Goal: Information Seeking & Learning: Compare options

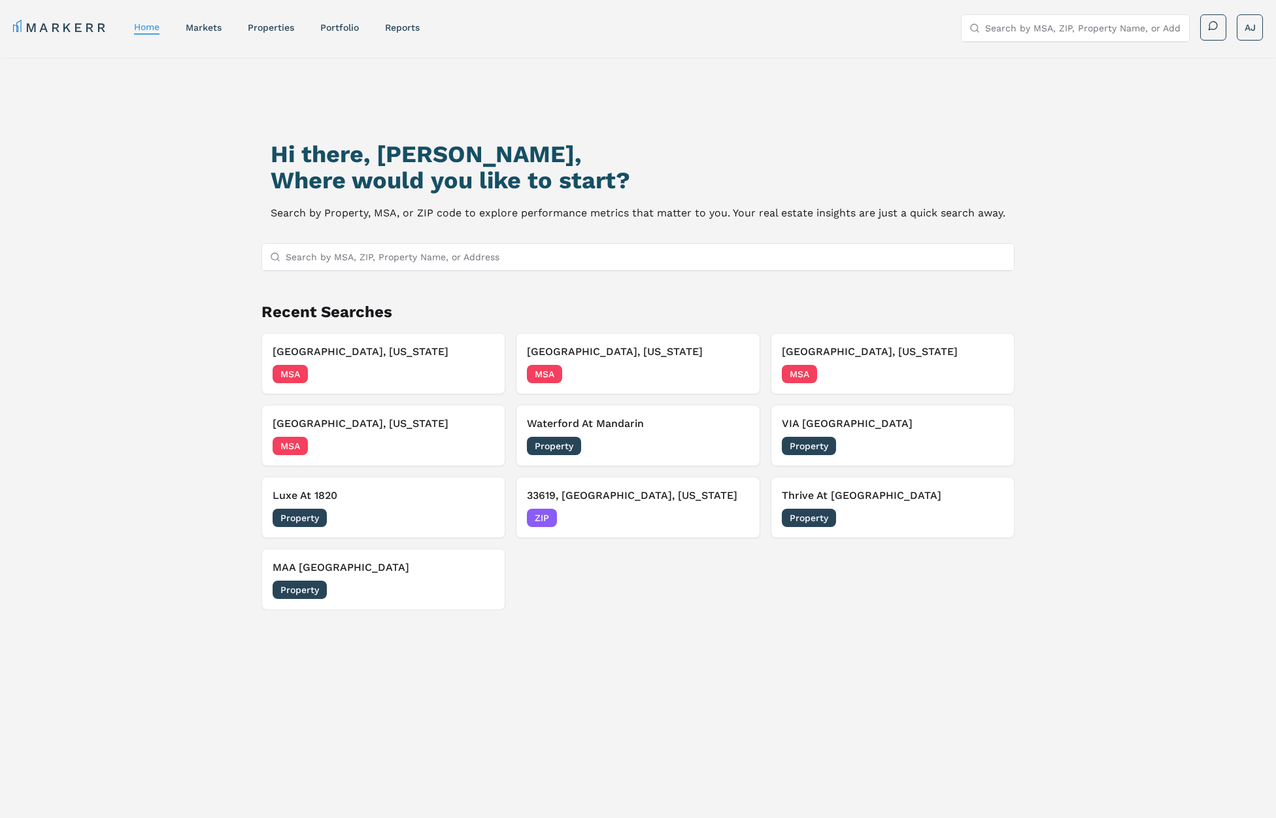
click at [630, 250] on input "Search by MSA, ZIP, Property Name, or Address" at bounding box center [646, 257] width 721 height 26
paste input "[GEOGRAPHIC_DATA]"
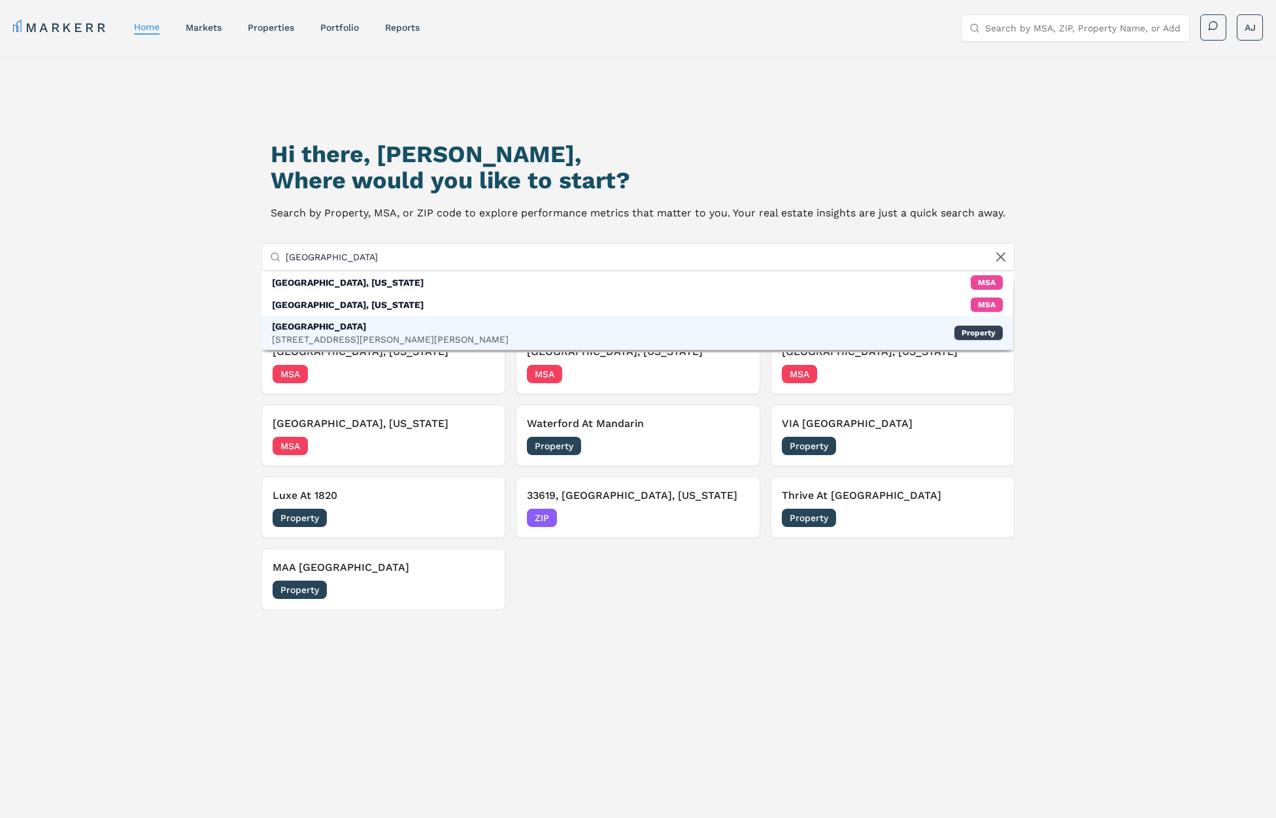
type input "[GEOGRAPHIC_DATA]"
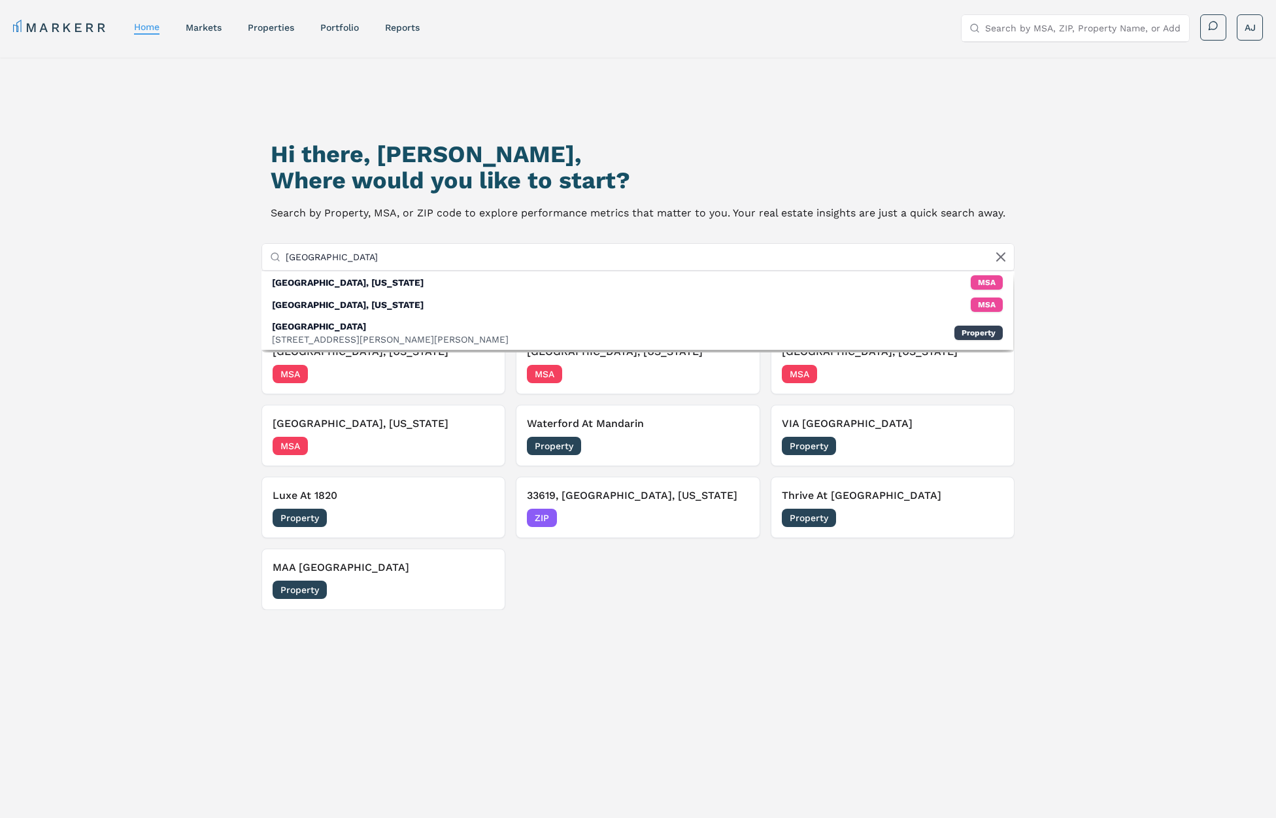
click at [369, 334] on div "[STREET_ADDRESS][PERSON_NAME][PERSON_NAME]" at bounding box center [390, 339] width 237 height 13
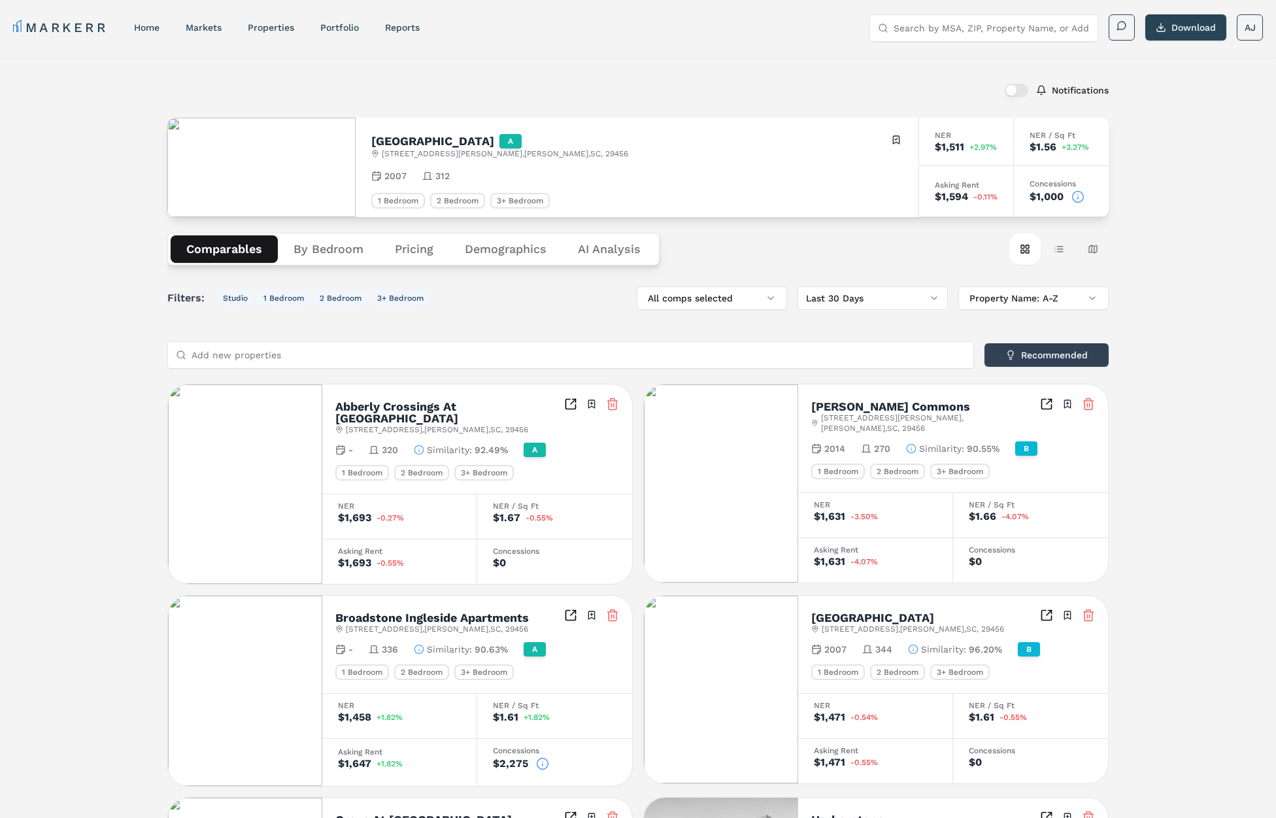
drag, startPoint x: 428, startPoint y: 156, endPoint x: 426, endPoint y: 149, distance: 6.7
click at [428, 152] on span "[STREET_ADDRESS][PERSON_NAME][PERSON_NAME]" at bounding box center [505, 153] width 247 height 10
click at [422, 145] on h2 "[GEOGRAPHIC_DATA]" at bounding box center [432, 141] width 123 height 12
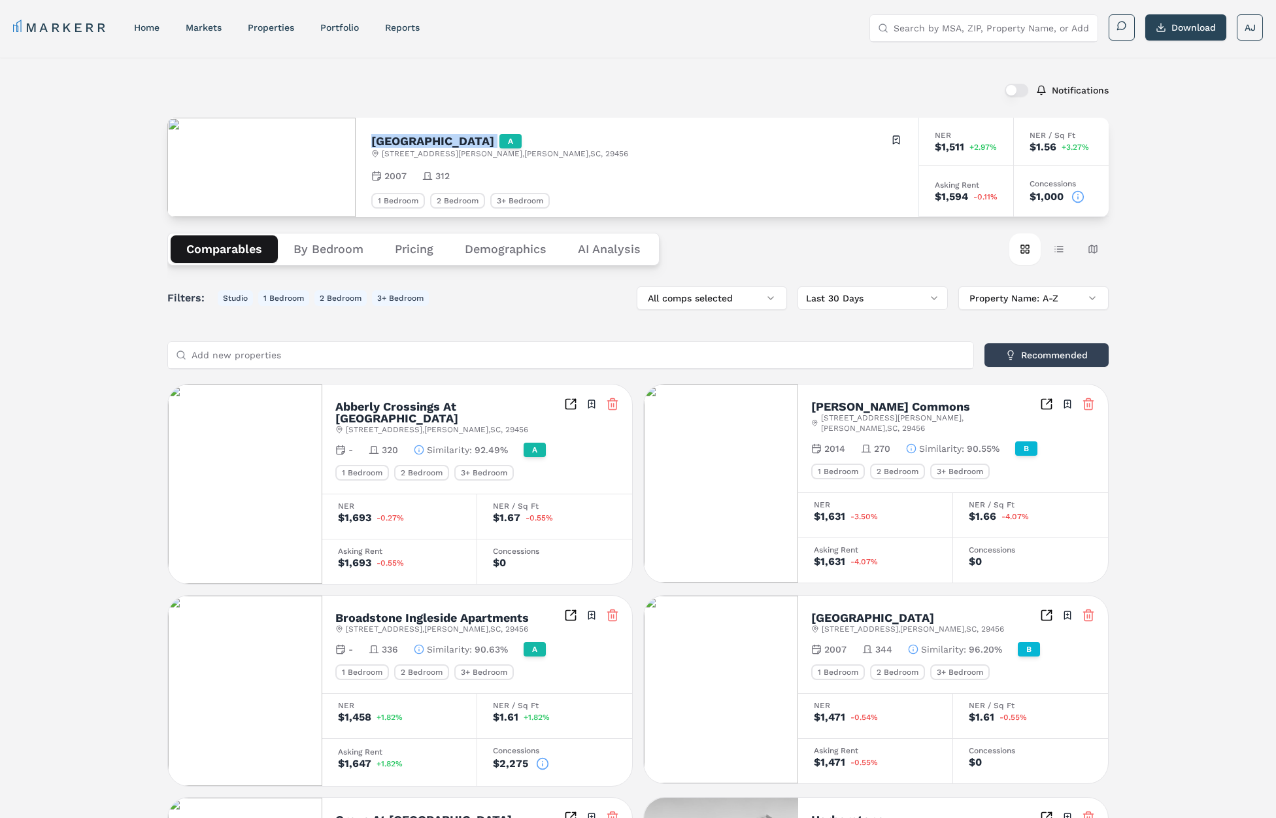
copy h2 "[GEOGRAPHIC_DATA]"
click at [966, 30] on input "Search by MSA, ZIP, Property Name, or Address" at bounding box center [992, 28] width 196 height 26
paste input "Abberly Crossing"
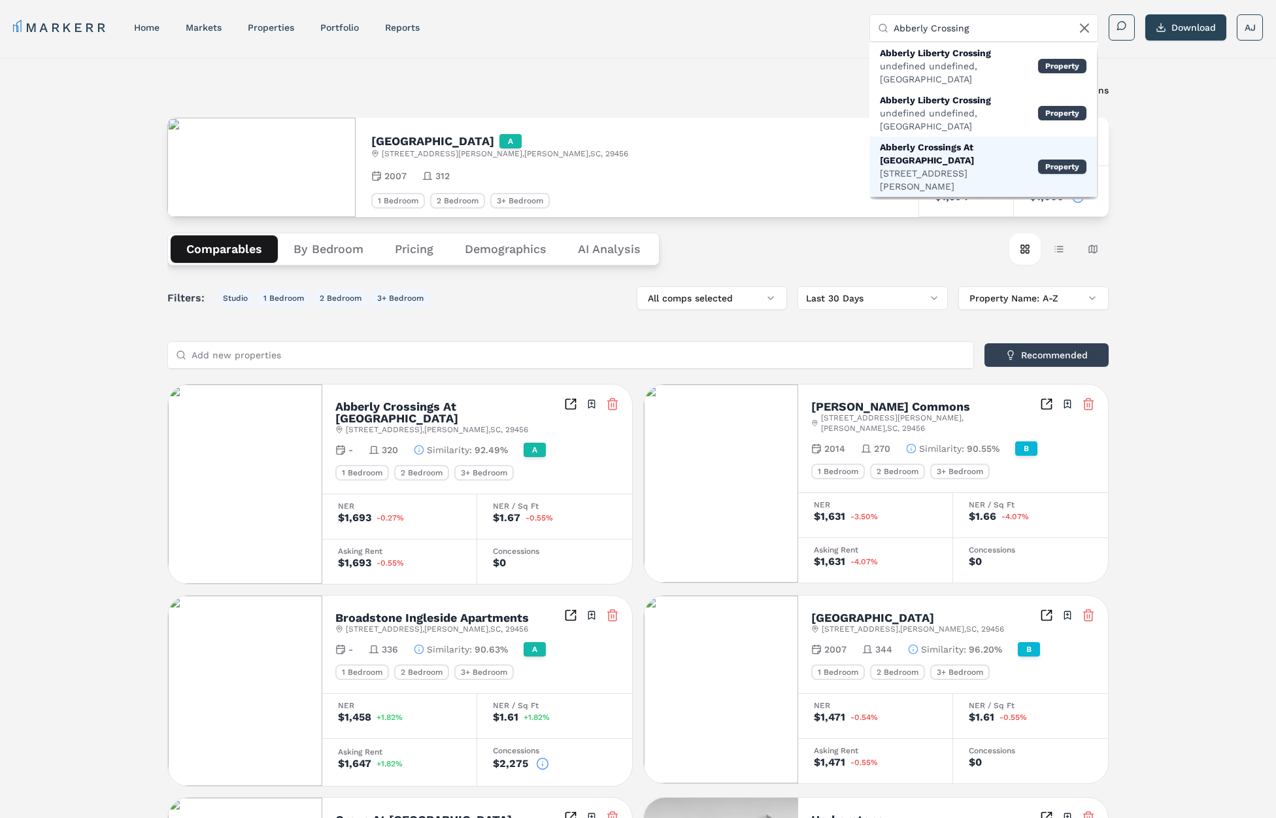
click at [958, 141] on div "Abberly Crossings At [GEOGRAPHIC_DATA]" at bounding box center [959, 154] width 158 height 26
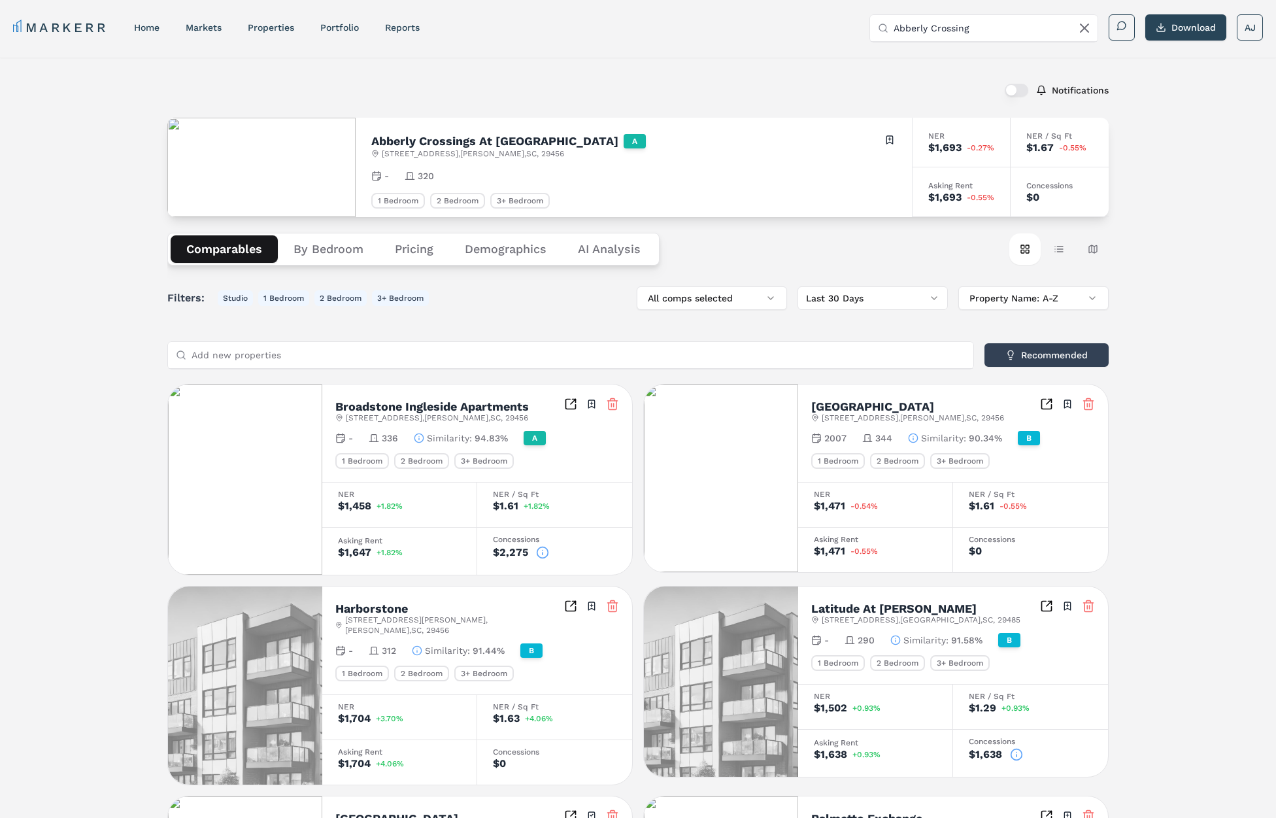
click at [980, 30] on input "Abberly Crossing" at bounding box center [992, 28] width 196 height 26
click at [976, 30] on input "Abberly Crossing" at bounding box center [992, 28] width 196 height 26
paste input "text"
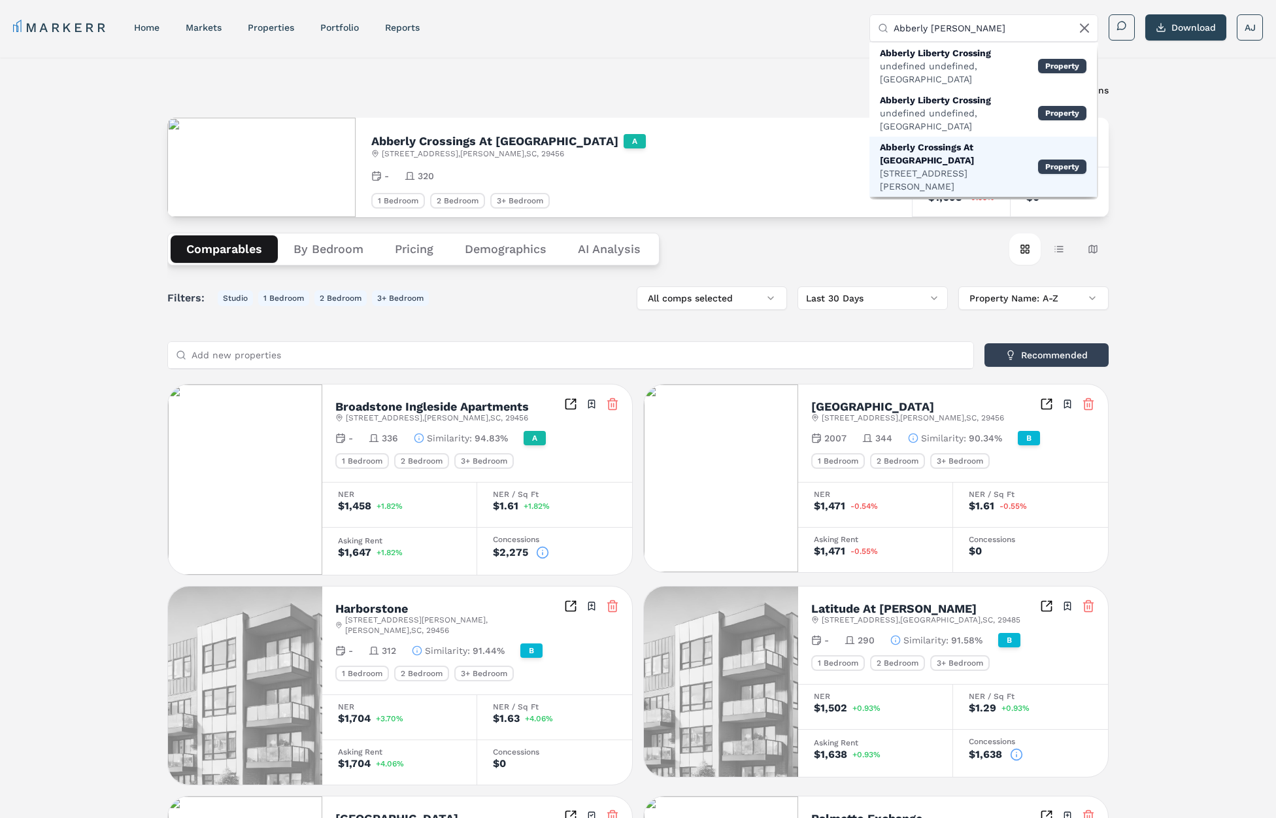
click at [959, 141] on div "Abberly Crossings At [GEOGRAPHIC_DATA]" at bounding box center [959, 154] width 158 height 26
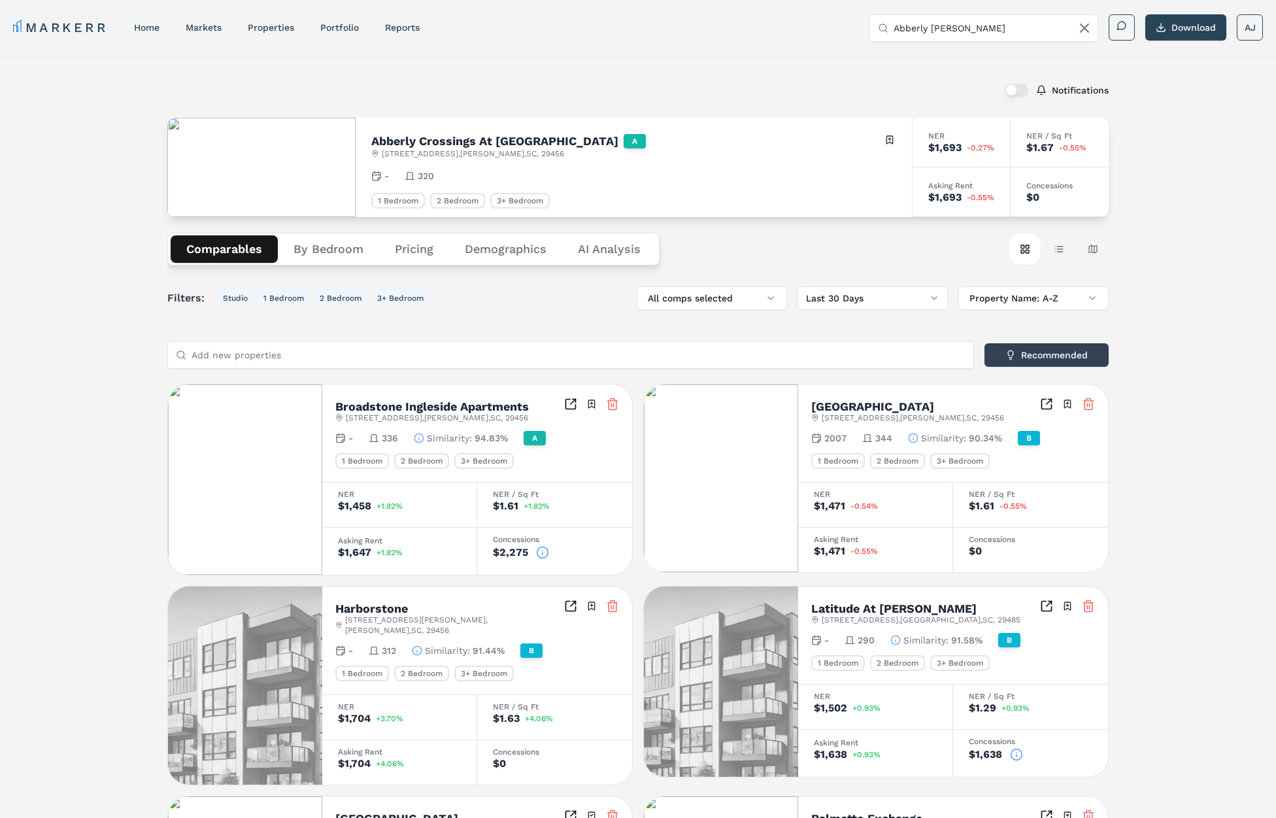
click at [515, 145] on h2 "Abberly Crossings At [GEOGRAPHIC_DATA]" at bounding box center [494, 141] width 247 height 12
copy h2 "Abberly Crossings At [GEOGRAPHIC_DATA]"
click at [961, 27] on input "Abberly [PERSON_NAME]" at bounding box center [992, 28] width 196 height 26
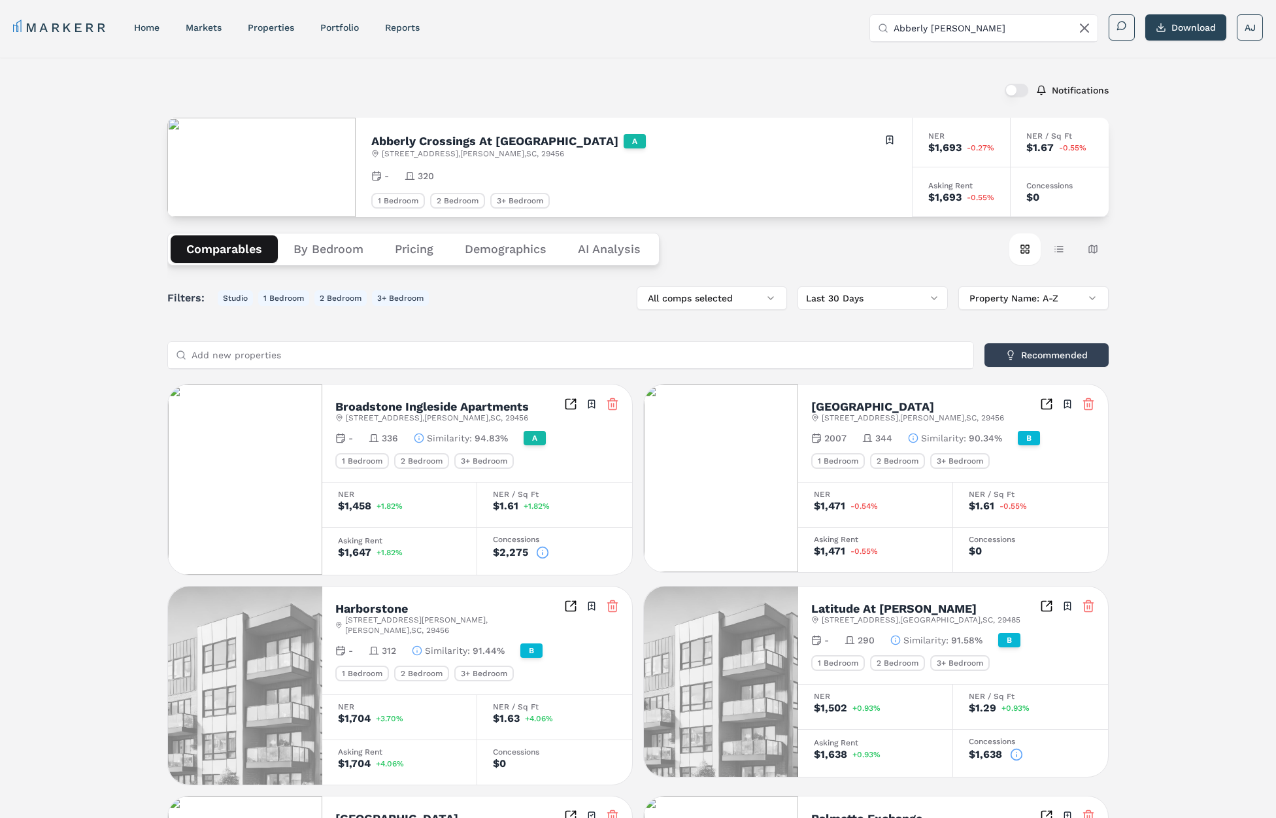
click at [961, 27] on input "Abberly [PERSON_NAME]" at bounding box center [992, 28] width 196 height 26
paste input "nsley Commons"
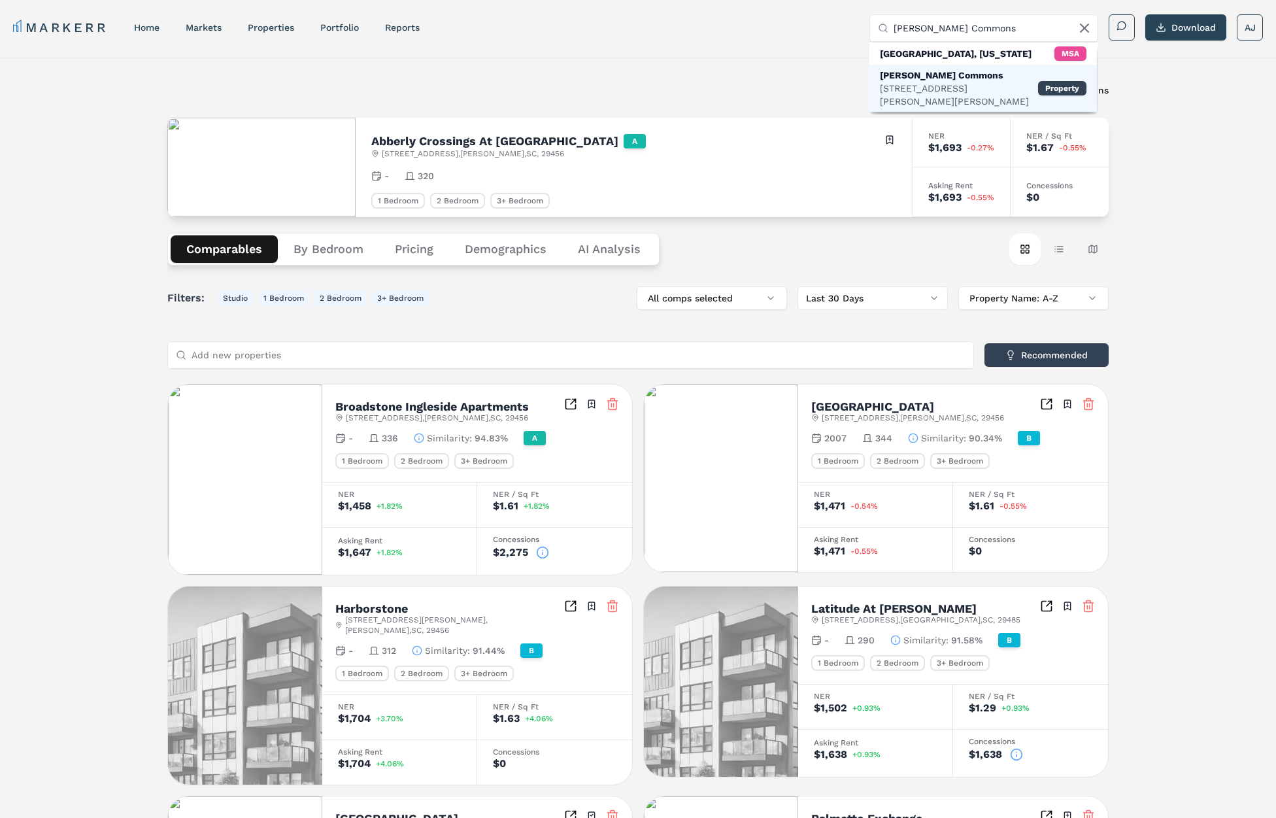
click at [938, 86] on div "[STREET_ADDRESS][PERSON_NAME][PERSON_NAME]" at bounding box center [959, 95] width 158 height 26
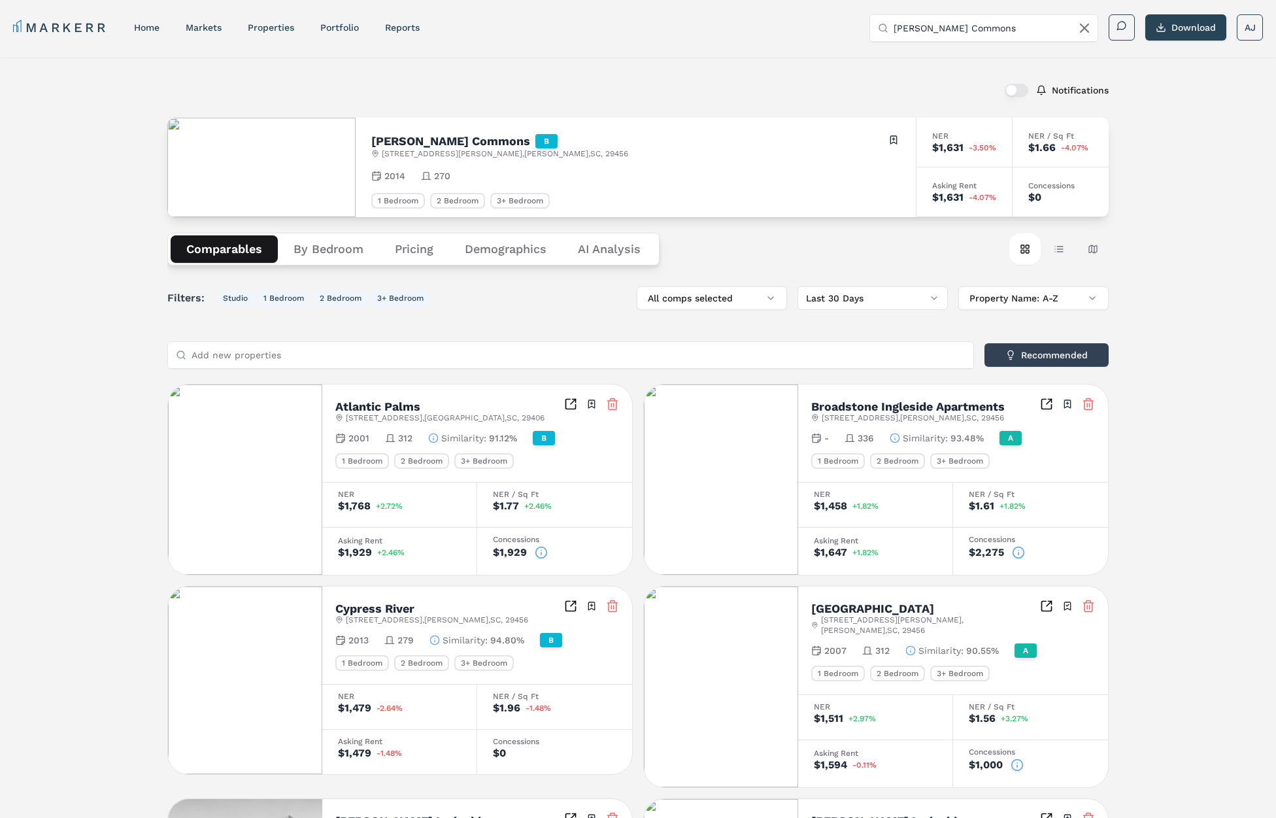
click at [386, 131] on div "[PERSON_NAME] Commons [GEOGRAPHIC_DATA][STREET_ADDRESS][PERSON_NAME][PERSON_NAM…" at bounding box center [636, 167] width 560 height 99
click at [385, 135] on h2 "[PERSON_NAME] Commons" at bounding box center [450, 141] width 159 height 12
drag, startPoint x: 385, startPoint y: 135, endPoint x: 406, endPoint y: 137, distance: 21.6
click at [386, 135] on h2 "[PERSON_NAME] Commons" at bounding box center [450, 141] width 159 height 12
drag, startPoint x: 432, startPoint y: 137, endPoint x: 452, endPoint y: 137, distance: 19.6
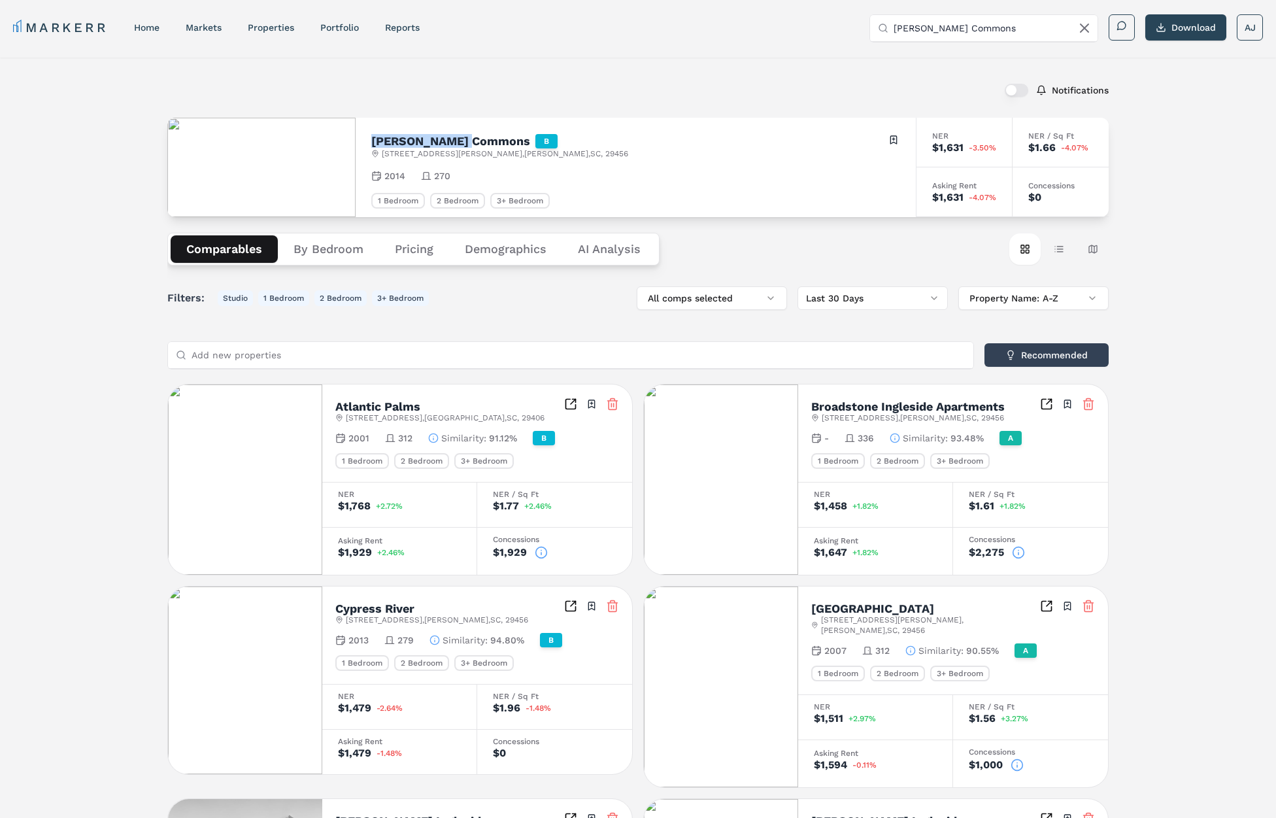
click at [432, 137] on h2 "[PERSON_NAME] Commons" at bounding box center [450, 141] width 159 height 12
copy h2 "[PERSON_NAME] Commons"
click at [998, 31] on input "[PERSON_NAME] Commons" at bounding box center [992, 28] width 196 height 26
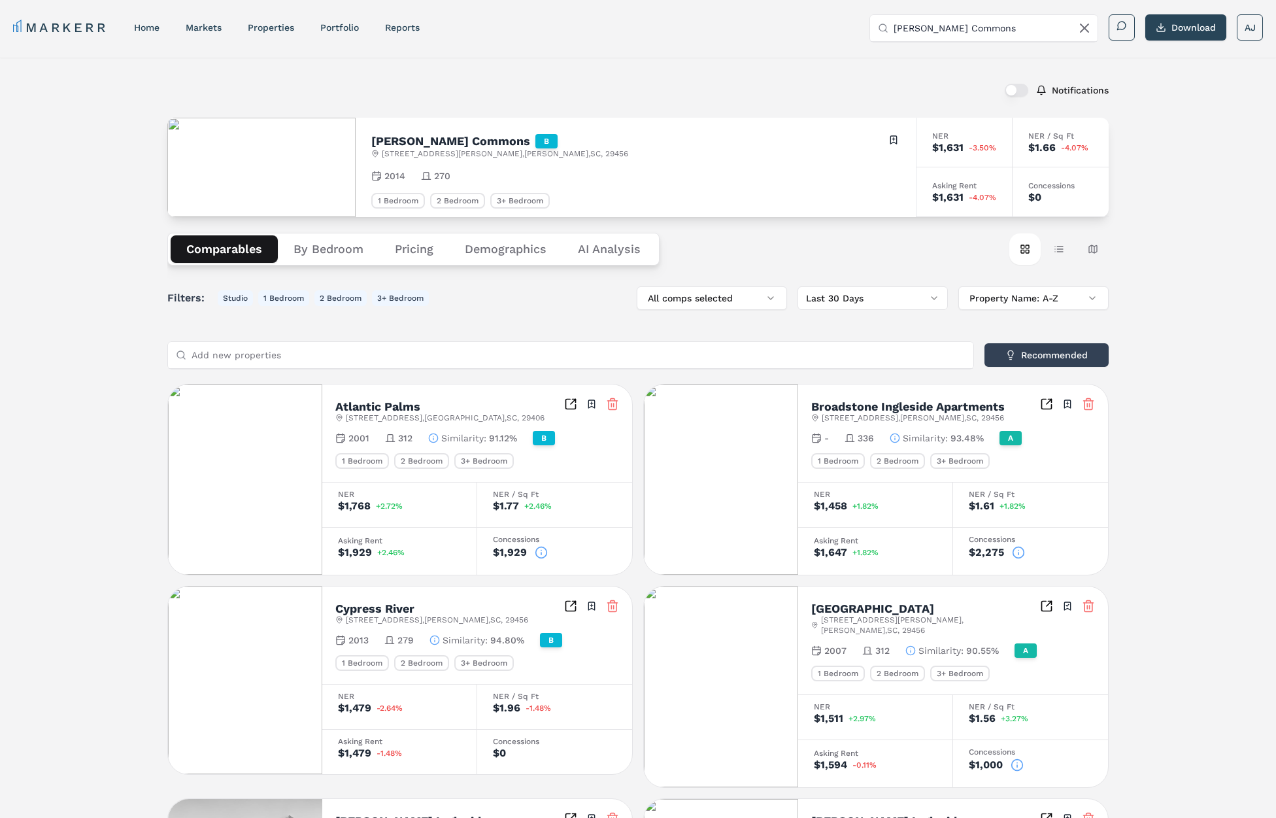
paste input "Broadstone Ingleside"
click at [954, 85] on div "[STREET_ADDRESS]" at bounding box center [955, 88] width 150 height 13
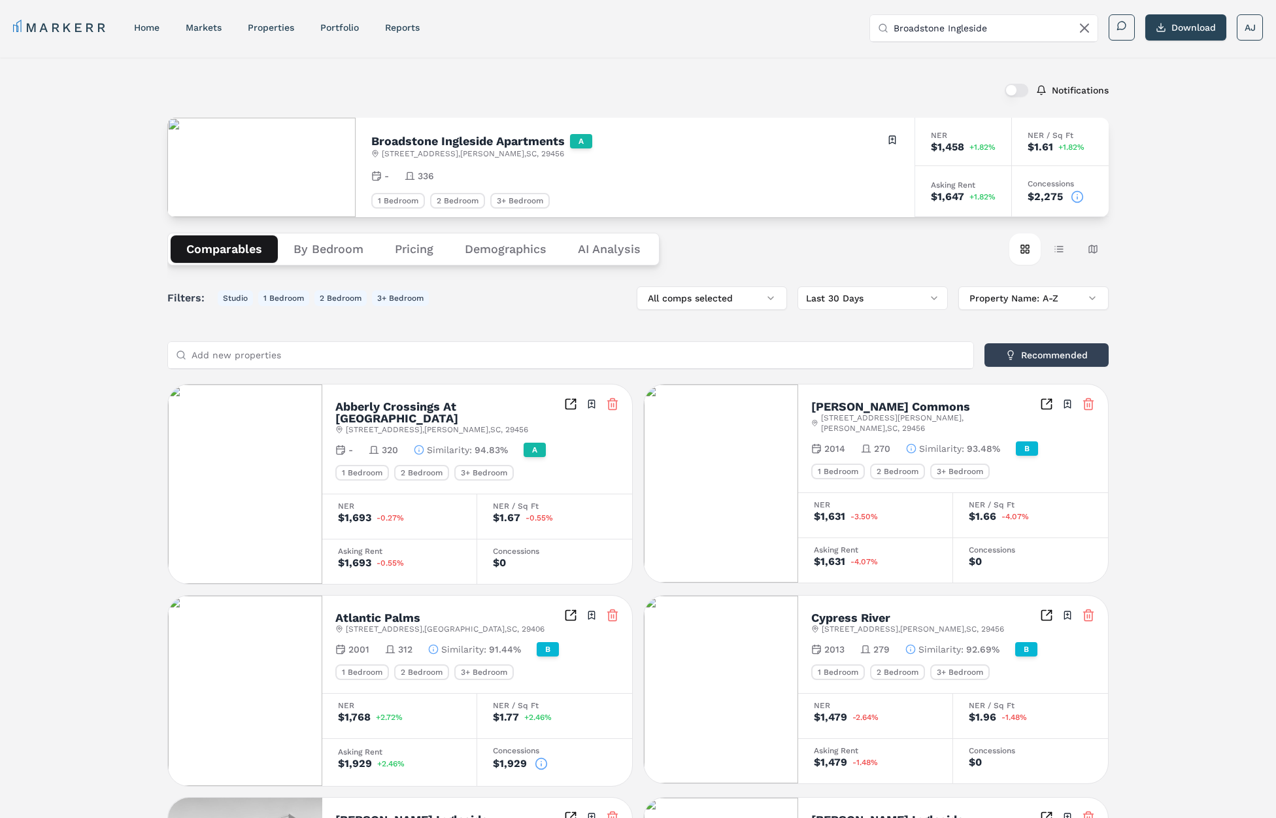
click at [1083, 199] on div "$2,275" at bounding box center [1060, 196] width 65 height 13
click at [1075, 197] on icon at bounding box center [1077, 196] width 13 height 13
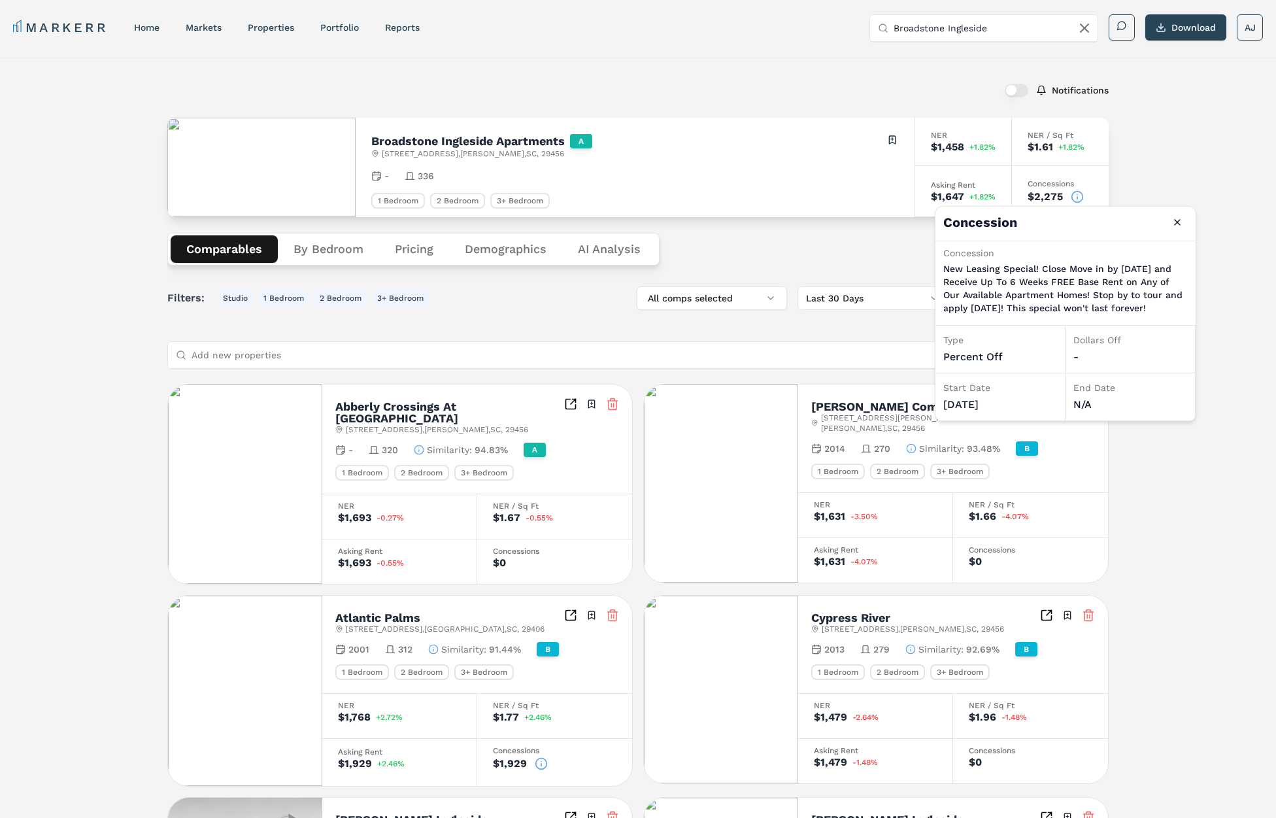
click at [692, 180] on div "- 336" at bounding box center [635, 175] width 528 height 13
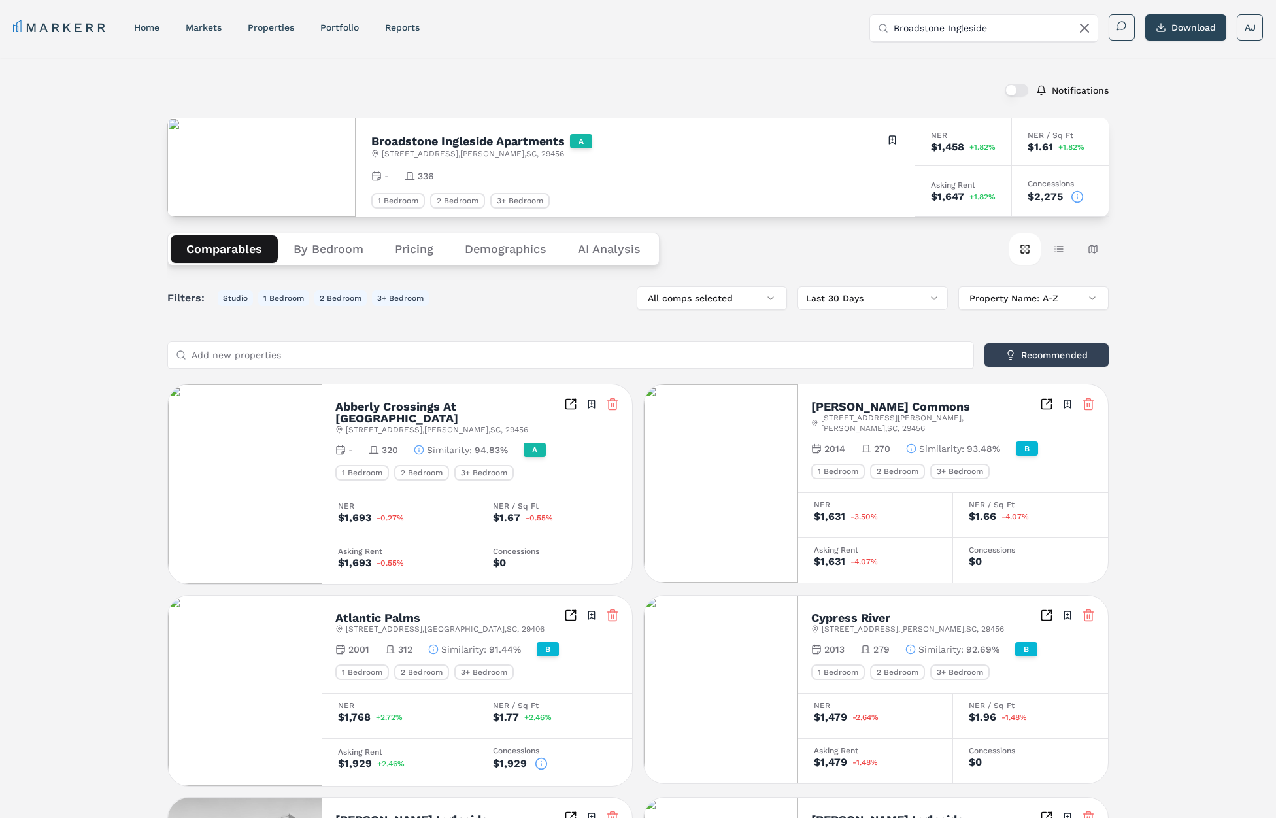
click at [494, 135] on h2 "Broadstone Ingleside Apartments" at bounding box center [468, 141] width 194 height 12
copy h2 "Broadstone Ingleside Apartments"
click at [945, 27] on input "Broadstone Ingleside" at bounding box center [992, 28] width 196 height 26
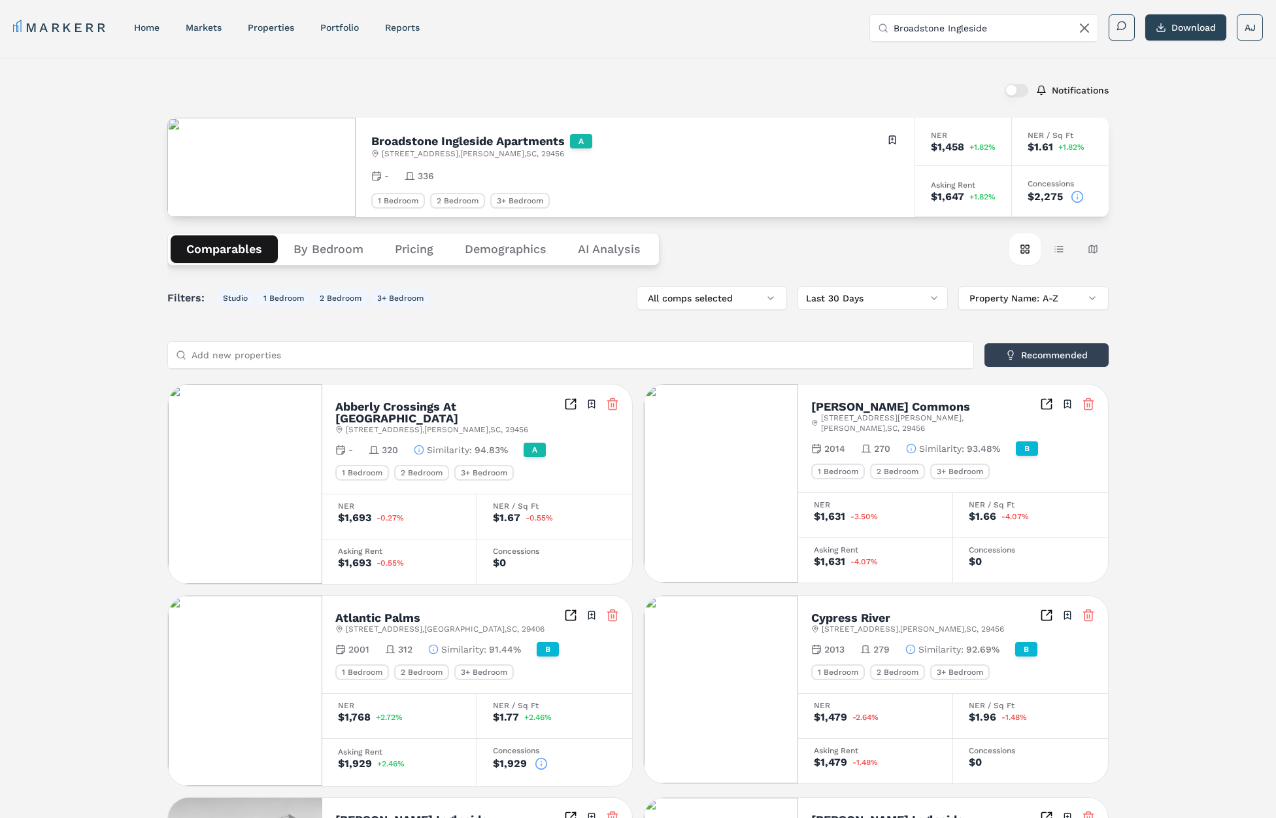
click at [945, 27] on input "Broadstone Ingleside" at bounding box center [992, 28] width 196 height 26
paste input "Harborston"
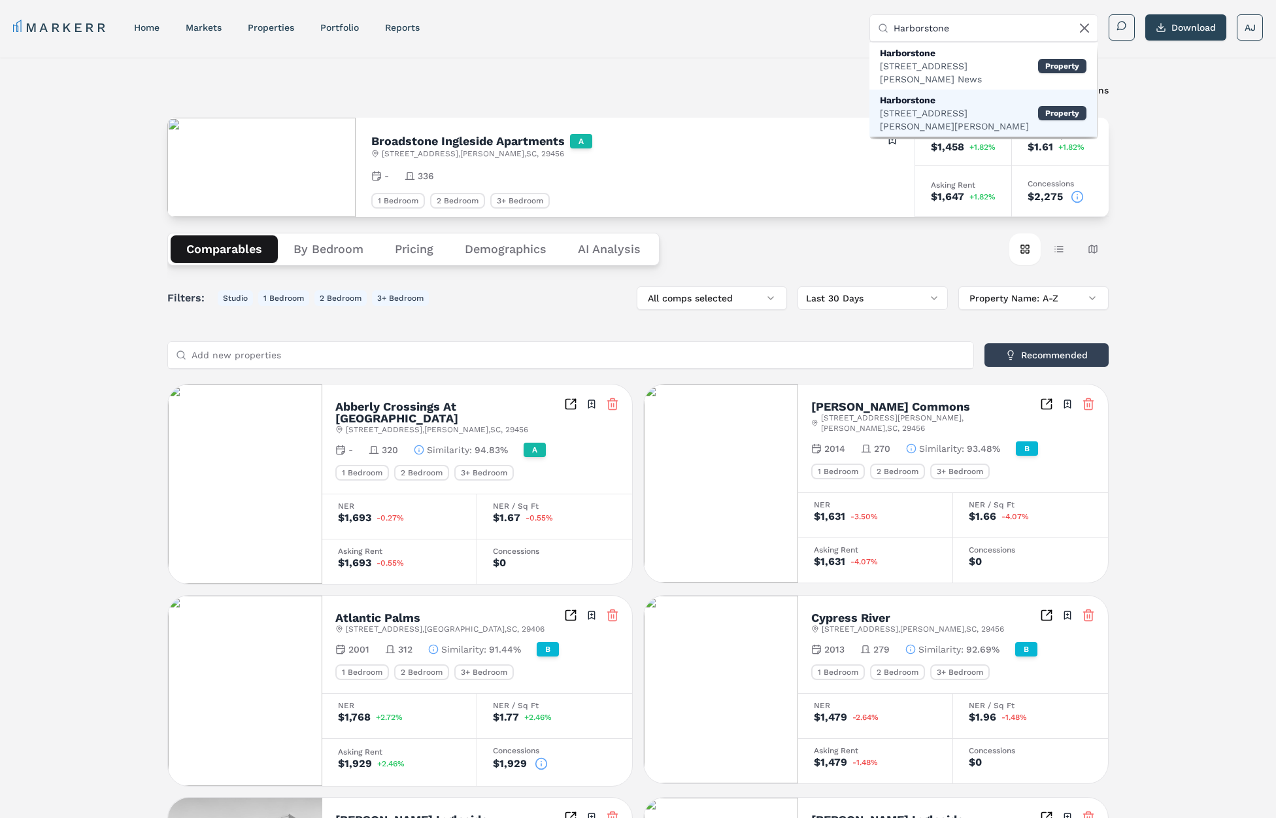
click at [957, 94] on div "Harborstone" at bounding box center [959, 100] width 158 height 13
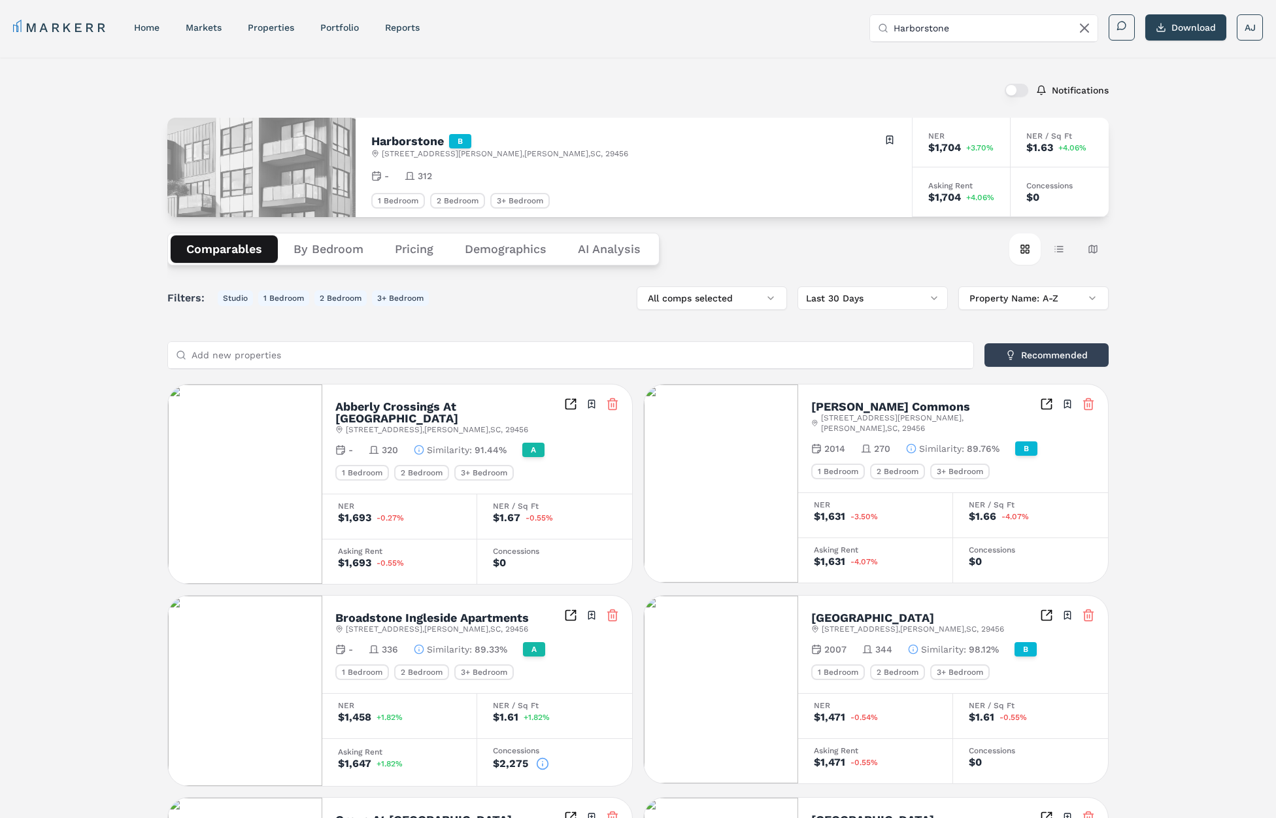
click at [415, 138] on h2 "Harborstone" at bounding box center [407, 141] width 73 height 12
copy h2 "Harborstone"
click at [912, 32] on input "Harborstone" at bounding box center [992, 28] width 196 height 26
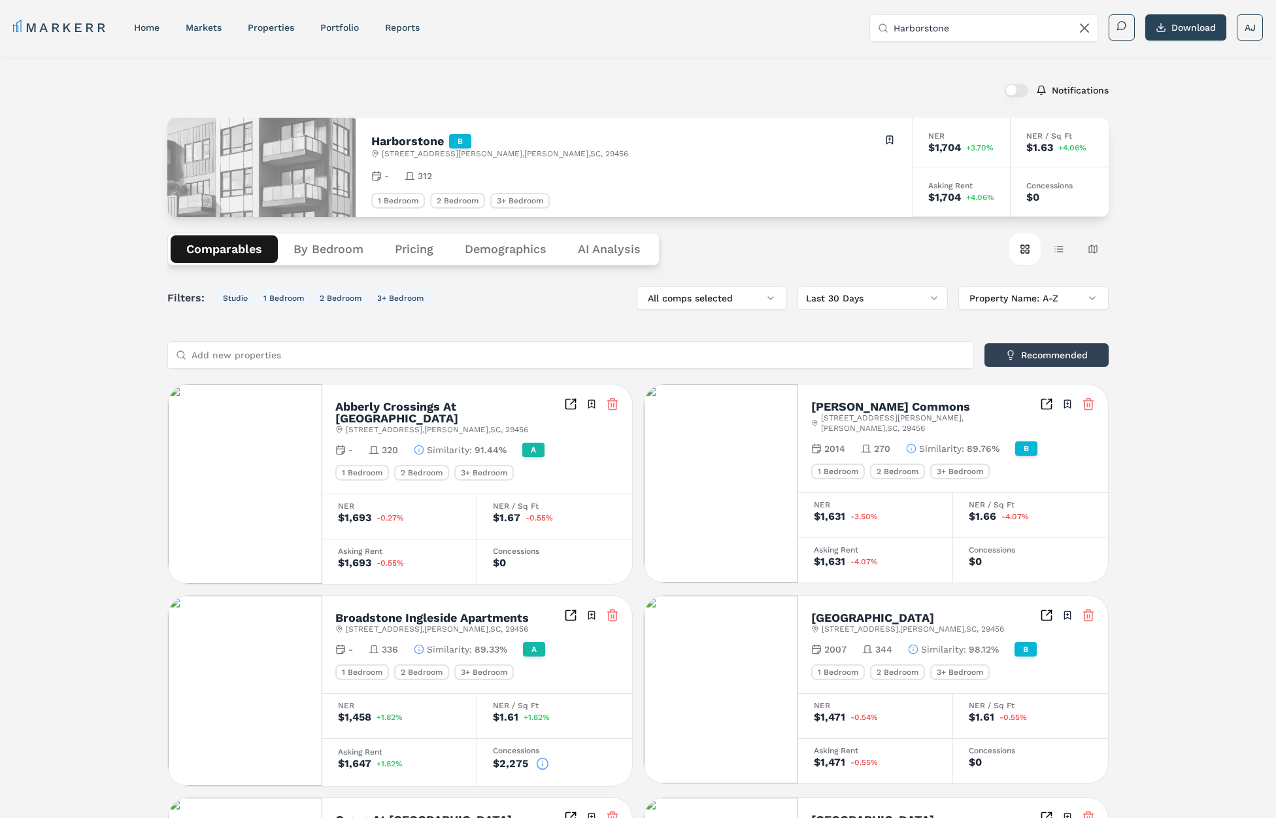
click at [912, 32] on input "Harborstone" at bounding box center [992, 28] width 196 height 26
paste input "Latitude at [GEOGRAPHIC_DATA]"
click at [942, 77] on div "Latitude At [PERSON_NAME]" at bounding box center [944, 75] width 129 height 13
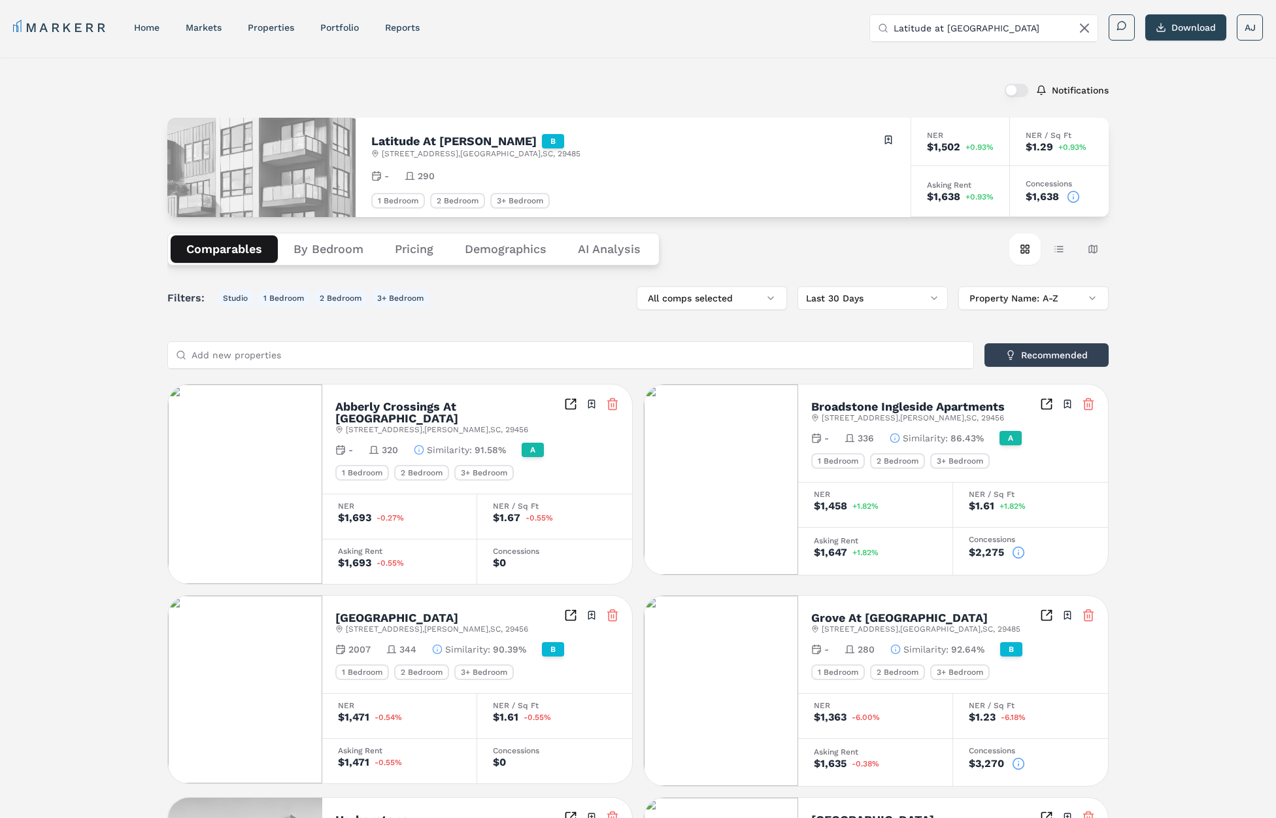
click at [389, 143] on h2 "Latitude At [PERSON_NAME]" at bounding box center [453, 141] width 165 height 12
copy h2 "Latitude At [PERSON_NAME]"
click at [1080, 195] on icon at bounding box center [1073, 196] width 13 height 13
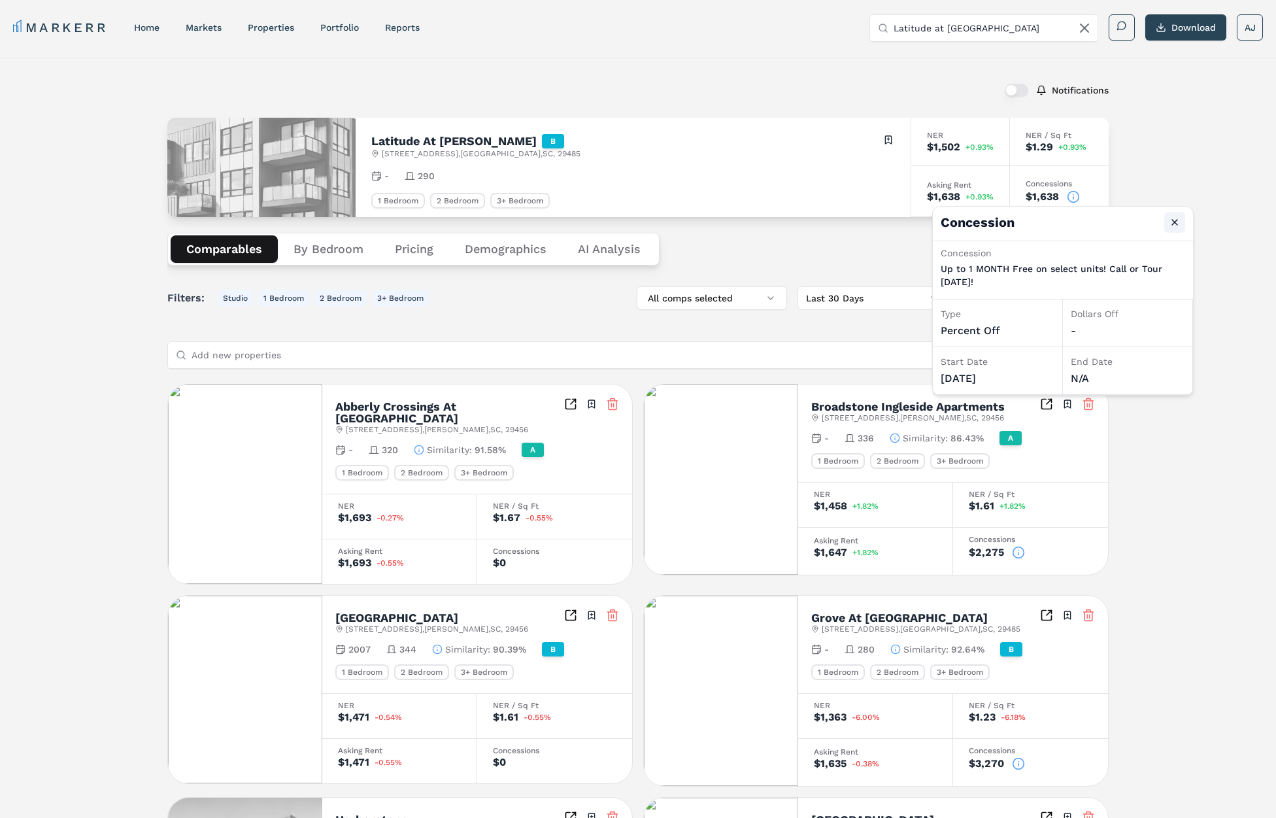
click at [1176, 224] on button "Close" at bounding box center [1175, 222] width 21 height 21
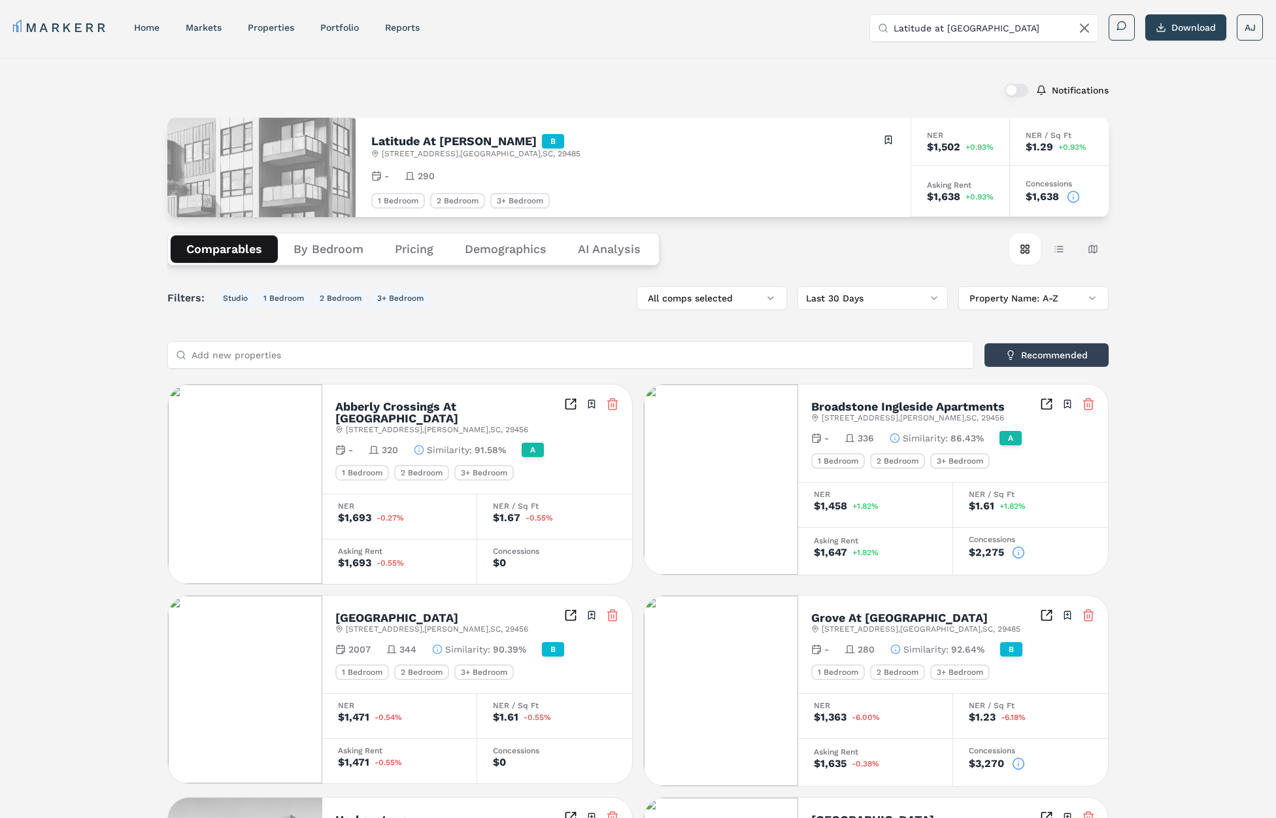
click at [968, 21] on input "Latitude at [GEOGRAPHIC_DATA]" at bounding box center [992, 28] width 196 height 26
paste input "[PERSON_NAME]"
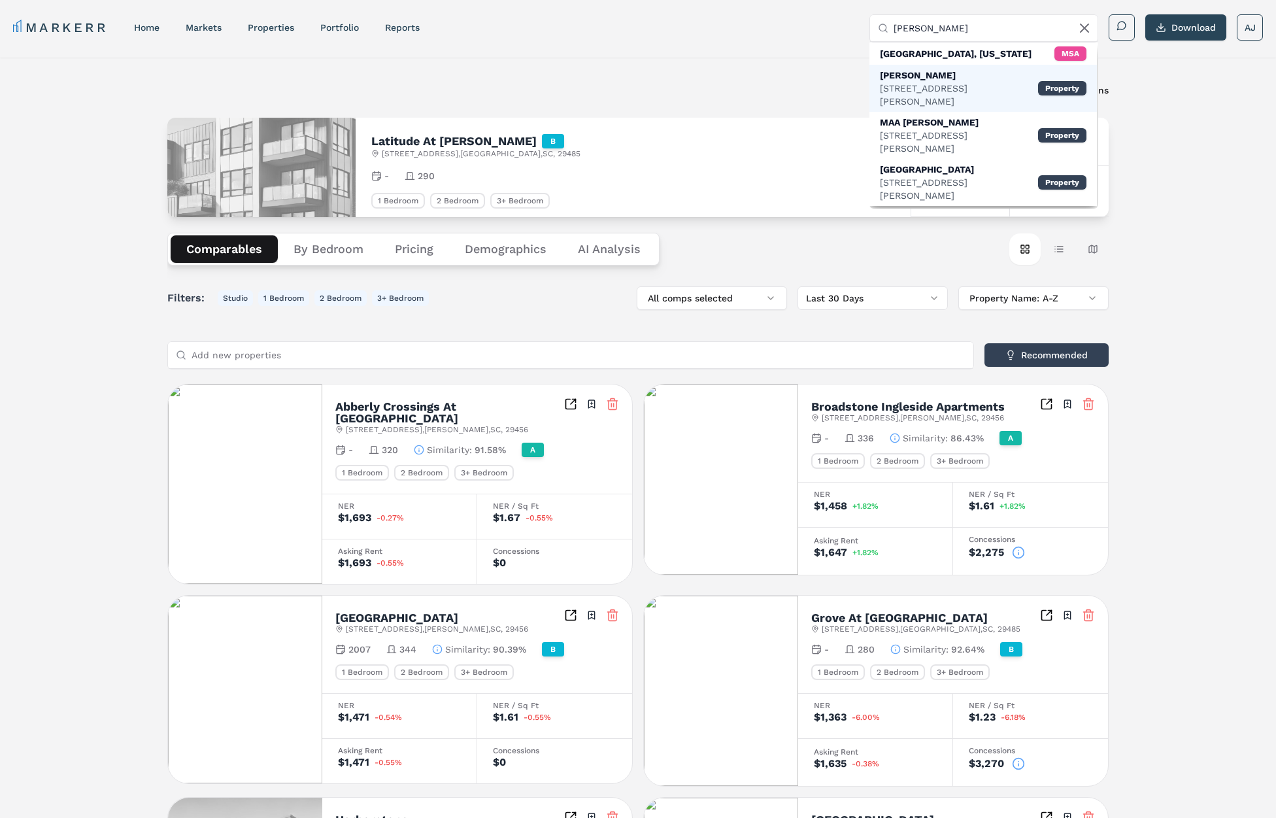
click at [957, 78] on div "[PERSON_NAME]" at bounding box center [959, 75] width 158 height 13
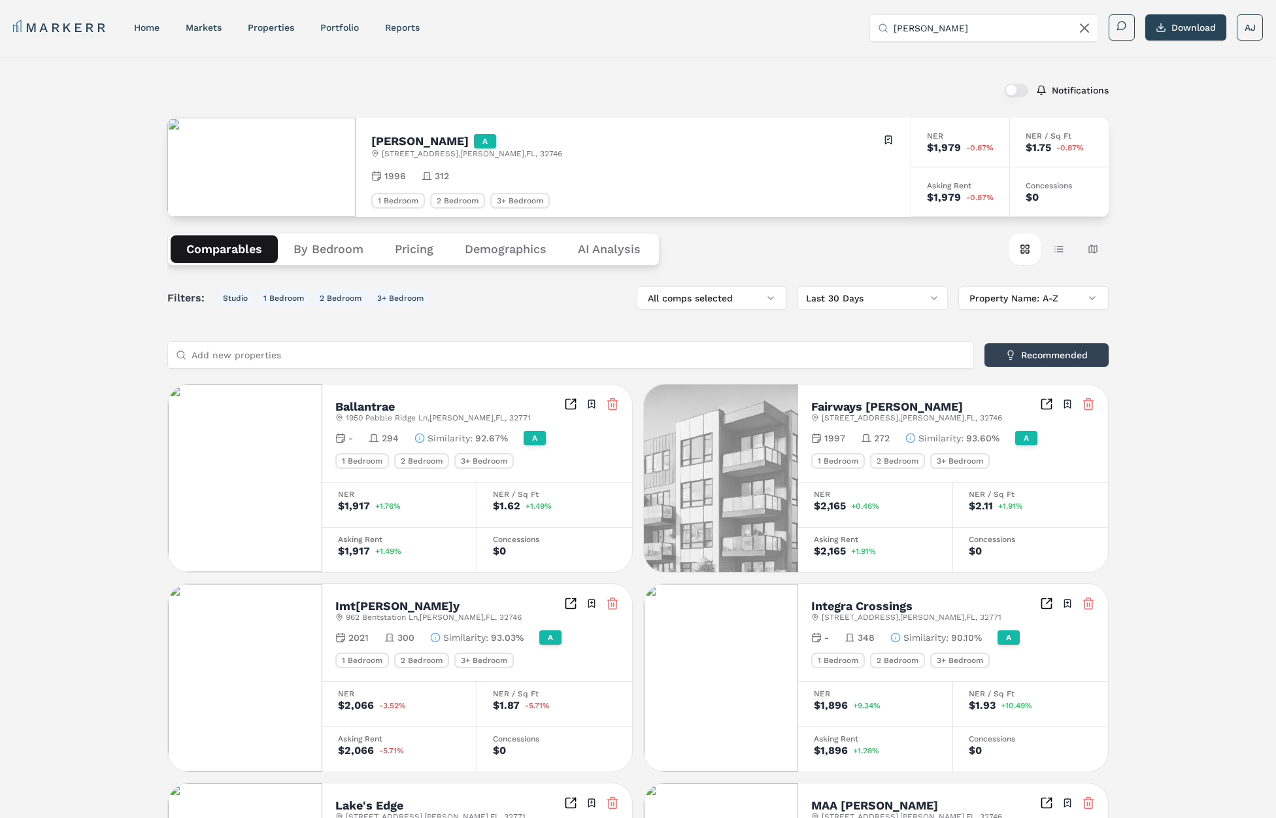
click at [413, 141] on h2 "[PERSON_NAME]" at bounding box center [419, 141] width 97 height 12
copy h2 "[PERSON_NAME]"
click at [993, 20] on input "[PERSON_NAME]" at bounding box center [992, 28] width 196 height 26
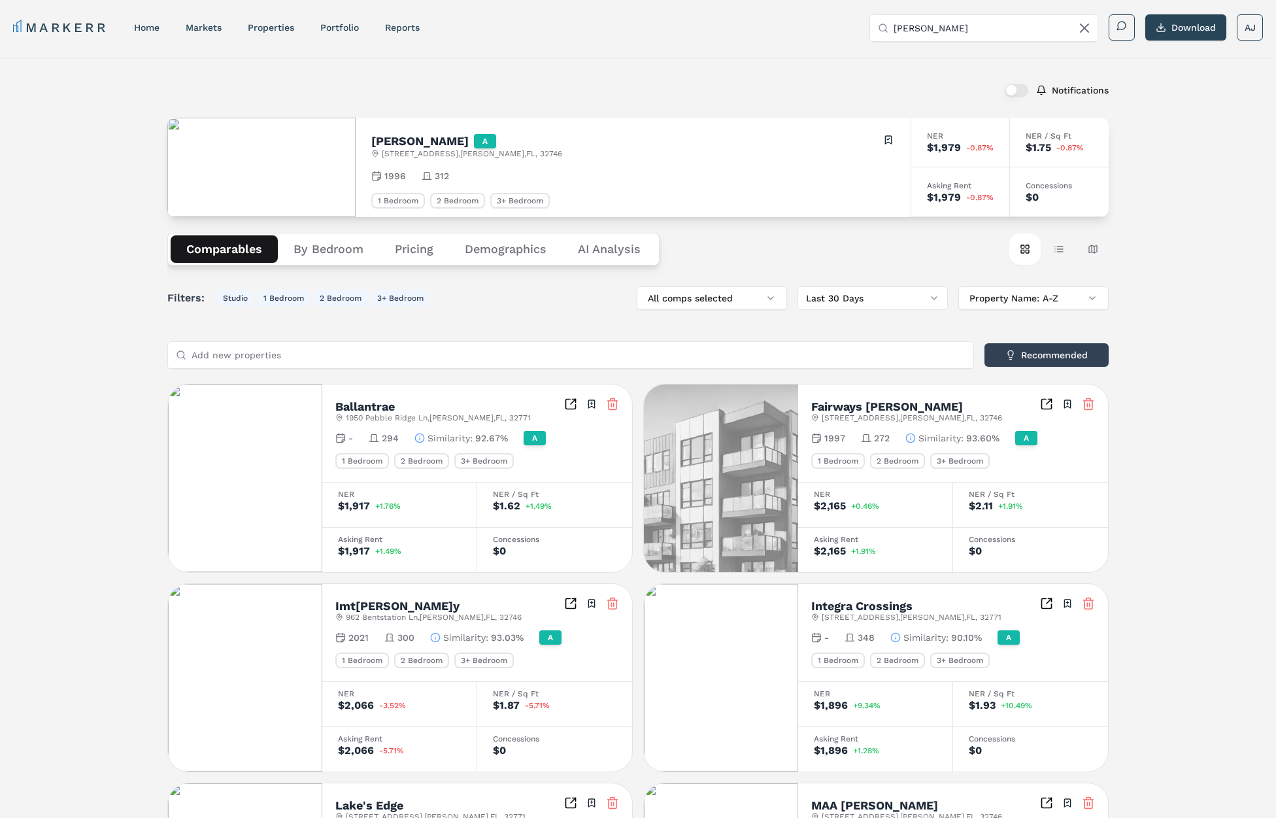
click at [993, 20] on input "[PERSON_NAME]" at bounding box center [992, 28] width 196 height 26
paste input "Allure on Parkway (Markerr)"
click at [976, 27] on input "Allure on Parkway (Markerr)" at bounding box center [992, 28] width 196 height 26
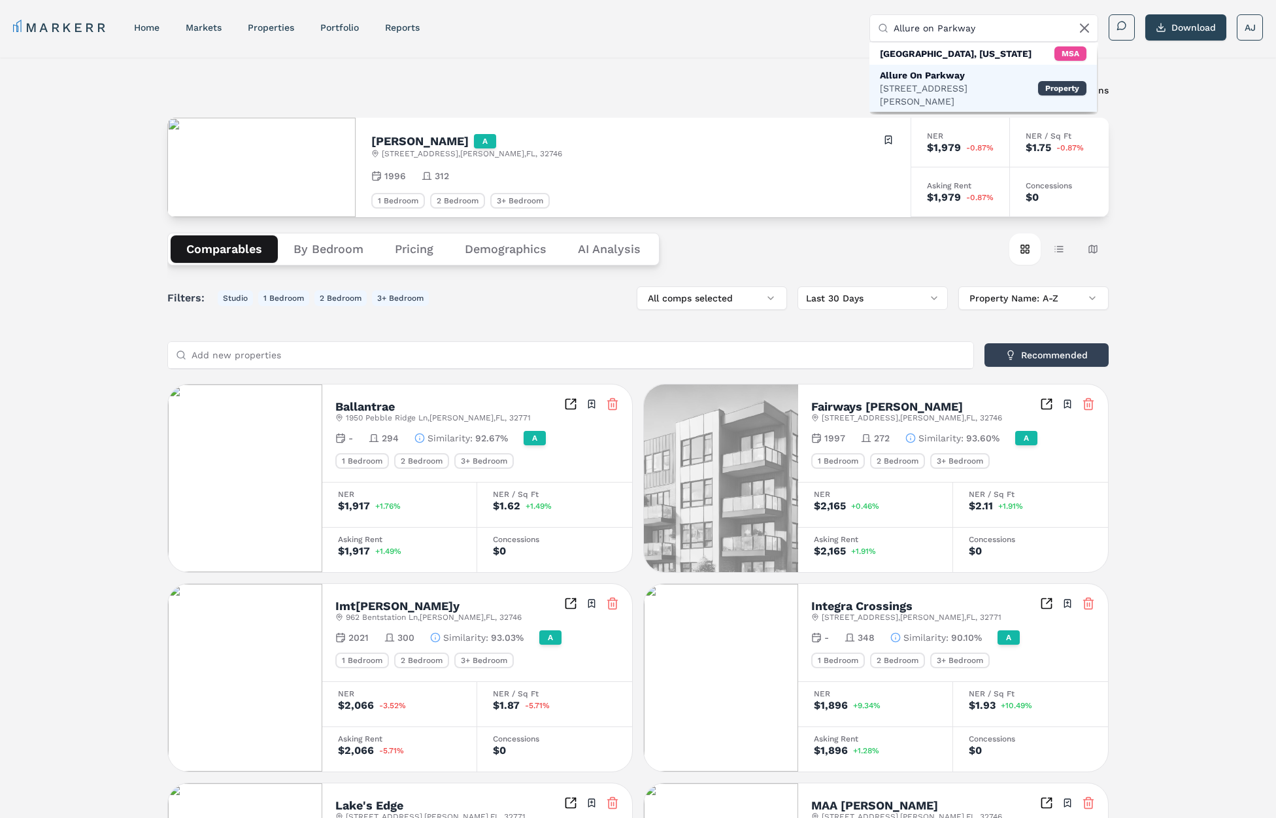
click at [950, 82] on div "[STREET_ADDRESS][PERSON_NAME]" at bounding box center [959, 95] width 158 height 26
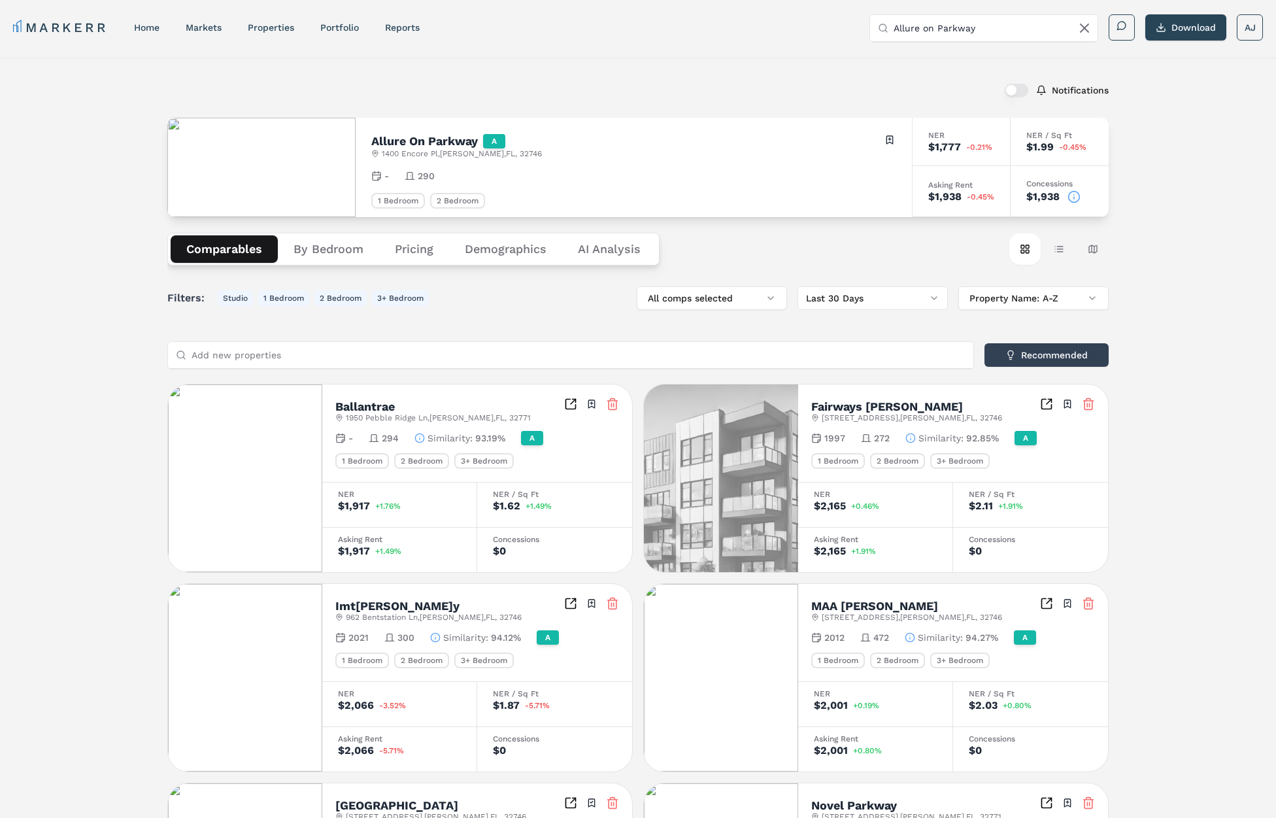
click at [408, 143] on h2 "Allure On Parkway" at bounding box center [424, 141] width 107 height 12
copy h2 "Allure On Parkway"
click at [1078, 194] on icon at bounding box center [1074, 196] width 13 height 13
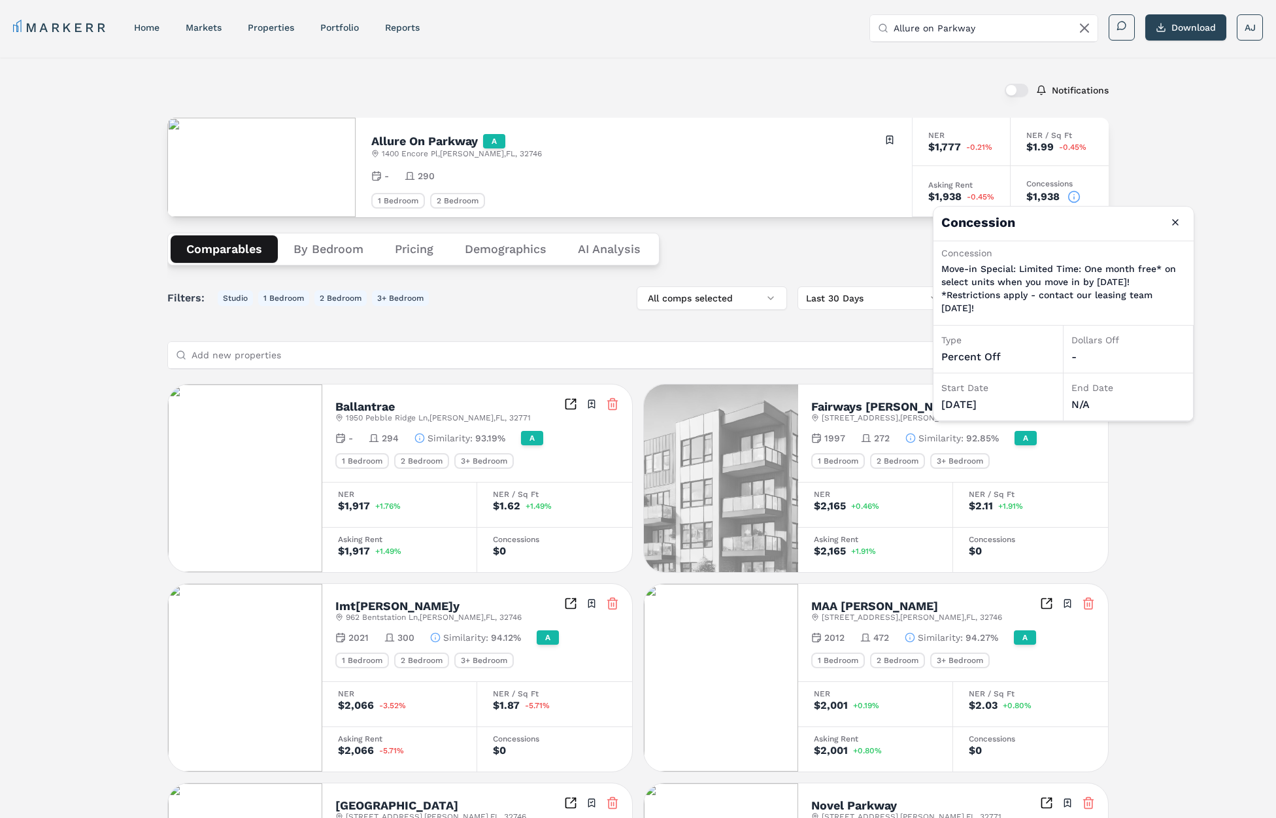
click at [1157, 157] on div "Notifications Allure On Parkway A [STREET_ADDRESS] Toggle portfolio menu - 290 …" at bounding box center [638, 731] width 1276 height 1347
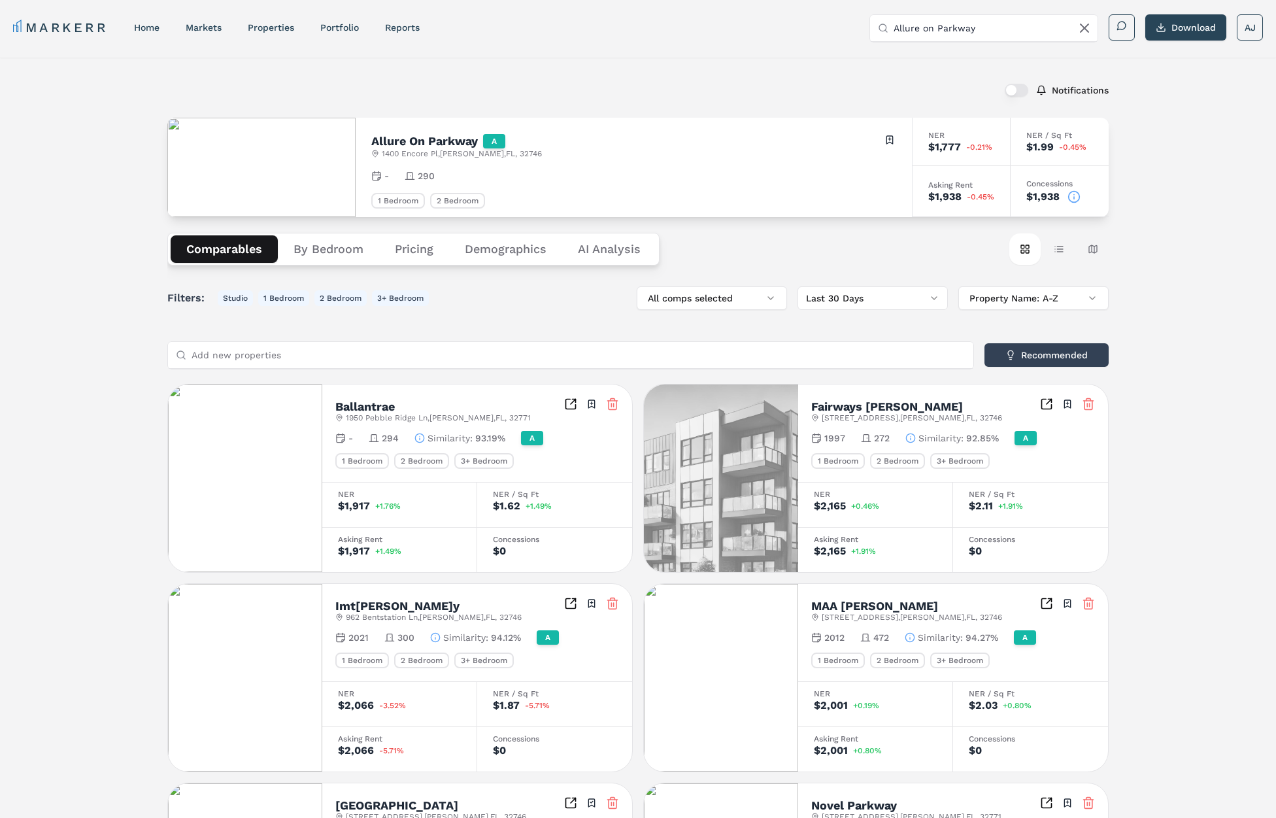
click at [1074, 197] on icon at bounding box center [1074, 198] width 0 height 2
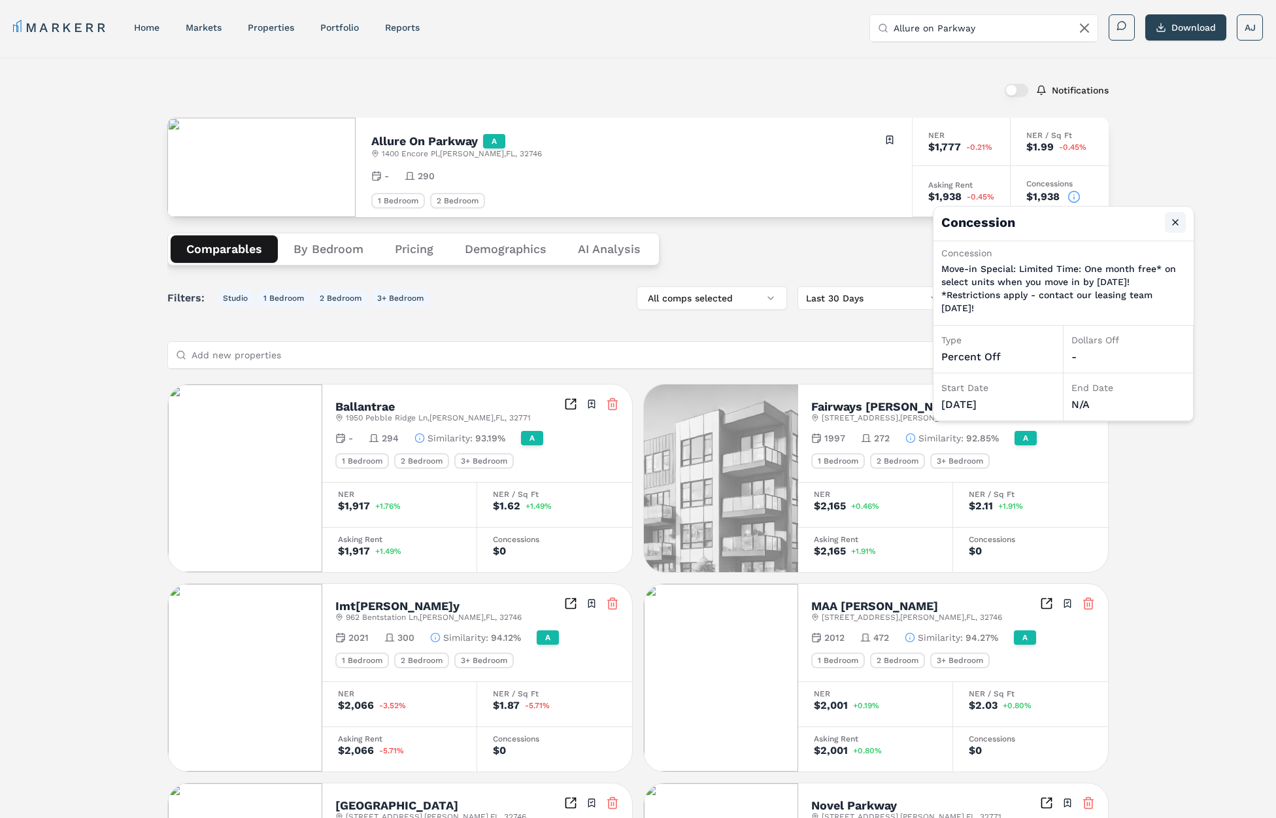
click at [1170, 222] on button "Close" at bounding box center [1175, 222] width 21 height 21
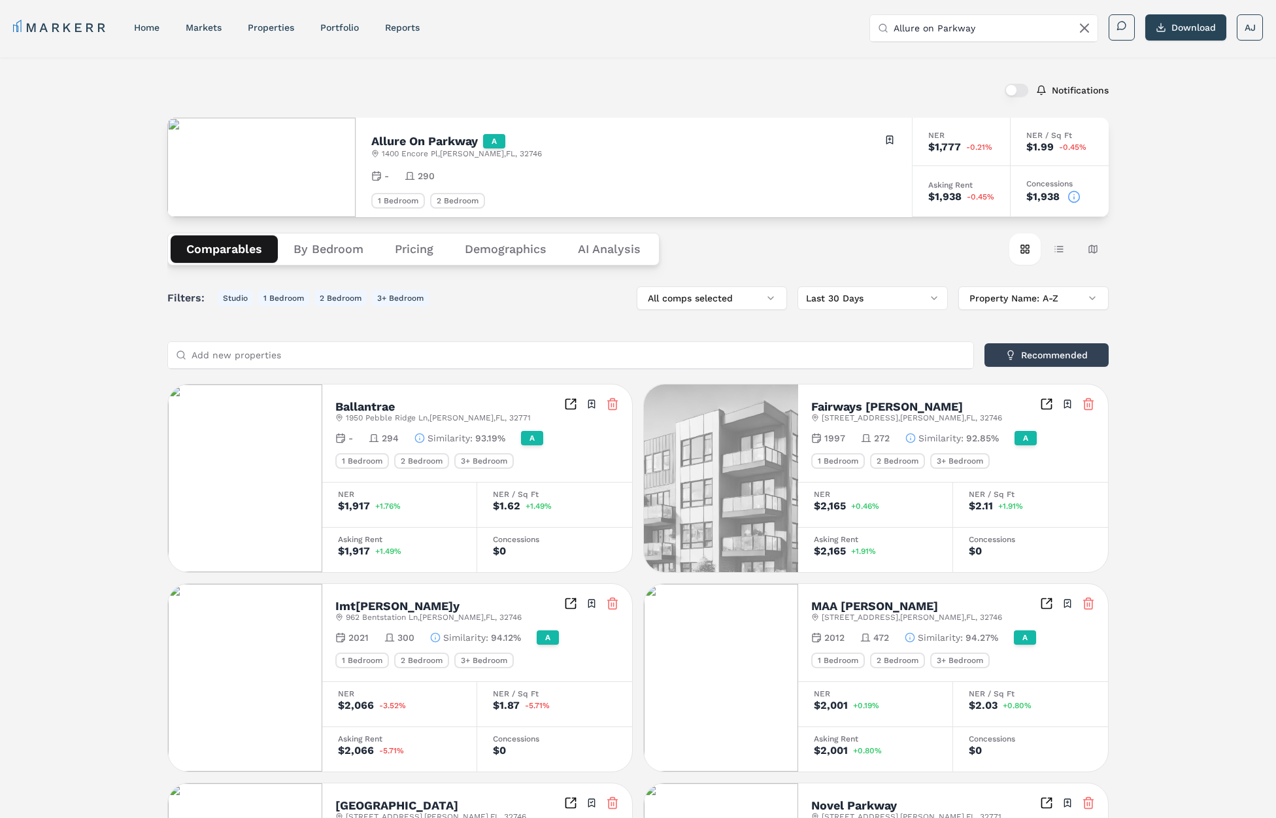
click at [989, 37] on input "Allure on Parkway" at bounding box center [992, 28] width 196 height 26
click at [986, 33] on input "Allure on Parkway" at bounding box center [992, 28] width 196 height 26
paste input "Ballantrae"
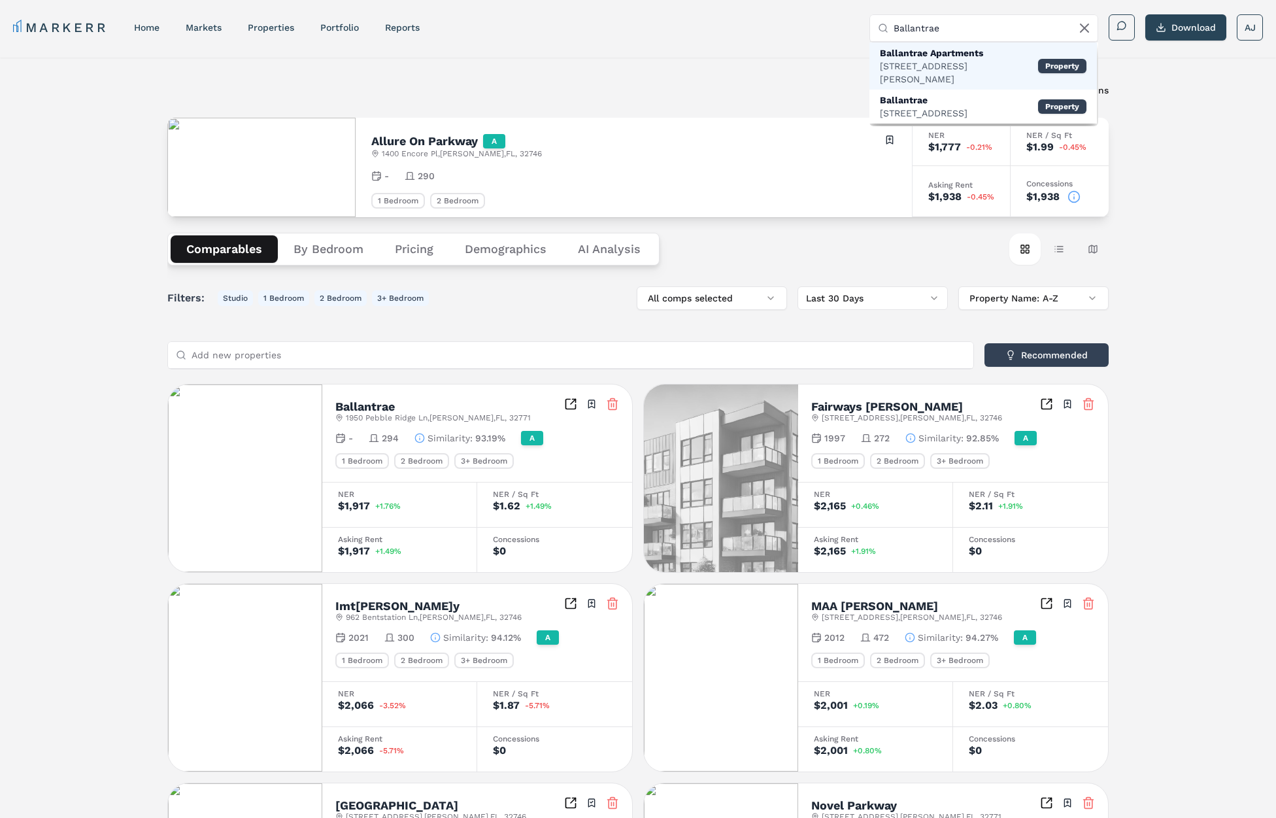
click at [968, 54] on div "Ballantrae Apartments" at bounding box center [959, 52] width 158 height 13
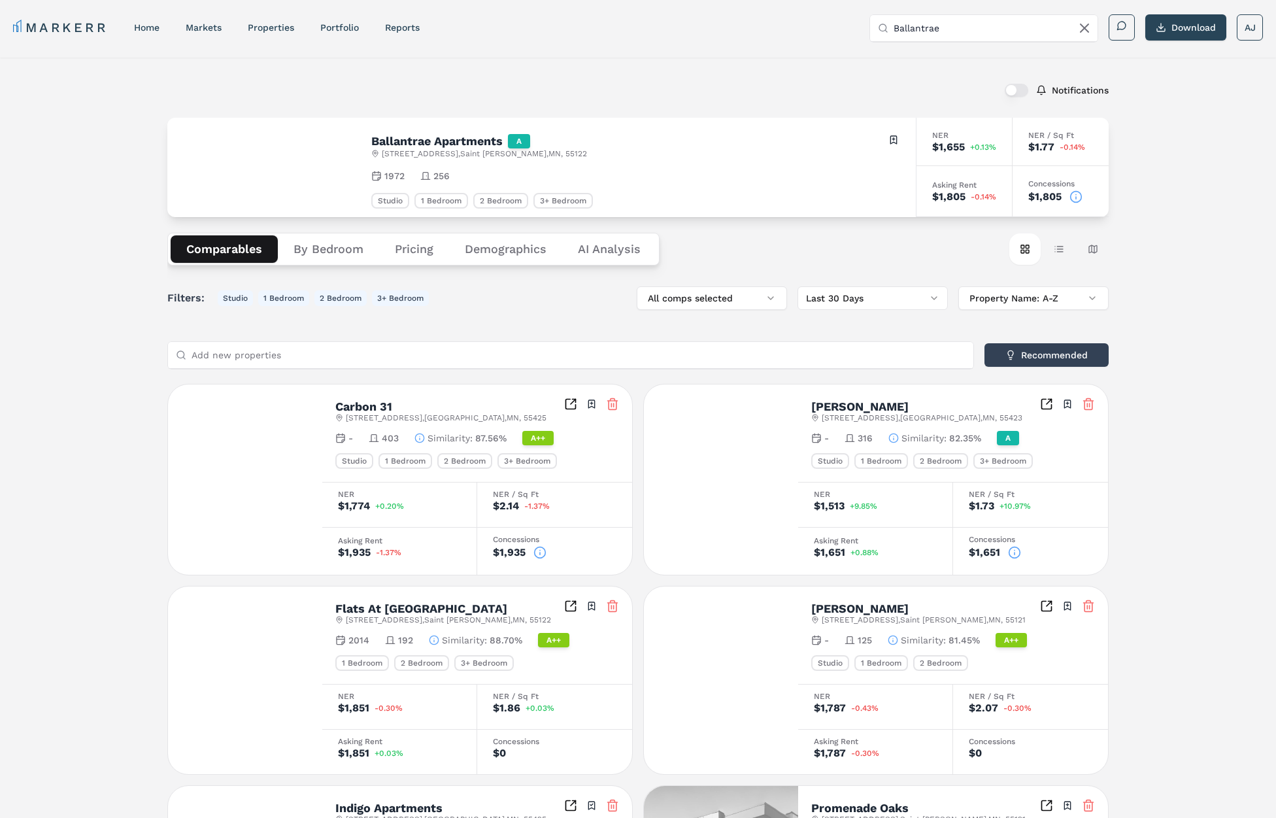
click at [938, 27] on input "Ballantrae" at bounding box center [992, 28] width 196 height 26
paste input "text"
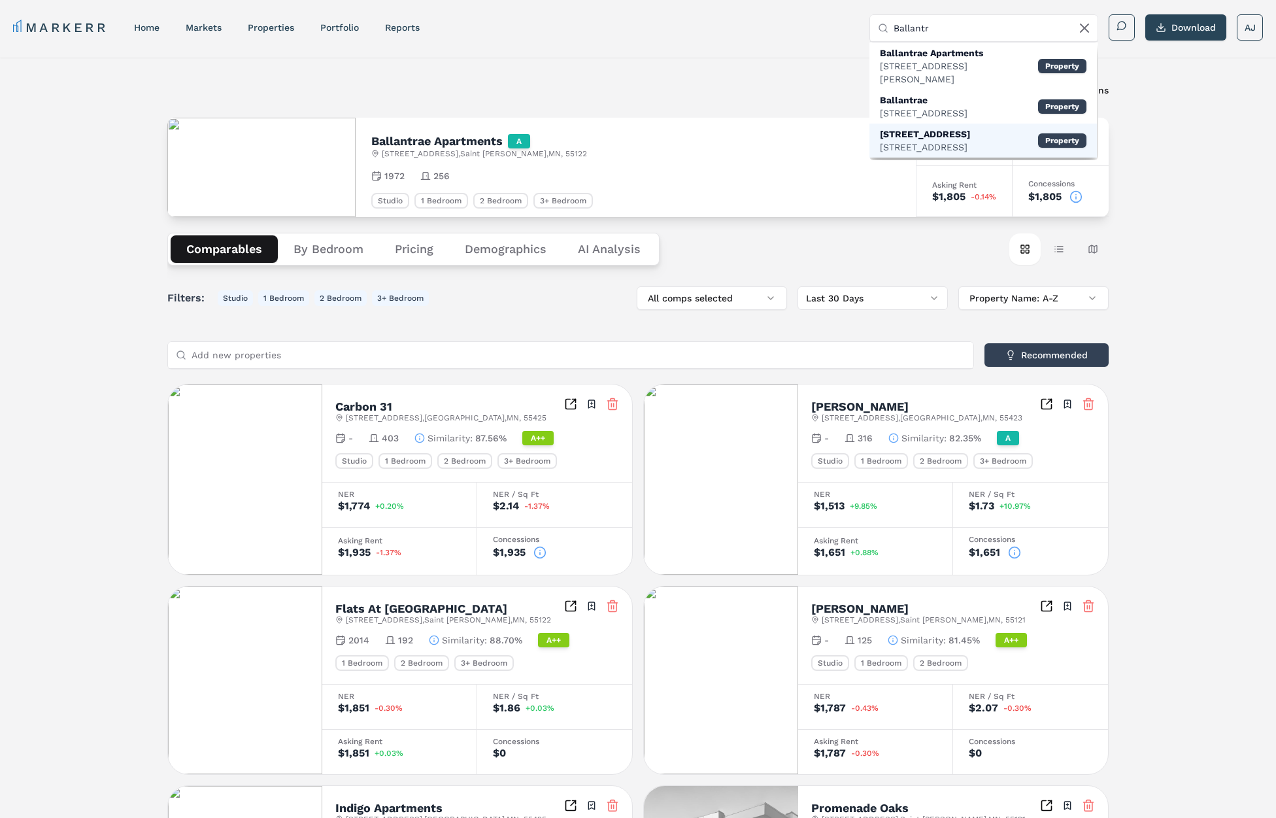
click at [942, 128] on div "[STREET_ADDRESS]" at bounding box center [925, 134] width 90 height 13
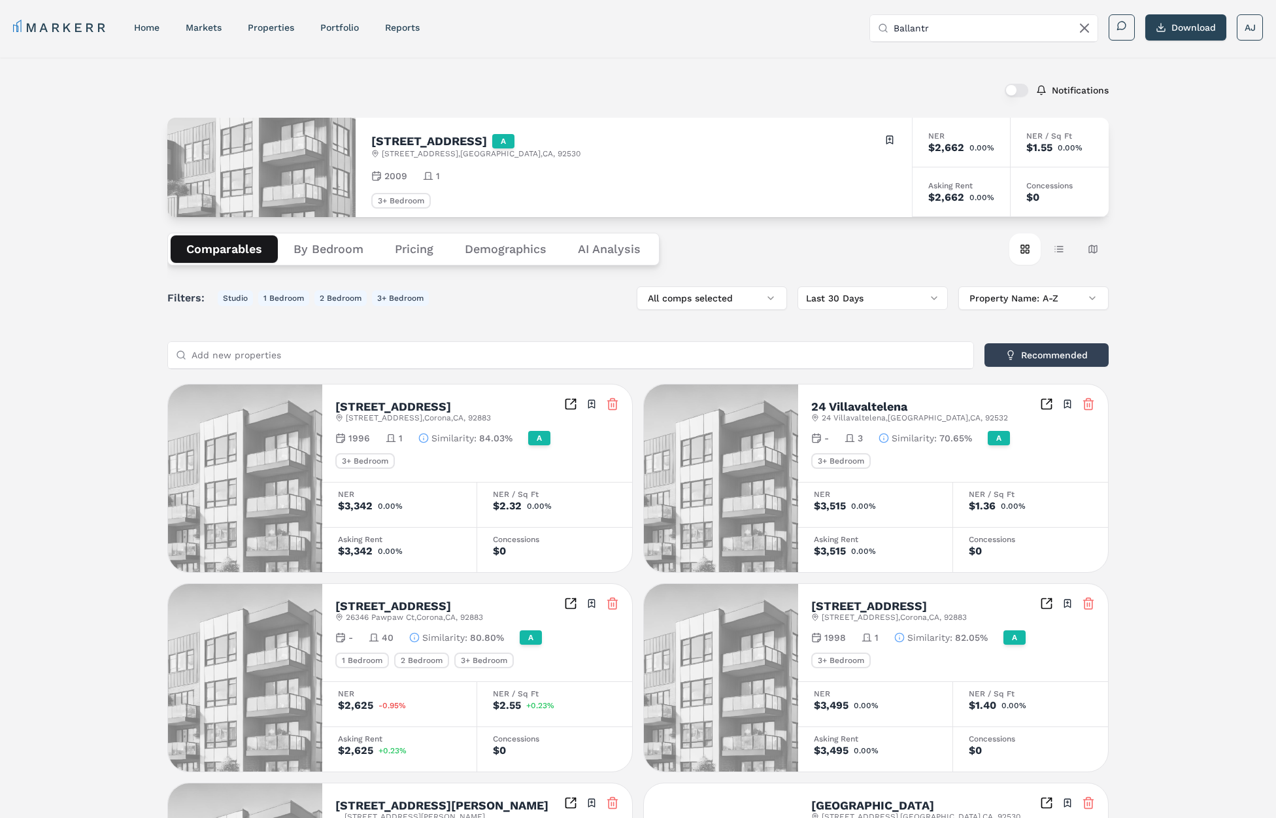
click at [943, 38] on input "Ballantr" at bounding box center [992, 28] width 196 height 26
click at [973, 12] on div "MARKERR home markets properties Portfolio reports Search by MSA, ZIP, Property …" at bounding box center [638, 26] width 1276 height 52
click at [955, 22] on input "Ballantr" at bounding box center [992, 28] width 196 height 26
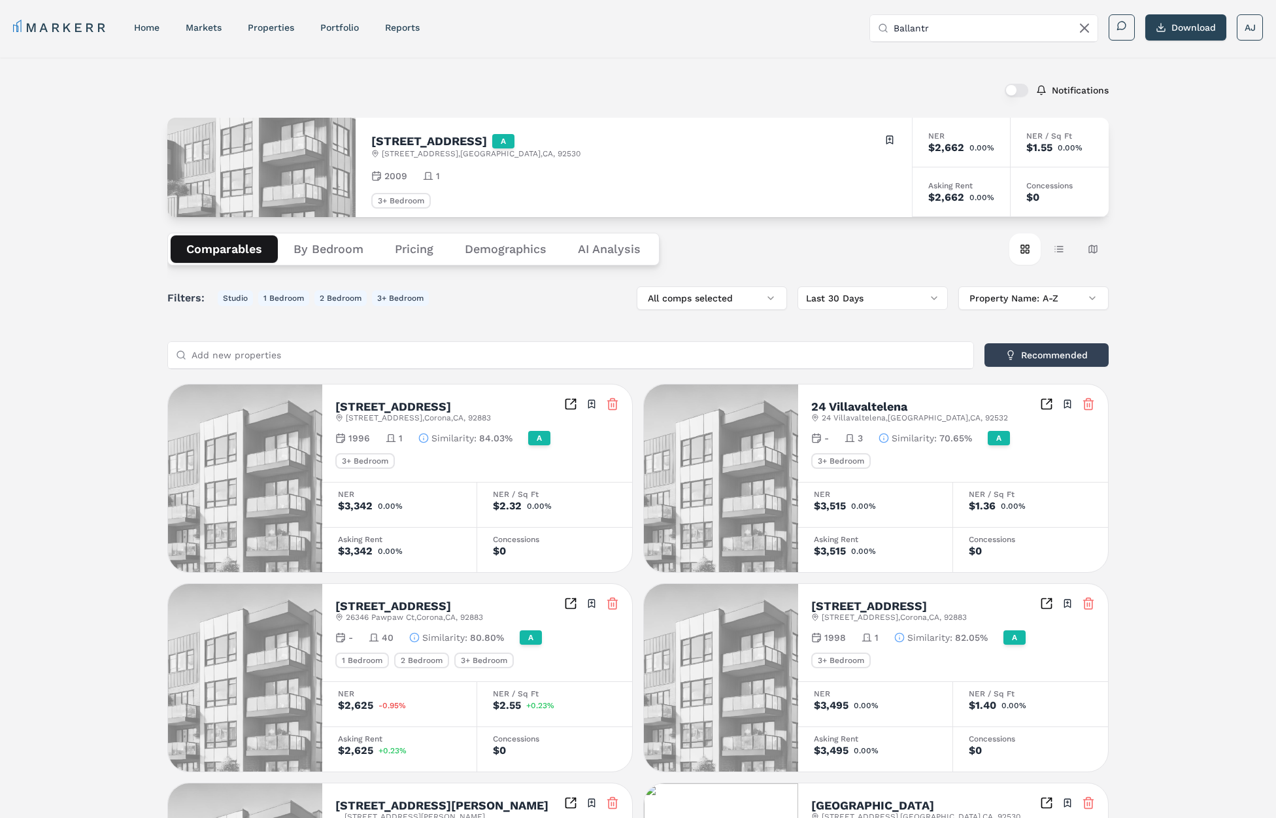
click at [955, 22] on input "Ballantr" at bounding box center [992, 28] width 196 height 26
paste input "[STREET_ADDRESS] Opens in a new tab"
drag, startPoint x: 1002, startPoint y: 27, endPoint x: 1008, endPoint y: 14, distance: 14.6
click at [1002, 26] on input "[STREET_ADDRESS] Opens in a new tab" at bounding box center [992, 28] width 196 height 26
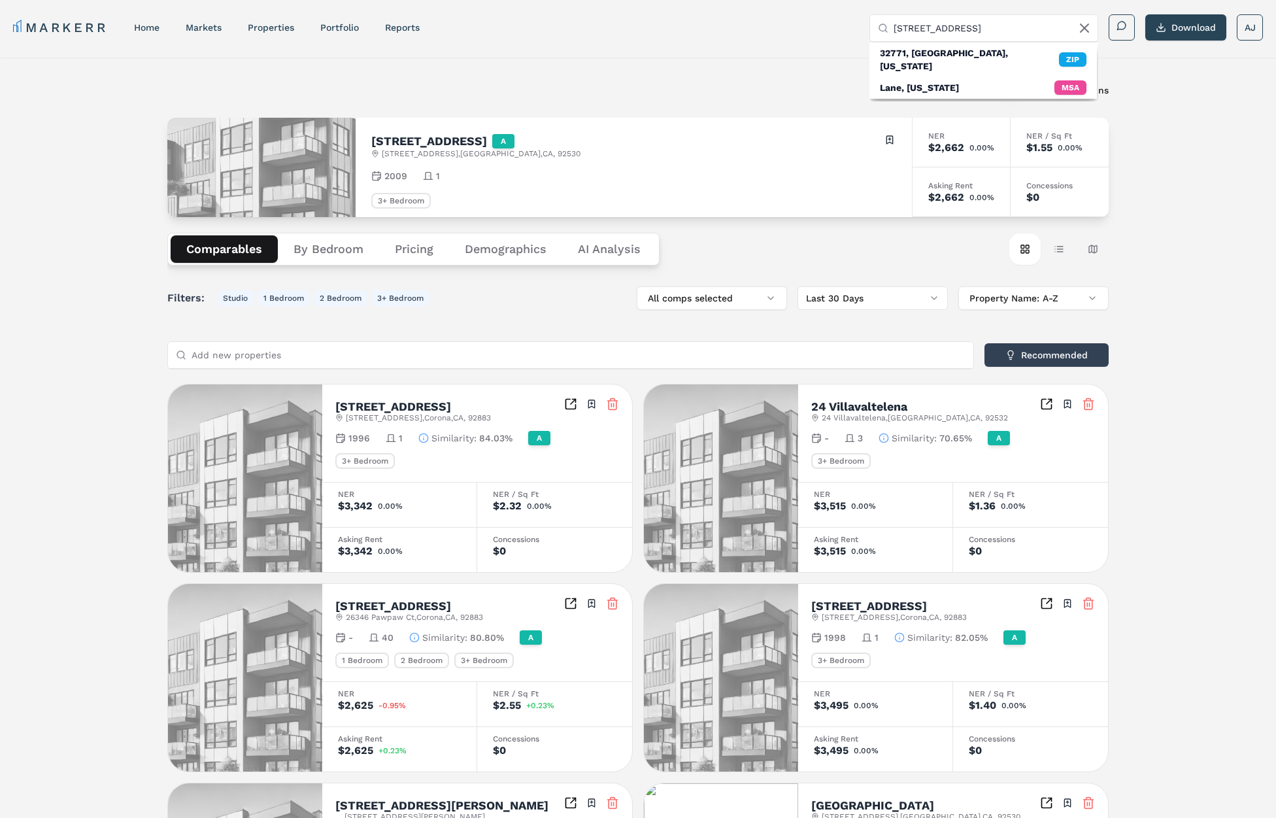
scroll to position [0, 0]
click at [952, 82] on div "[STREET_ADDRESS]" at bounding box center [924, 88] width 88 height 13
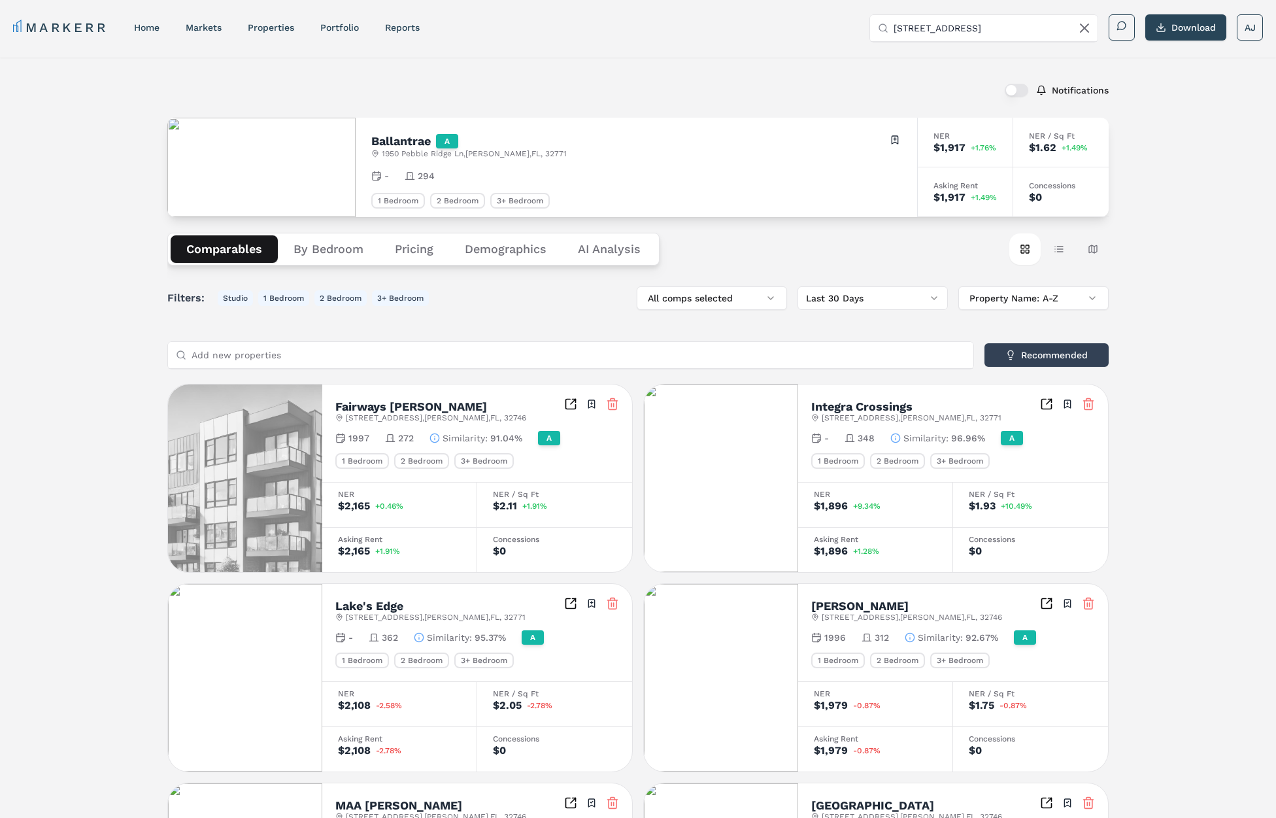
click at [1000, 35] on input "[STREET_ADDRESS]" at bounding box center [992, 28] width 196 height 26
paste input "[GEOGRAPHIC_DATA] (Markerr)"
click at [965, 26] on input "[GEOGRAPHIC_DATA] (Markerr)" at bounding box center [992, 28] width 196 height 26
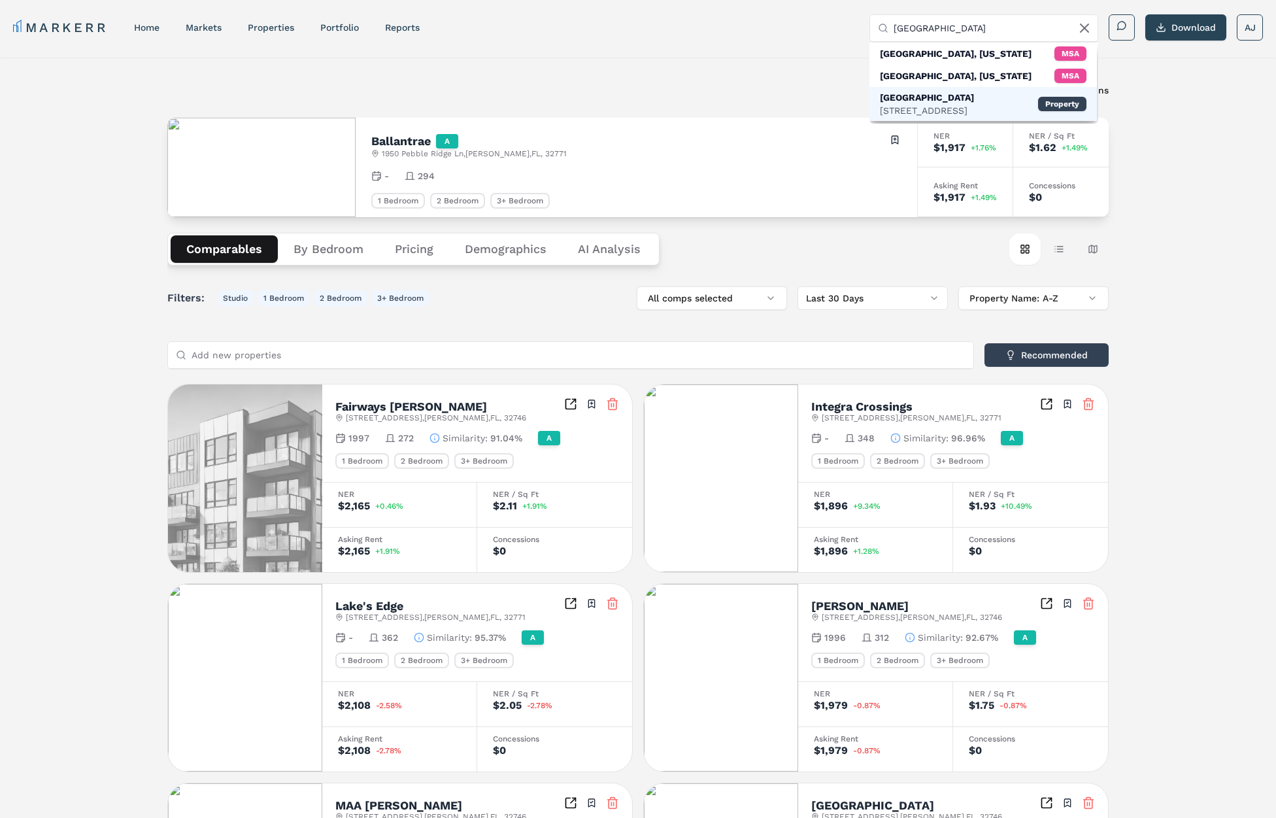
click at [958, 99] on div "[GEOGRAPHIC_DATA]" at bounding box center [927, 97] width 94 height 13
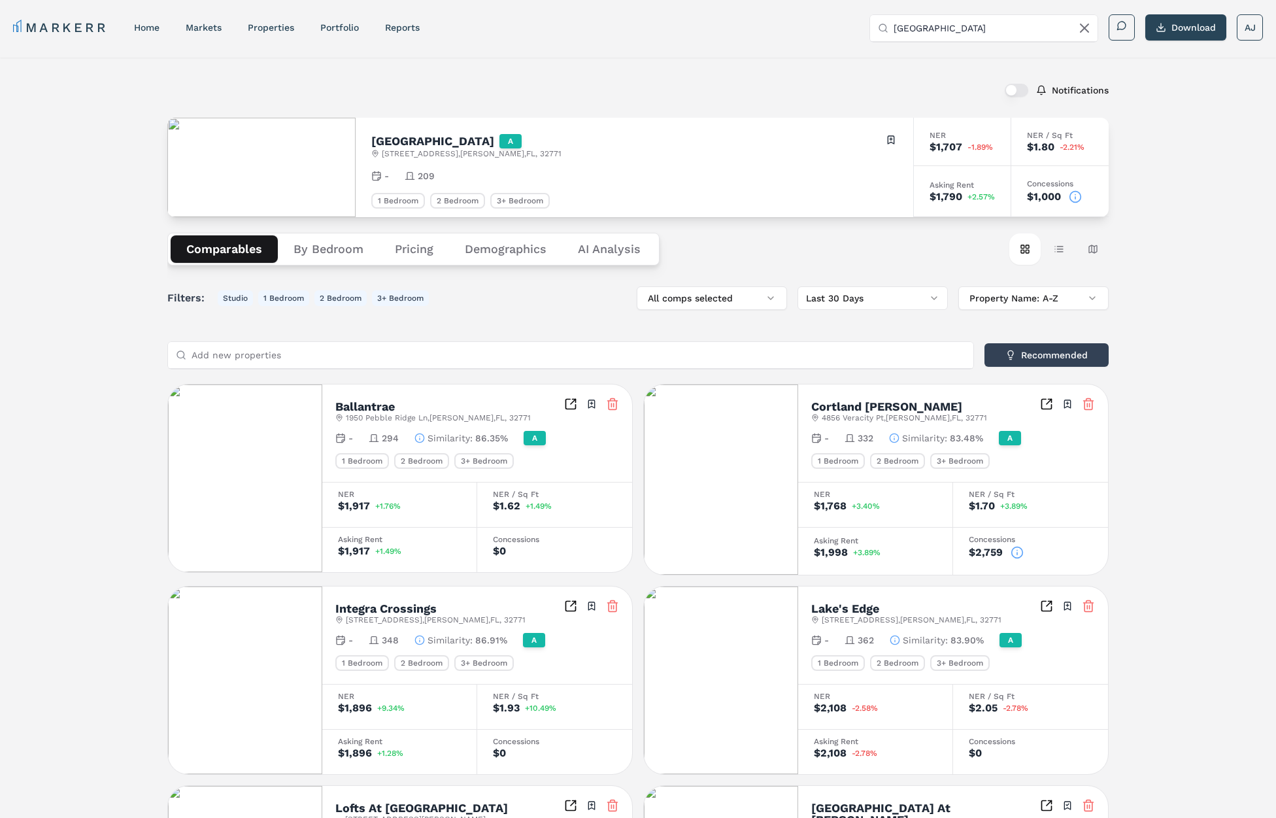
click at [1082, 192] on icon at bounding box center [1075, 196] width 13 height 13
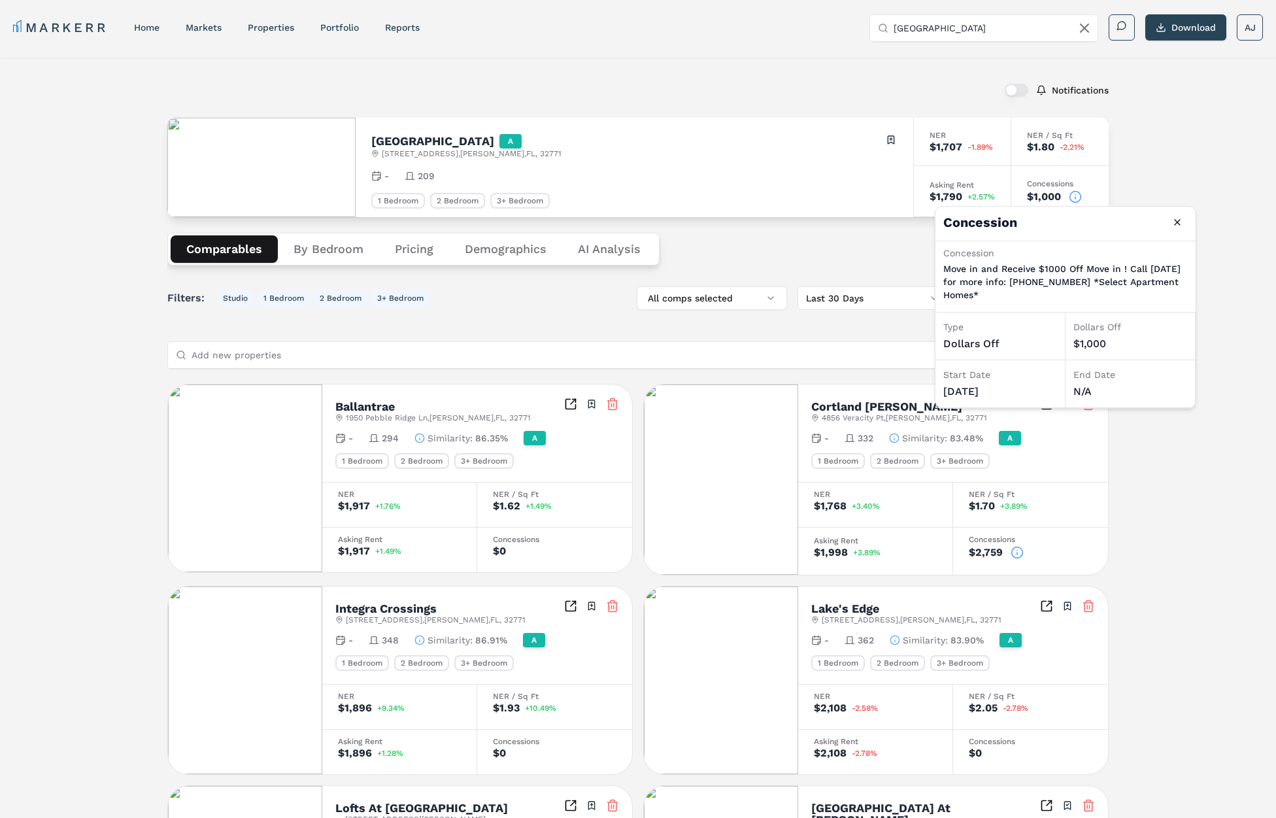
click at [810, 188] on div "[GEOGRAPHIC_DATA] A [STREET_ADDRESS] Toggle portfolio menu - 209 1 Bedroom 2 Be…" at bounding box center [635, 167] width 558 height 99
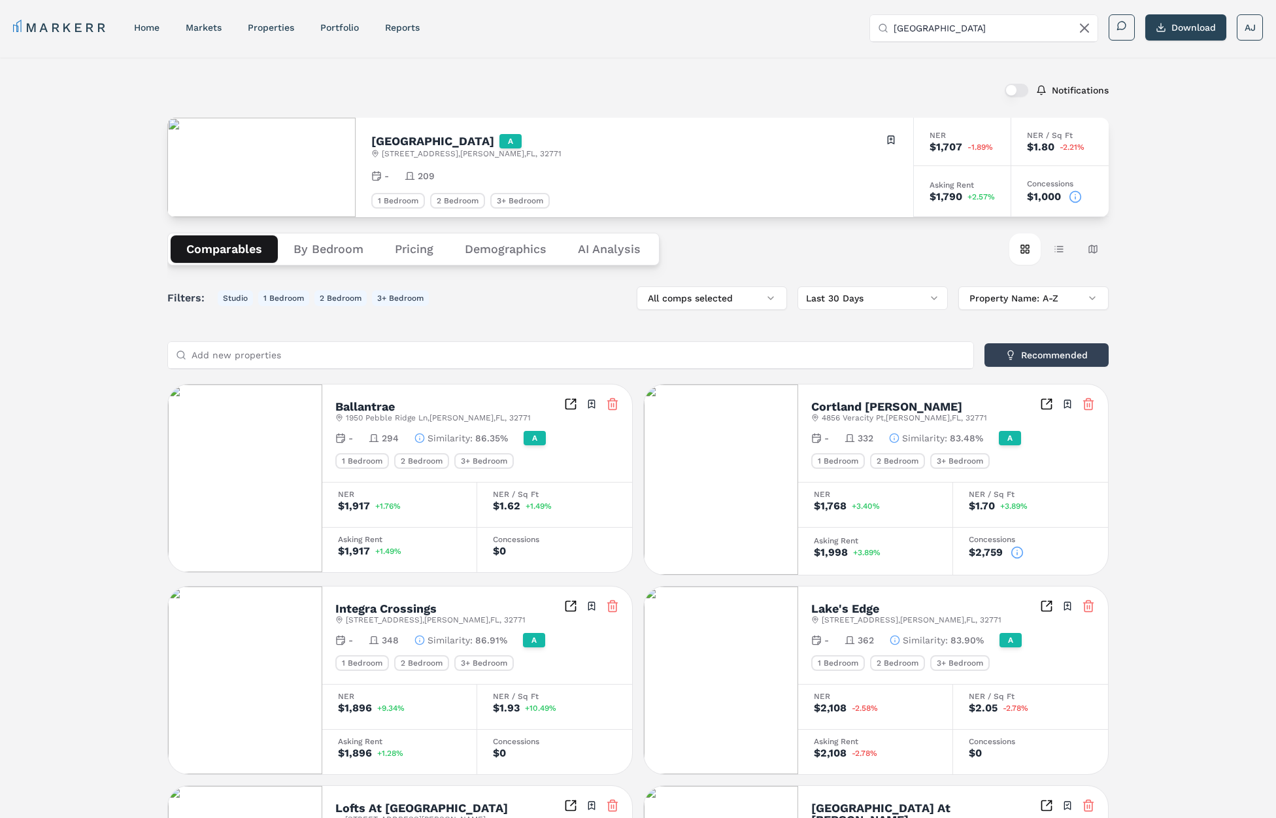
click at [422, 145] on h2 "[GEOGRAPHIC_DATA]" at bounding box center [432, 141] width 123 height 12
copy h2 "[GEOGRAPHIC_DATA]"
click at [1076, 196] on icon at bounding box center [1075, 196] width 13 height 13
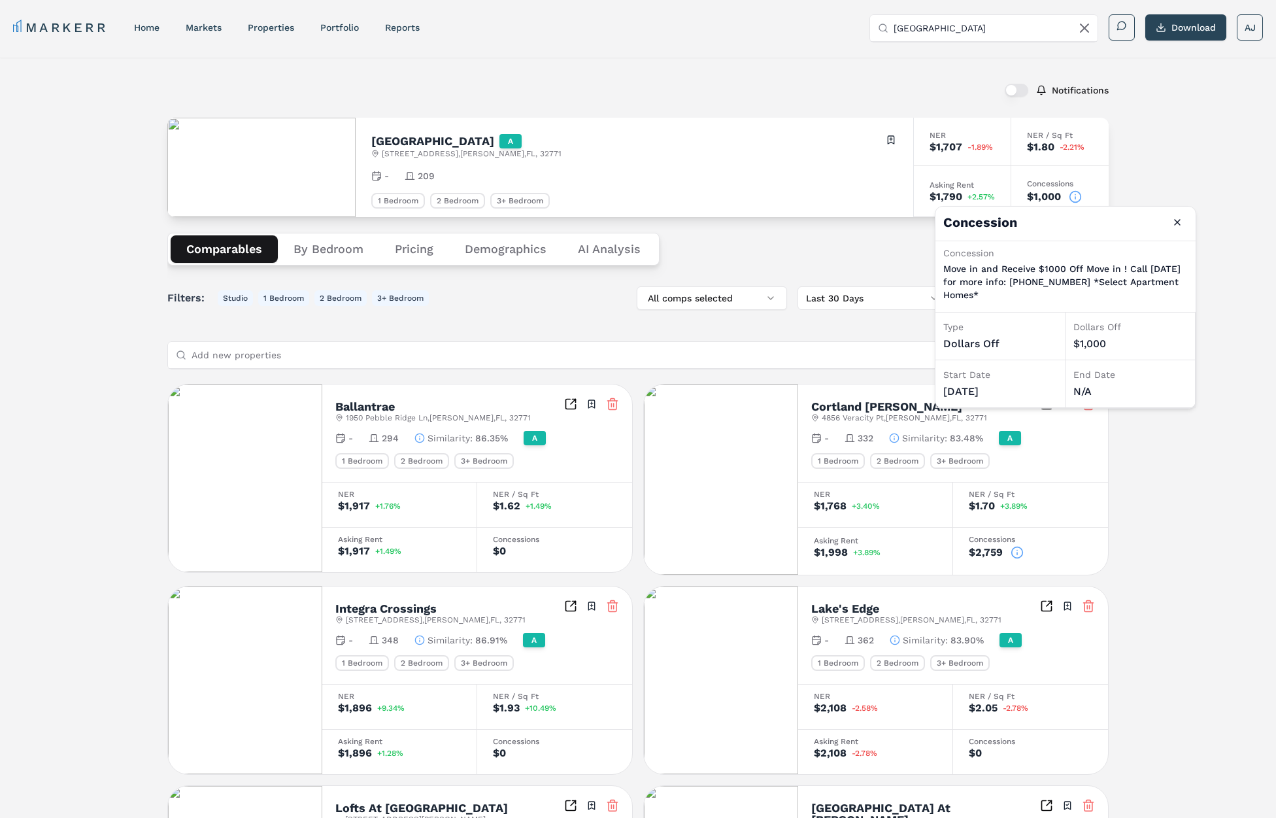
click at [729, 152] on div "[GEOGRAPHIC_DATA] A [STREET_ADDRESS] Toggle portfolio menu" at bounding box center [634, 146] width 526 height 26
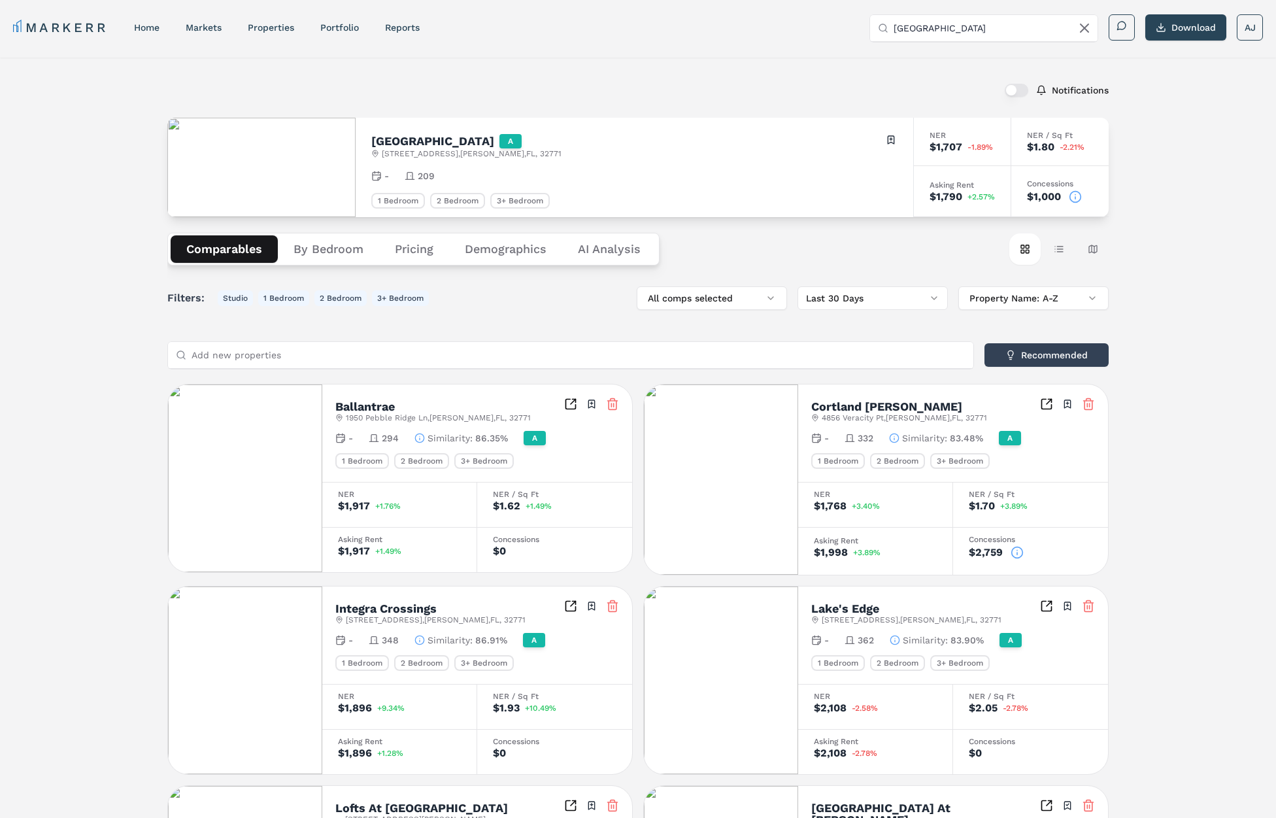
click at [966, 25] on input "[GEOGRAPHIC_DATA]" at bounding box center [992, 28] width 196 height 26
paste input "Drake Midtown (Markerr)"
click at [963, 26] on input "Drake Midtown (Markerr)" at bounding box center [992, 28] width 196 height 26
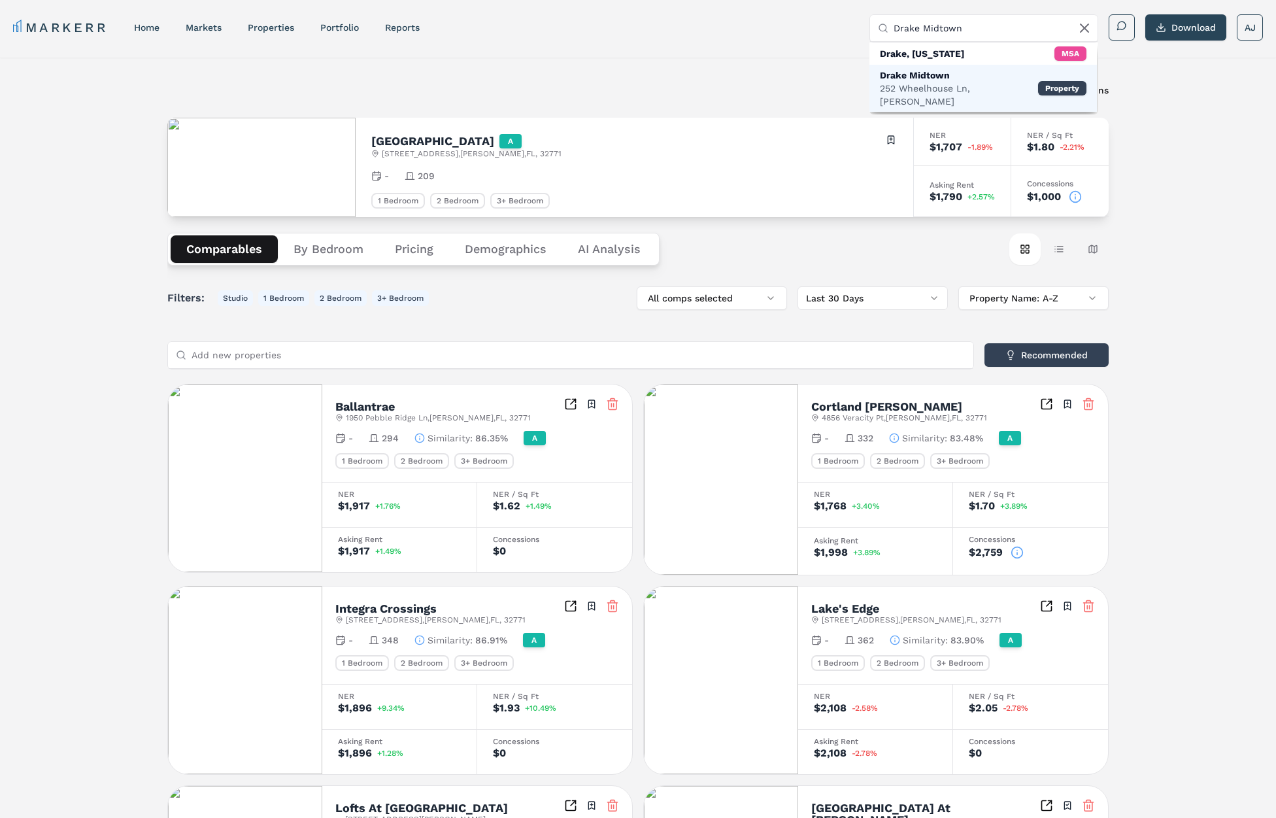
click at [957, 84] on div "252 Wheelhouse Ln, [PERSON_NAME]" at bounding box center [959, 95] width 158 height 26
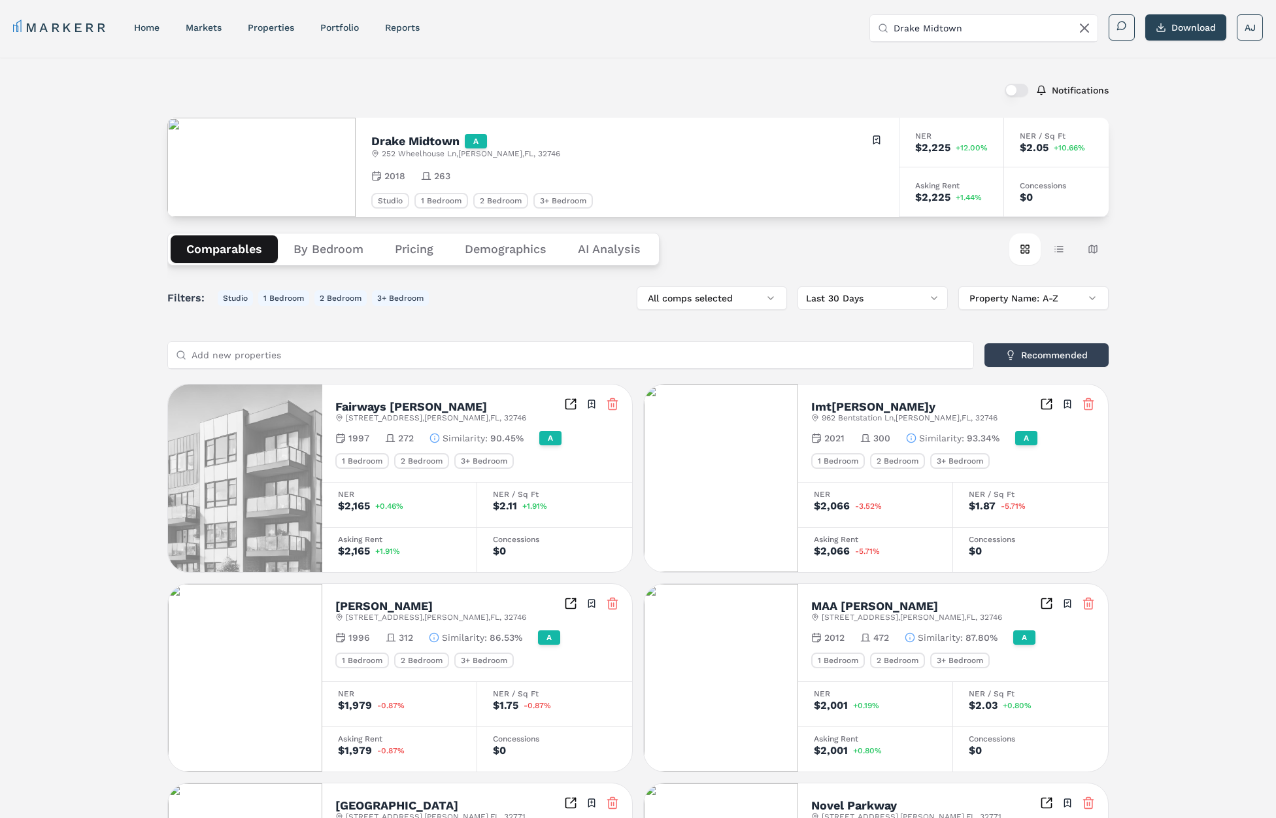
click at [420, 142] on h2 "Drake Midtown" at bounding box center [415, 141] width 88 height 12
click at [419, 143] on h2 "Drake Midtown" at bounding box center [415, 141] width 88 height 12
copy h2 "Drake Midtown"
click at [1001, 25] on input "Drake Midtown" at bounding box center [992, 28] width 196 height 26
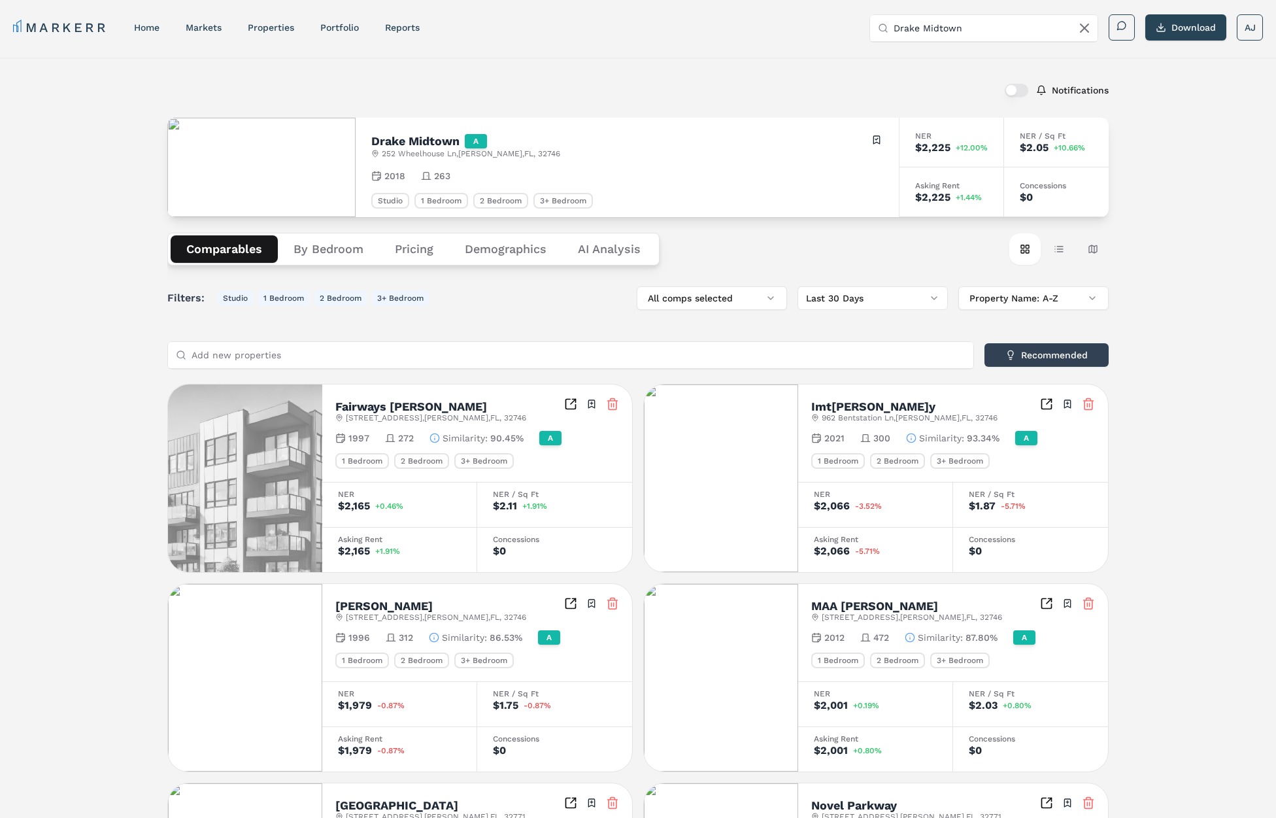
click at [993, 27] on input "Drake Midtown" at bounding box center [992, 28] width 196 height 26
paste input "IMT [PERSON_NAME]"
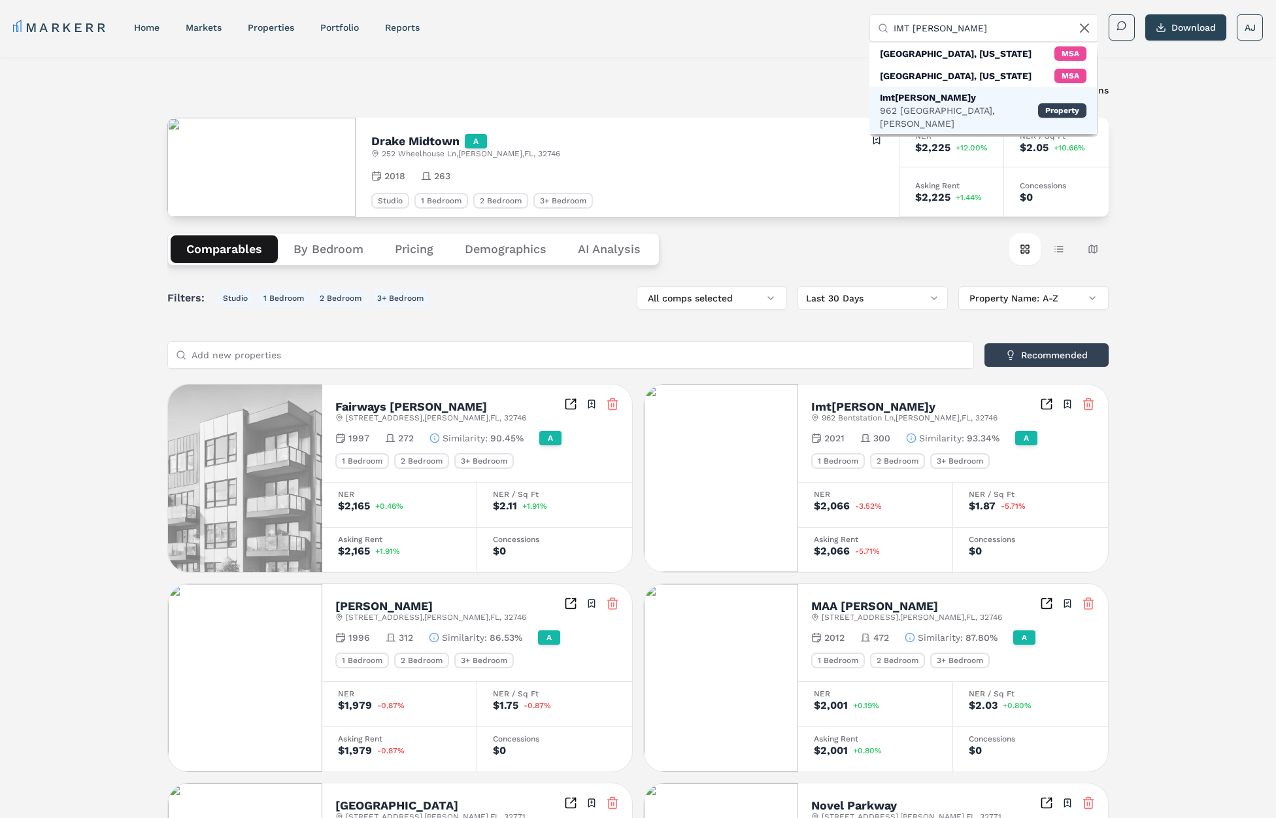
click at [931, 102] on div "Imt[PERSON_NAME]y" at bounding box center [959, 97] width 158 height 13
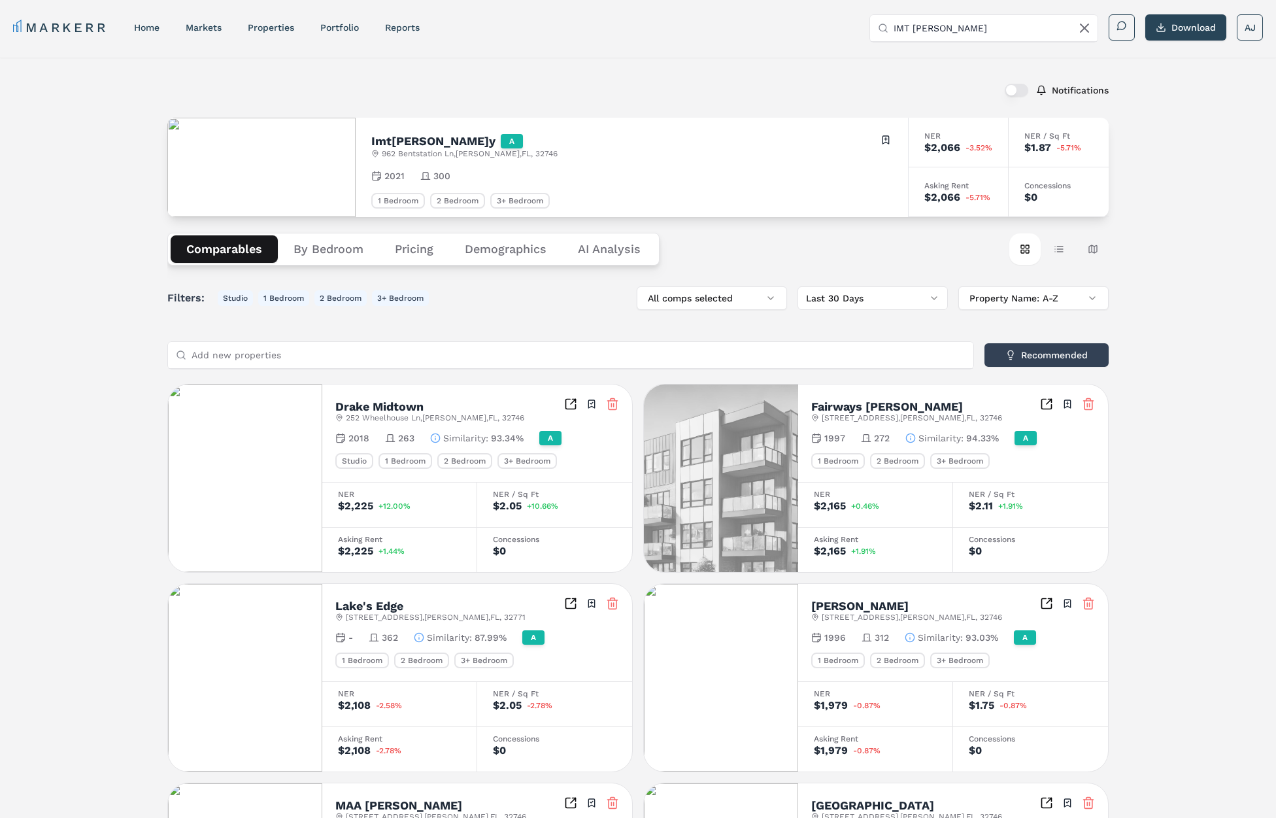
click at [388, 139] on h2 "Imt[PERSON_NAME]y" at bounding box center [433, 141] width 124 height 12
click at [408, 139] on h2 "Imt[PERSON_NAME]y" at bounding box center [433, 141] width 124 height 12
click at [987, 23] on input "IMT [PERSON_NAME]" at bounding box center [992, 28] width 196 height 26
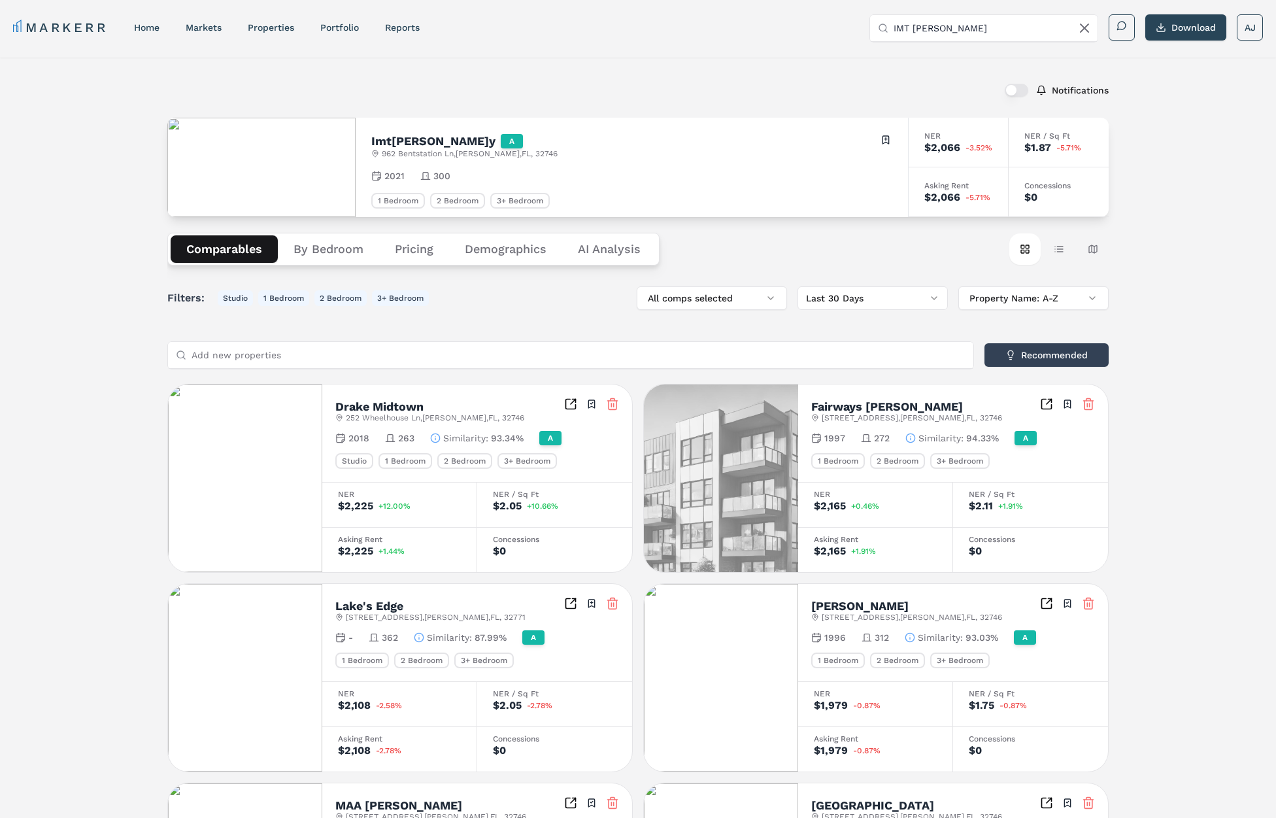
click at [987, 23] on input "IMT [PERSON_NAME]" at bounding box center [992, 28] width 196 height 26
paste input "ntegra Crossings"
click at [944, 63] on div "[STREET_ADDRESS]" at bounding box center [924, 66] width 88 height 13
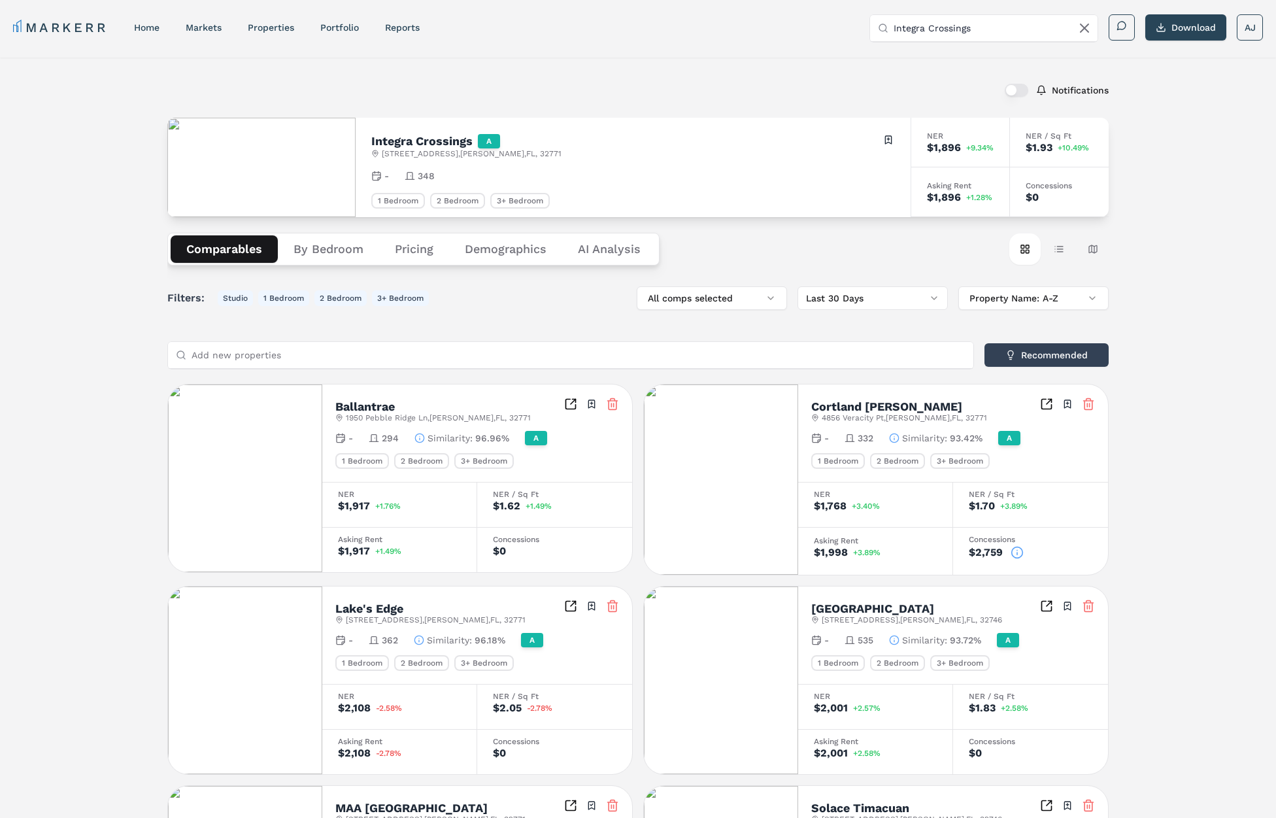
click at [420, 145] on h2 "Integra Crossings" at bounding box center [421, 141] width 101 height 12
click at [998, 24] on input "Integra Crossings" at bounding box center [992, 28] width 196 height 26
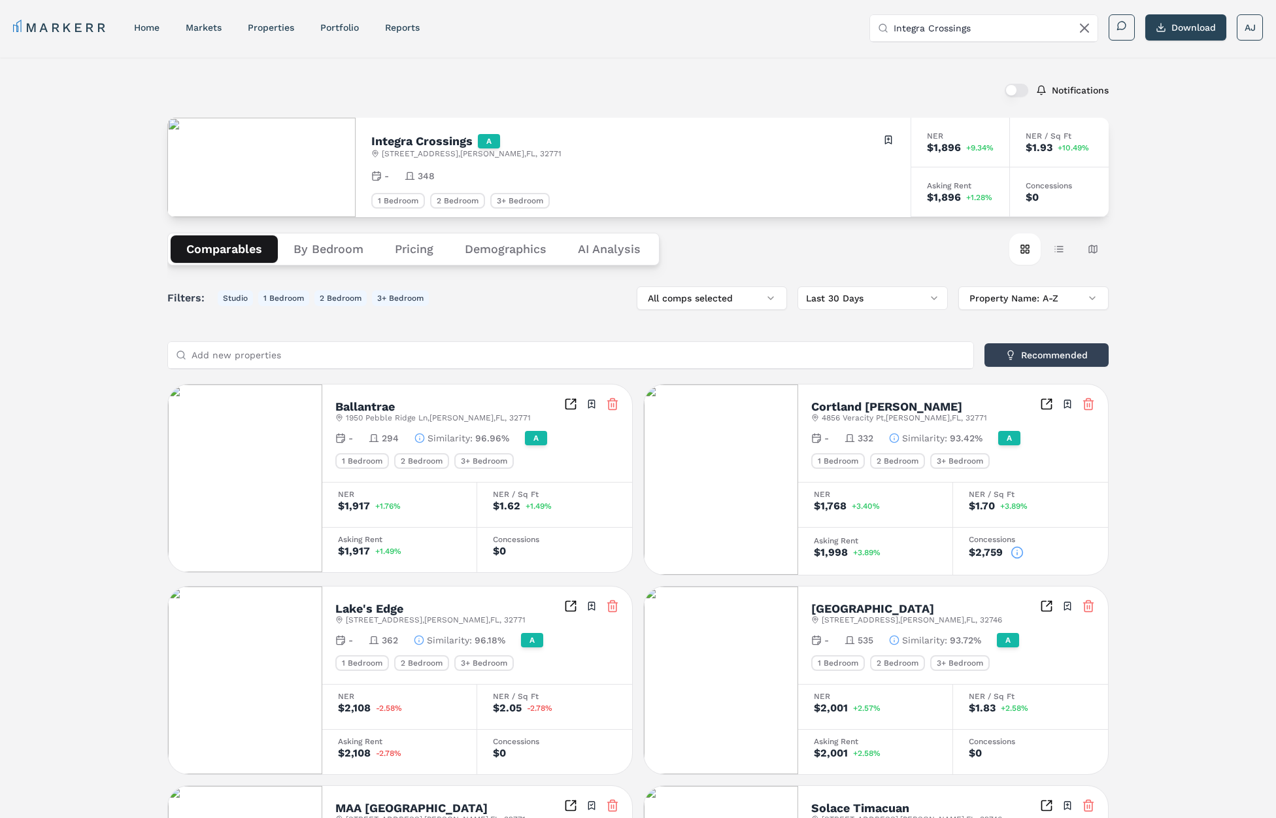
click at [998, 24] on input "Integra Crossings" at bounding box center [992, 28] width 196 height 26
paste input "MAA Mandarin North"
click at [910, 95] on div "[STREET_ADDRESS]" at bounding box center [927, 88] width 94 height 13
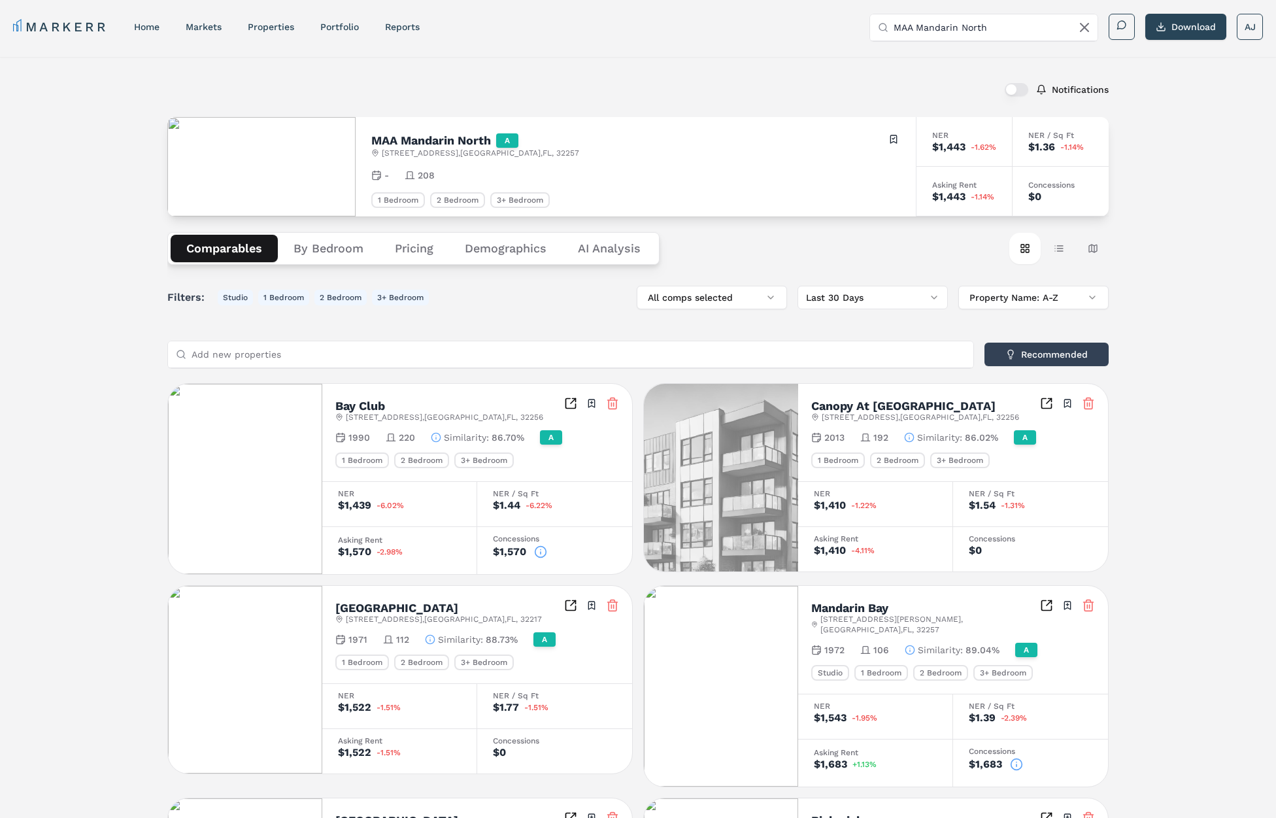
click at [406, 138] on h2 "MAA Mandarin North" at bounding box center [431, 141] width 120 height 12
click at [406, 138] on h2 "MAA Mandarin North" at bounding box center [431, 140] width 120 height 12
click at [406, 138] on h2 "MAA Mandarin North" at bounding box center [431, 139] width 120 height 12
click at [953, 31] on input "MAA Mandarin North" at bounding box center [992, 26] width 196 height 26
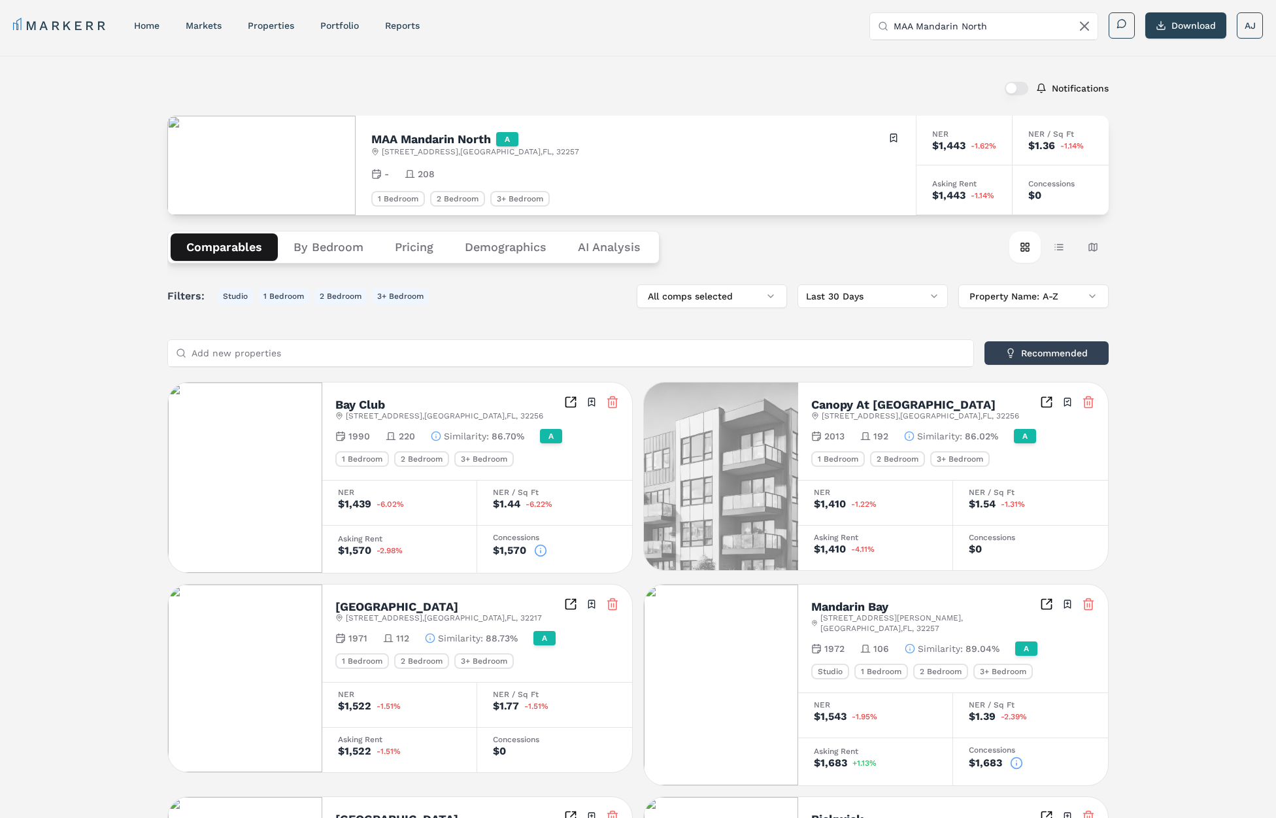
click at [953, 31] on input "MAA Mandarin North" at bounding box center [992, 26] width 196 height 26
paste input "Gran Bay Apartments at [GEOGRAPHIC_DATA] (Markerr)"
click at [1014, 24] on input "Gran Bay Apartments at [GEOGRAPHIC_DATA] (Markerr)" at bounding box center [992, 26] width 196 height 26
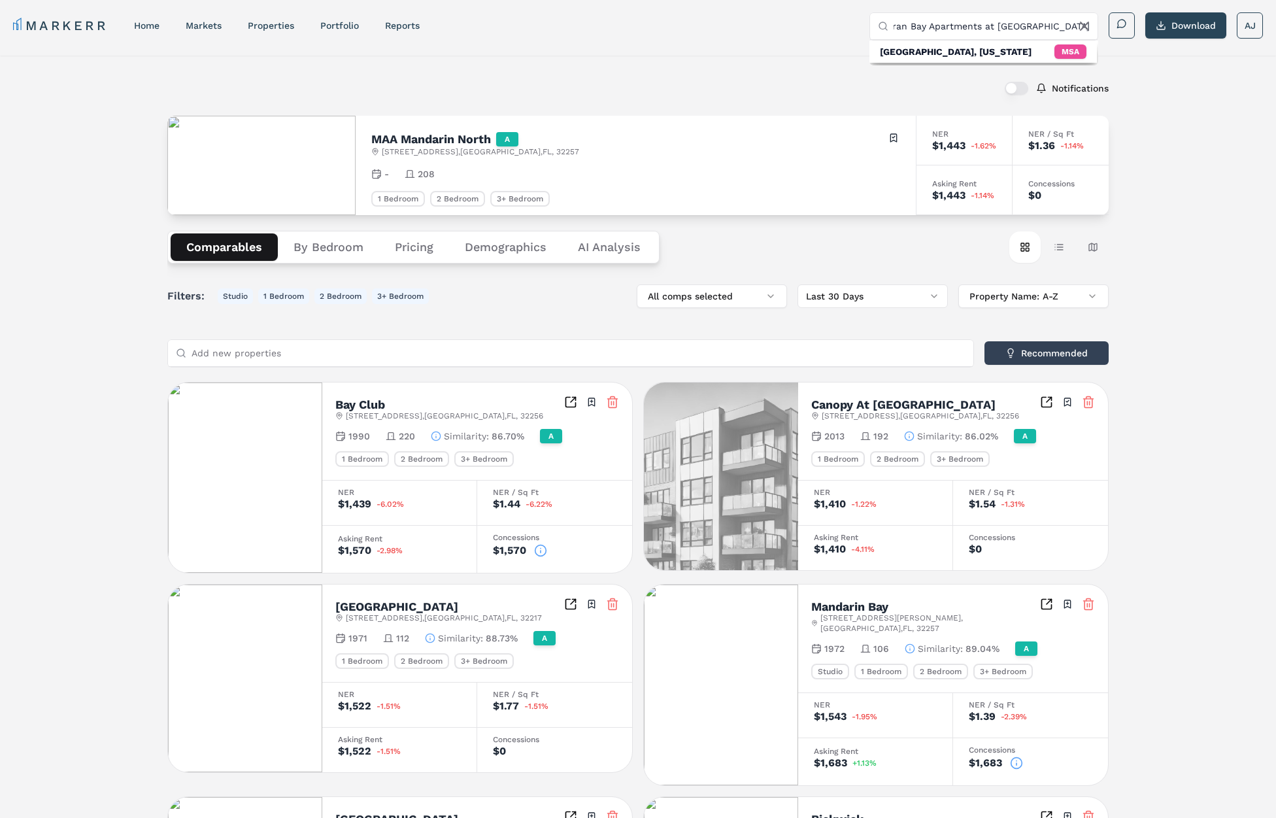
scroll to position [0, 0]
click at [993, 26] on input "Gran Bay Apartments at [GEOGRAPHIC_DATA]" at bounding box center [992, 26] width 196 height 26
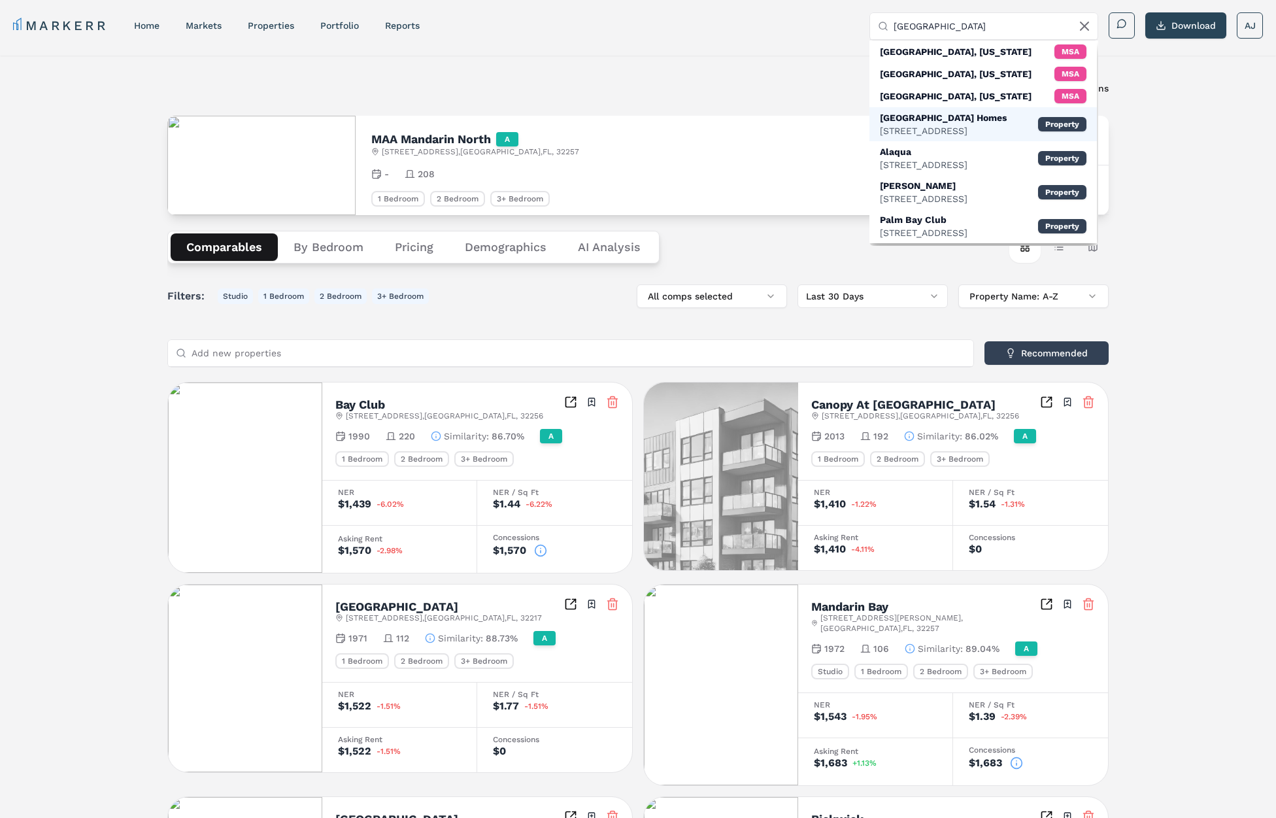
click at [938, 131] on div "[STREET_ADDRESS]" at bounding box center [943, 130] width 127 height 13
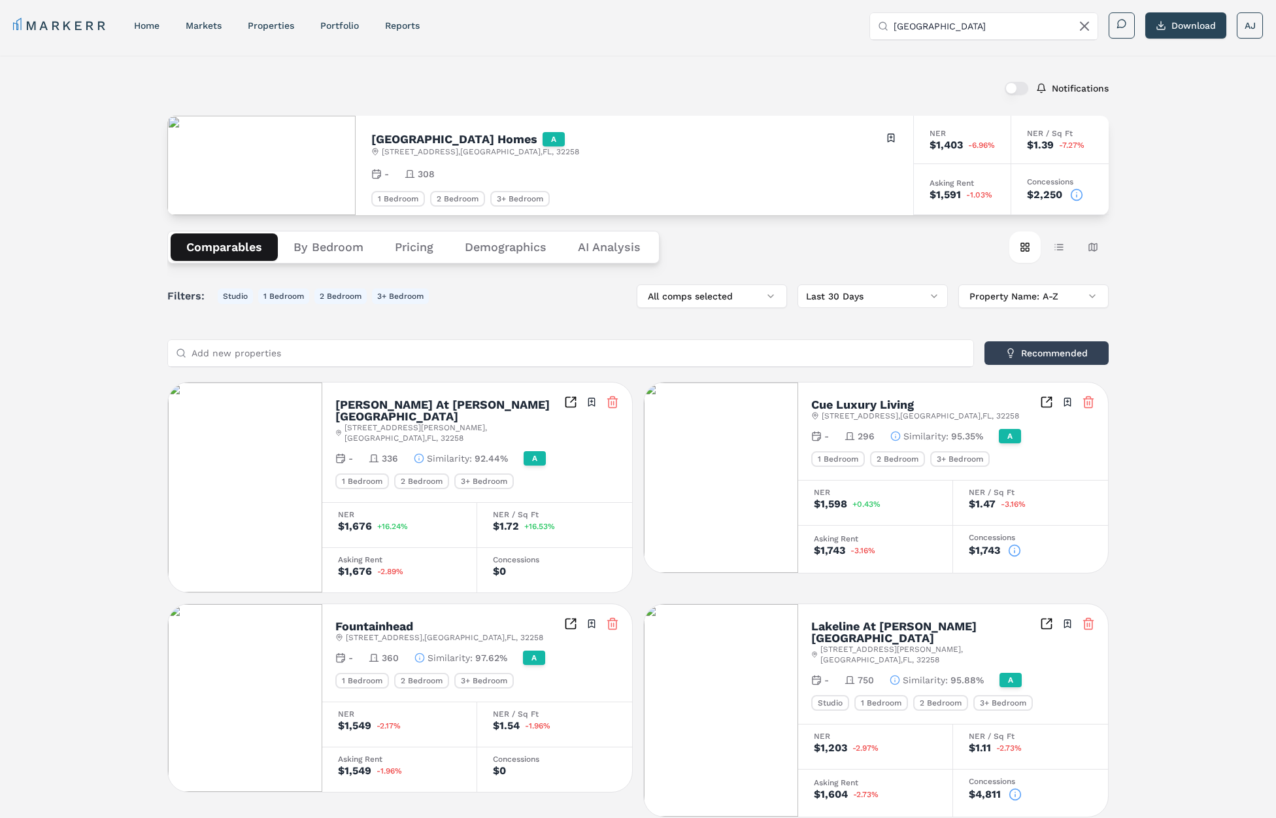
click at [440, 137] on h2 "[GEOGRAPHIC_DATA] Homes" at bounding box center [454, 139] width 166 height 12
click at [1080, 197] on circle at bounding box center [1077, 194] width 11 height 11
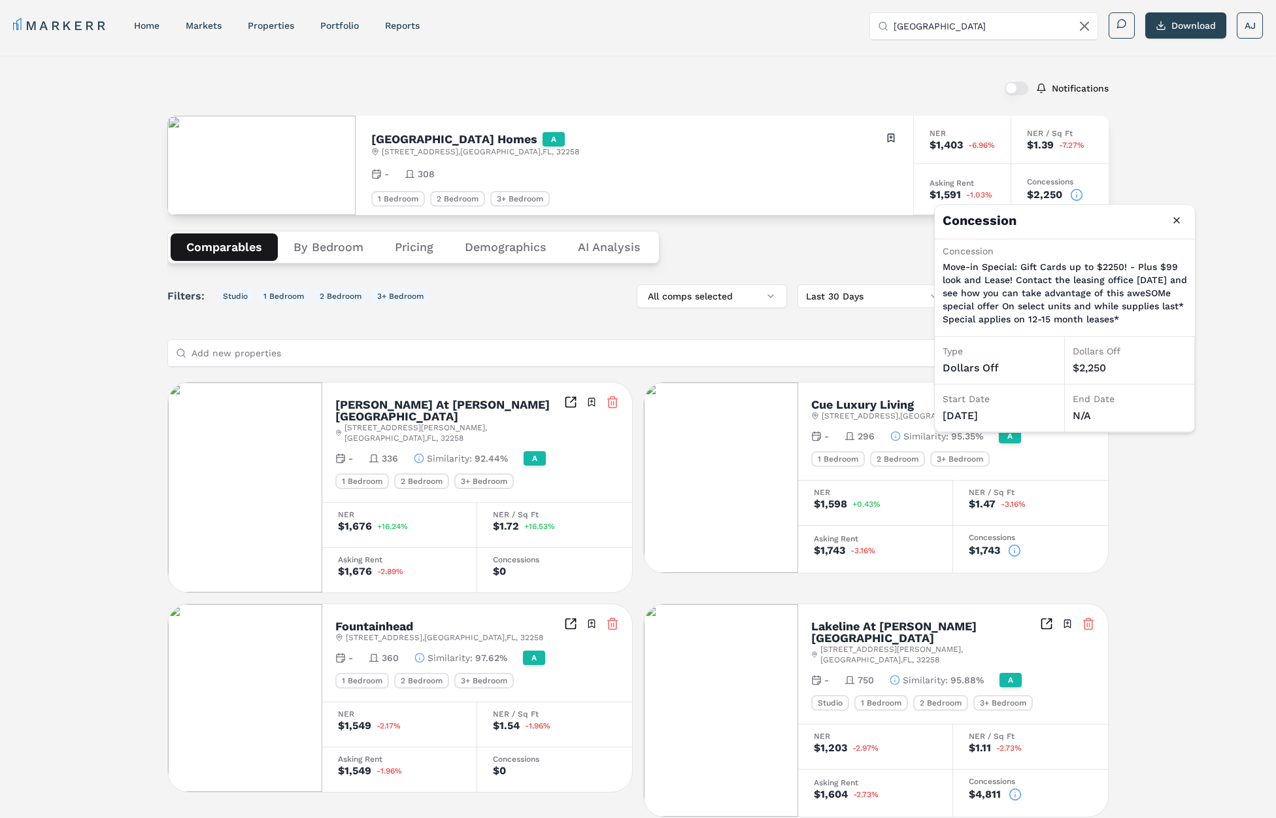
click at [817, 196] on div "1 Bedroom 2 Bedroom 3+ Bedroom" at bounding box center [634, 199] width 526 height 16
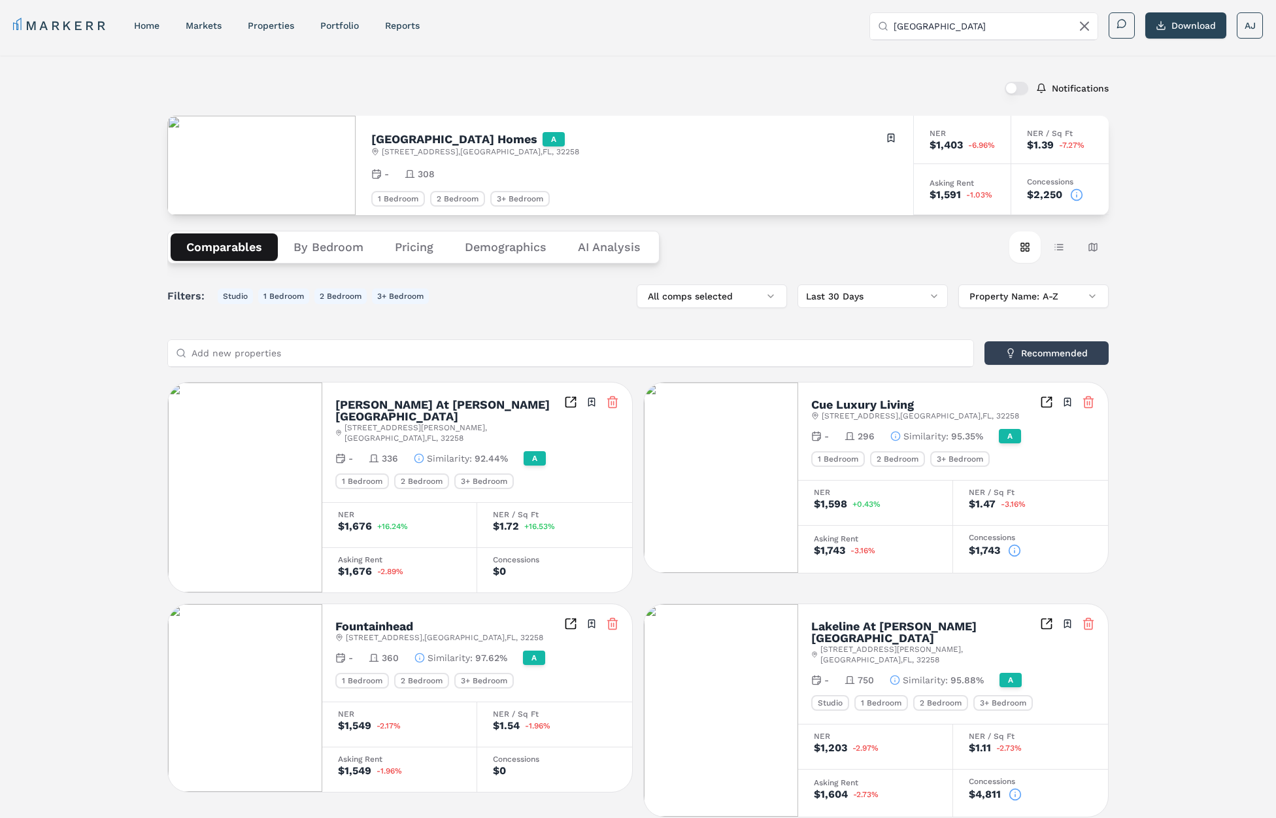
click at [1077, 198] on icon at bounding box center [1076, 194] width 13 height 13
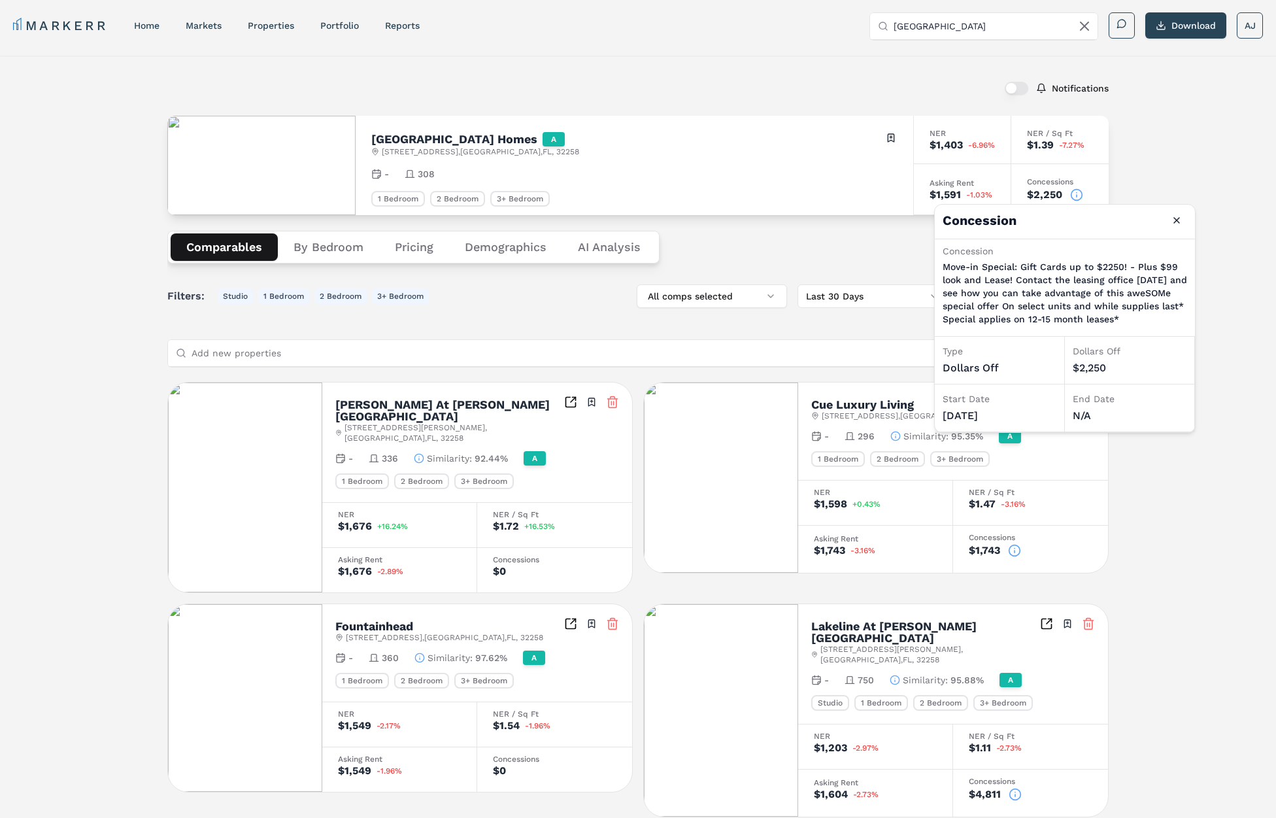
drag, startPoint x: 1106, startPoint y: 298, endPoint x: 1114, endPoint y: 302, distance: 9.4
click at [1112, 302] on p "Move-in Special: Gift Cards up to $2250! - Plus $99 look and Lease! Contact the…" at bounding box center [1065, 292] width 245 height 65
click at [1179, 218] on button "Close" at bounding box center [1177, 220] width 21 height 21
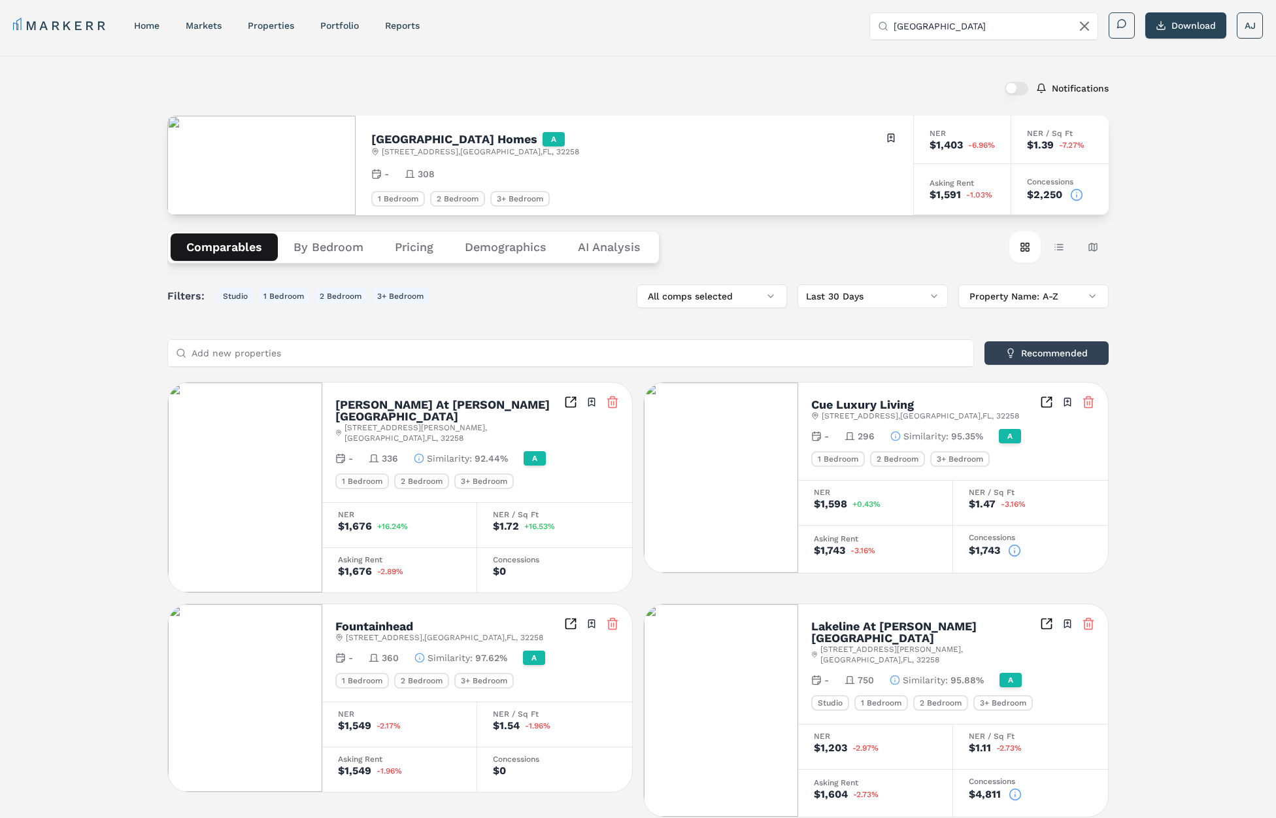
click at [937, 29] on input "[GEOGRAPHIC_DATA]" at bounding box center [992, 26] width 196 height 26
paste input "The View at Mandarin"
click at [936, 56] on div "The View At Mandarin" at bounding box center [959, 50] width 158 height 13
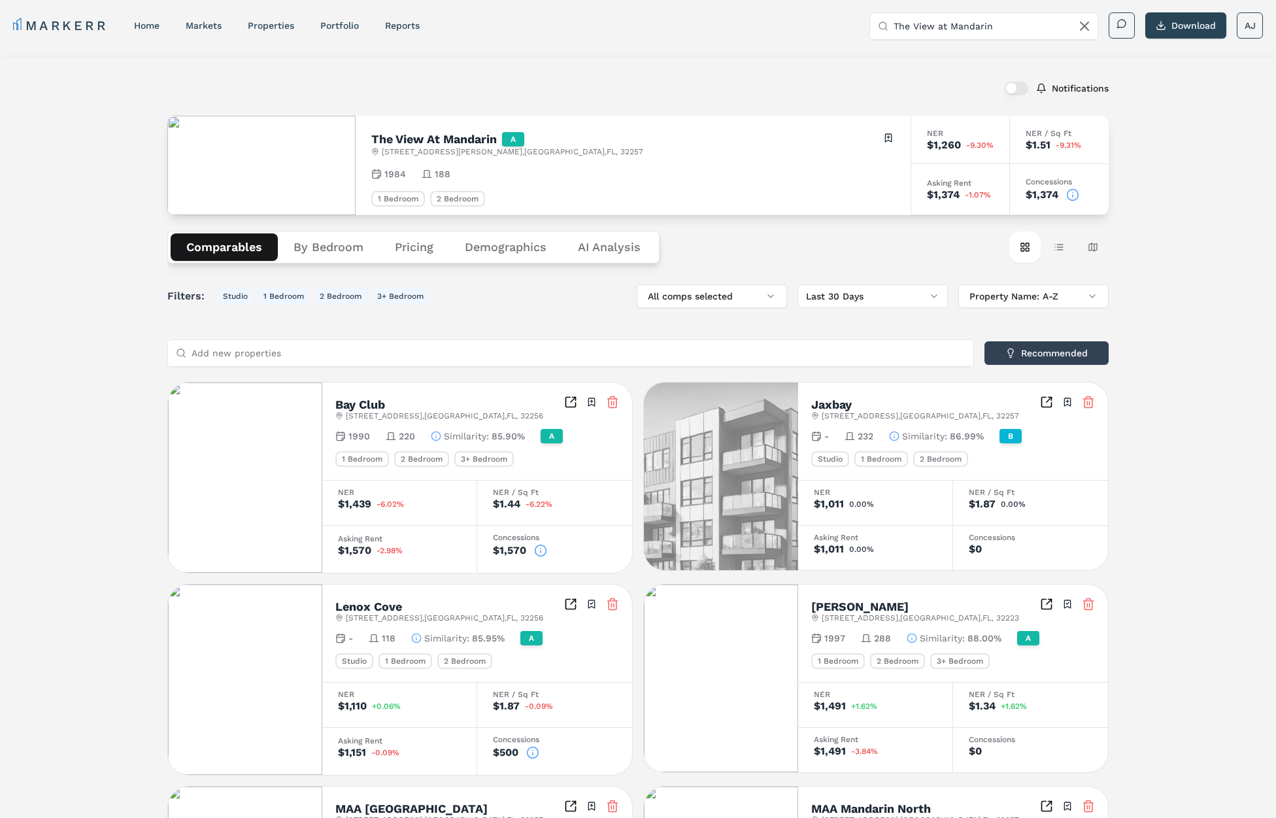
click at [433, 145] on h2 "The View At Mandarin" at bounding box center [434, 139] width 126 height 12
click at [458, 136] on h2 "The View At Mandarin" at bounding box center [434, 139] width 126 height 12
click at [458, 137] on h2 "The View At Mandarin" at bounding box center [434, 139] width 126 height 12
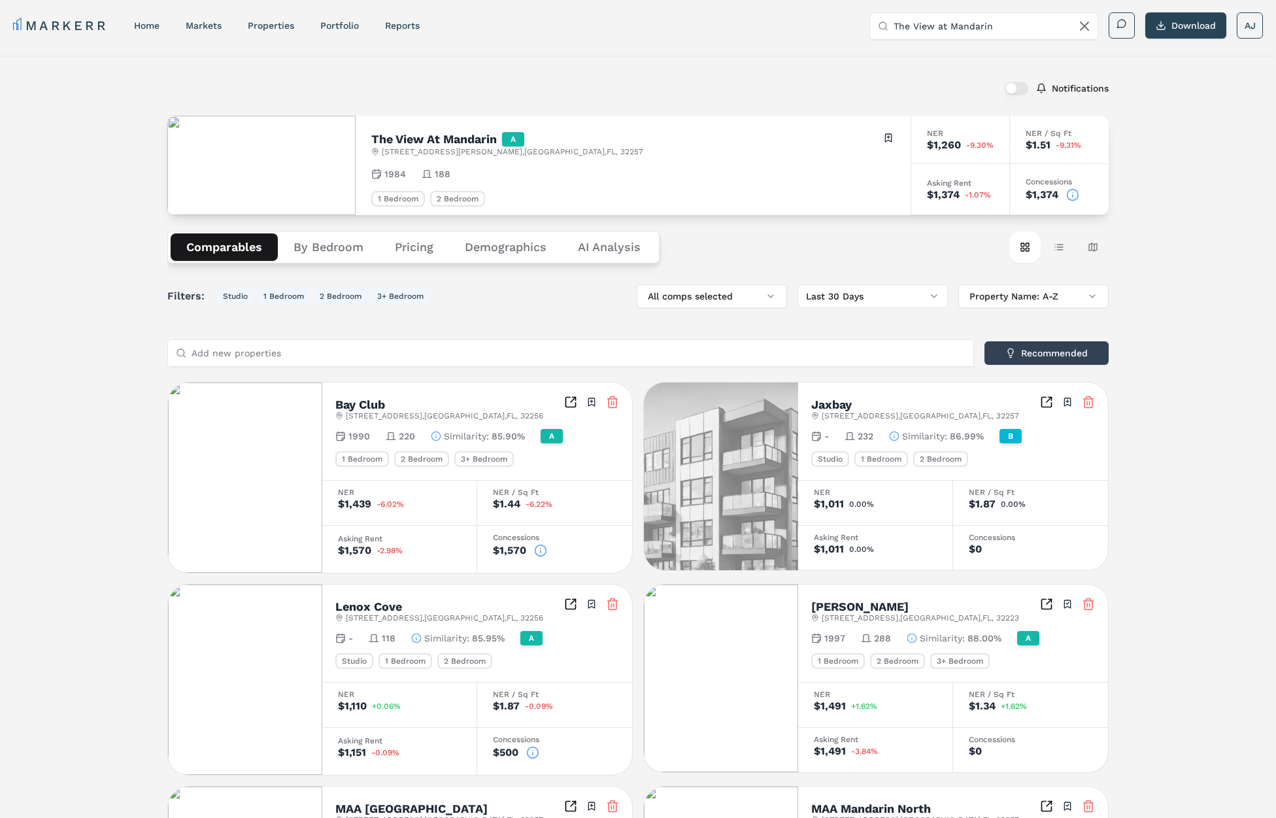
click at [1076, 192] on icon at bounding box center [1073, 194] width 13 height 13
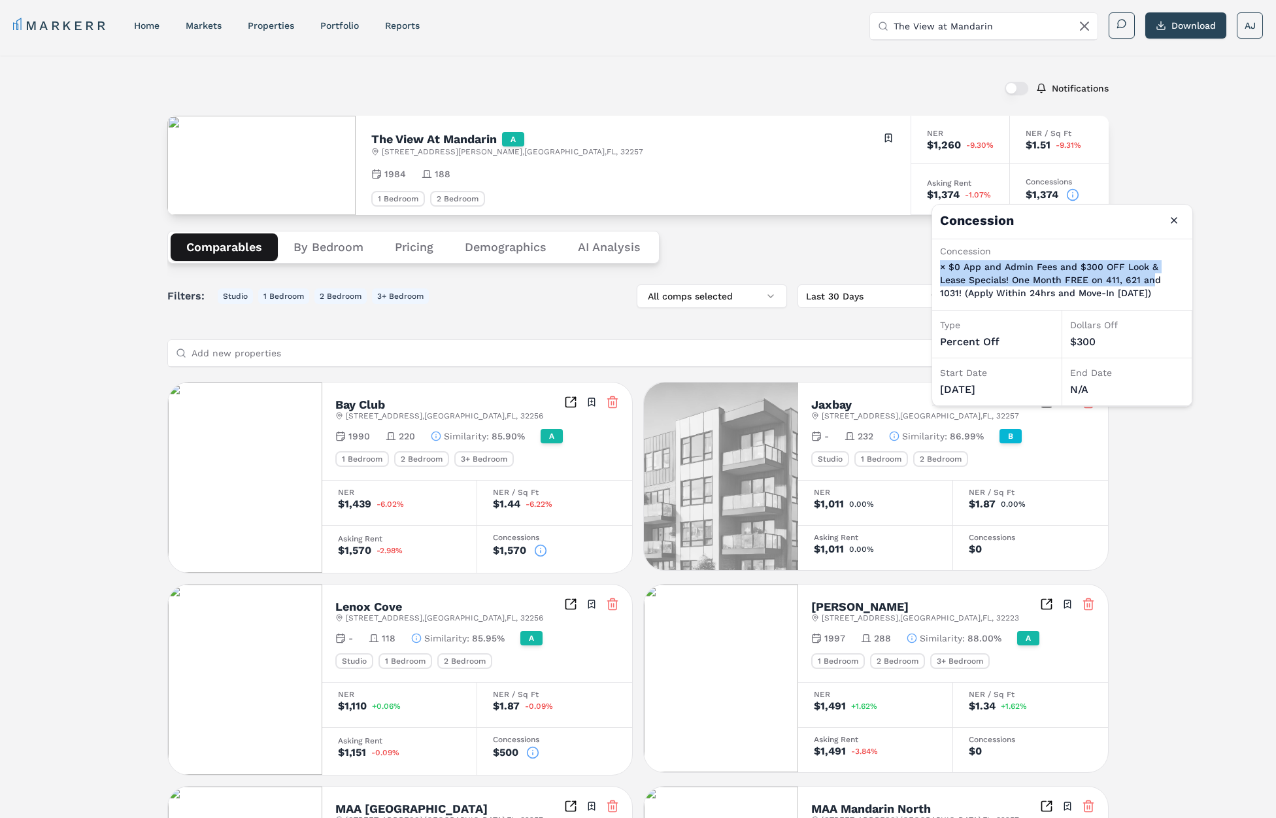
drag, startPoint x: 960, startPoint y: 260, endPoint x: 1122, endPoint y: 284, distance: 164.0
click at [1122, 284] on div "Concession × $0 App and Admin Fees and $300 OFF Look & Lease Specials! One Mont…" at bounding box center [1062, 274] width 260 height 71
drag, startPoint x: 1138, startPoint y: 293, endPoint x: 978, endPoint y: 269, distance: 161.3
click at [974, 269] on p "× $0 App and Admin Fees and $300 OFF Look & Lease Specials! One Month FREE on 4…" at bounding box center [1062, 279] width 245 height 39
click at [1103, 272] on p "× $0 App and Admin Fees and $300 OFF Look & Lease Specials! One Month FREE on 4…" at bounding box center [1062, 279] width 245 height 39
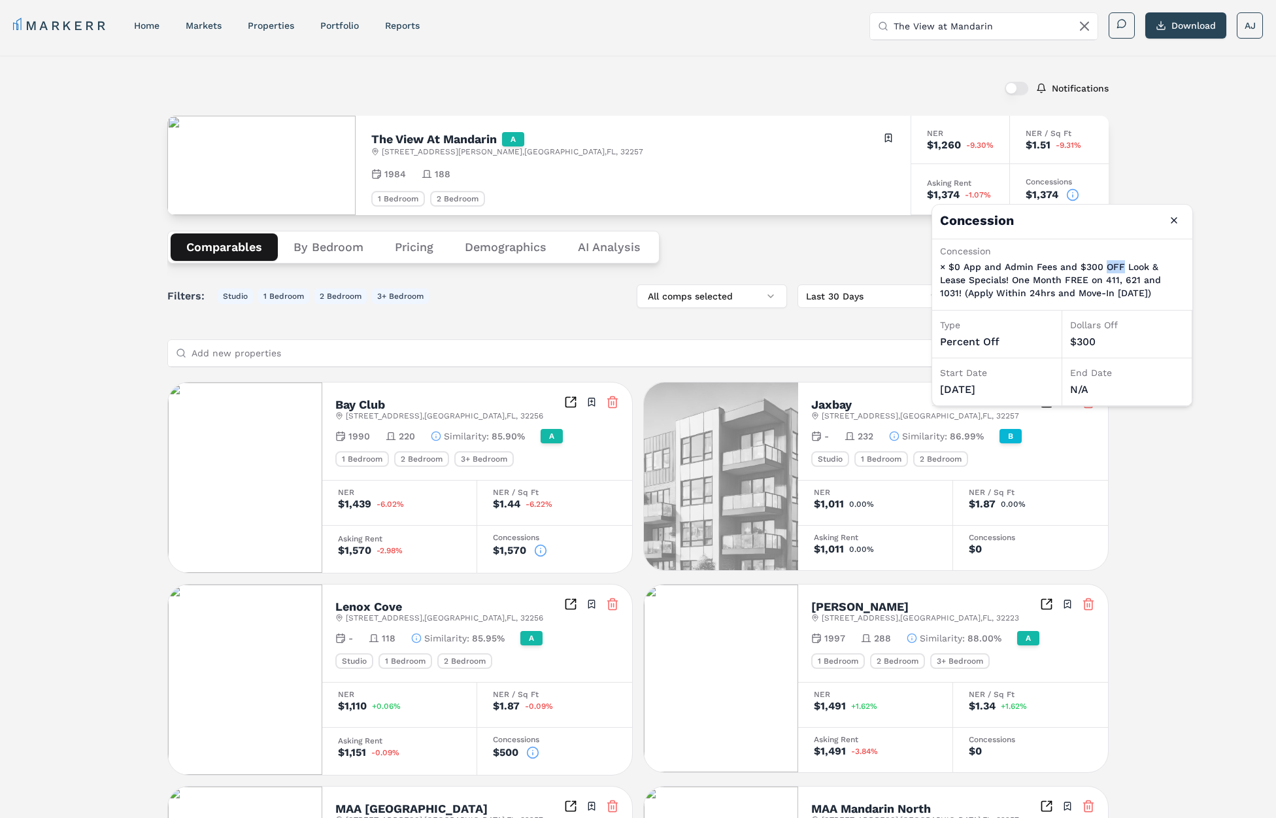
click at [1103, 272] on p "× $0 App and Admin Fees and $300 OFF Look & Lease Specials! One Month FREE on 4…" at bounding box center [1062, 279] width 245 height 39
drag, startPoint x: 1103, startPoint y: 283, endPoint x: 1117, endPoint y: 265, distance: 22.9
click at [1104, 283] on p "× $0 App and Admin Fees and $300 OFF Look & Lease Specials! One Month FREE on 4…" at bounding box center [1062, 279] width 245 height 39
click at [1152, 114] on div "Notifications The View At Mandarin A [STREET_ADDRESS][PERSON_NAME] Toggle portf…" at bounding box center [638, 725] width 1276 height 1339
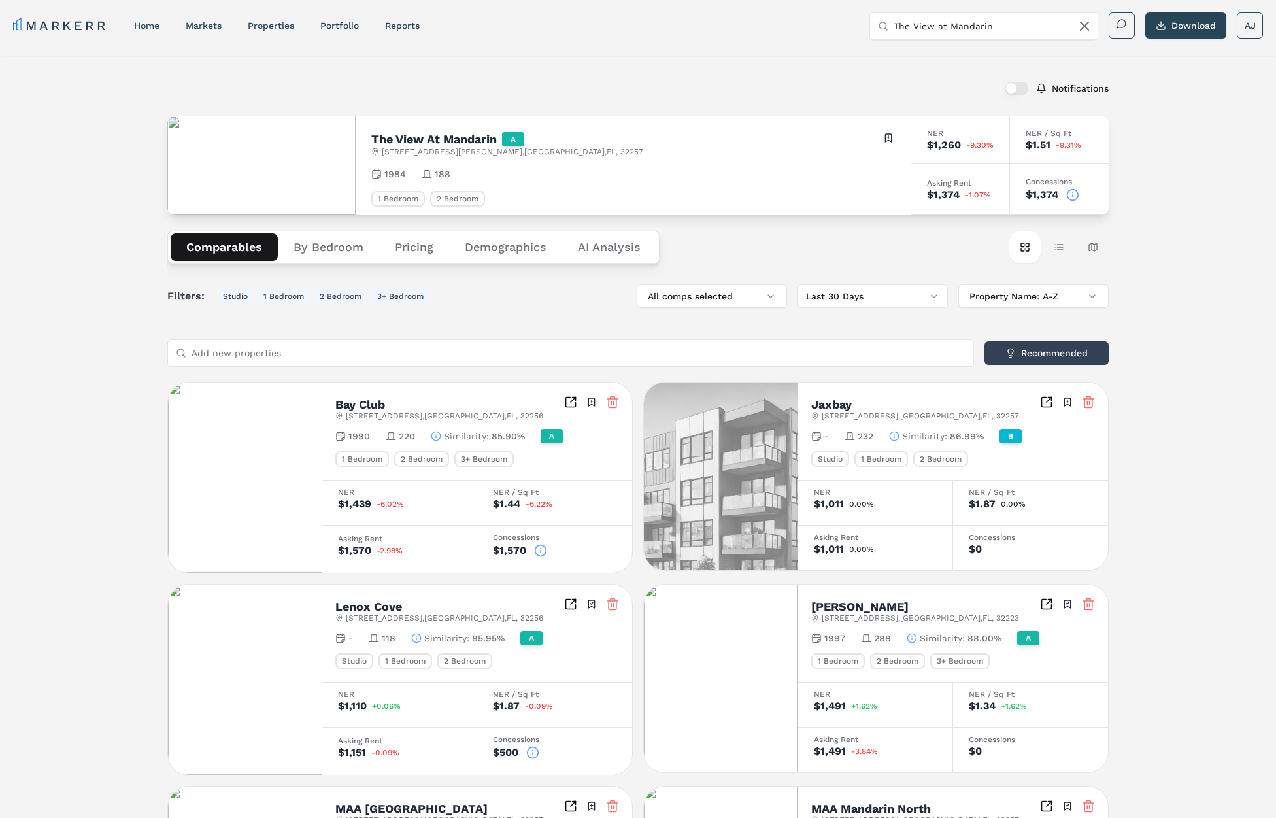
click at [925, 20] on input "The View at Mandarin" at bounding box center [992, 26] width 196 height 26
paste input "imberwalk (Markerr)"
click at [949, 23] on input "Timberwalk (Markerr)" at bounding box center [992, 26] width 196 height 26
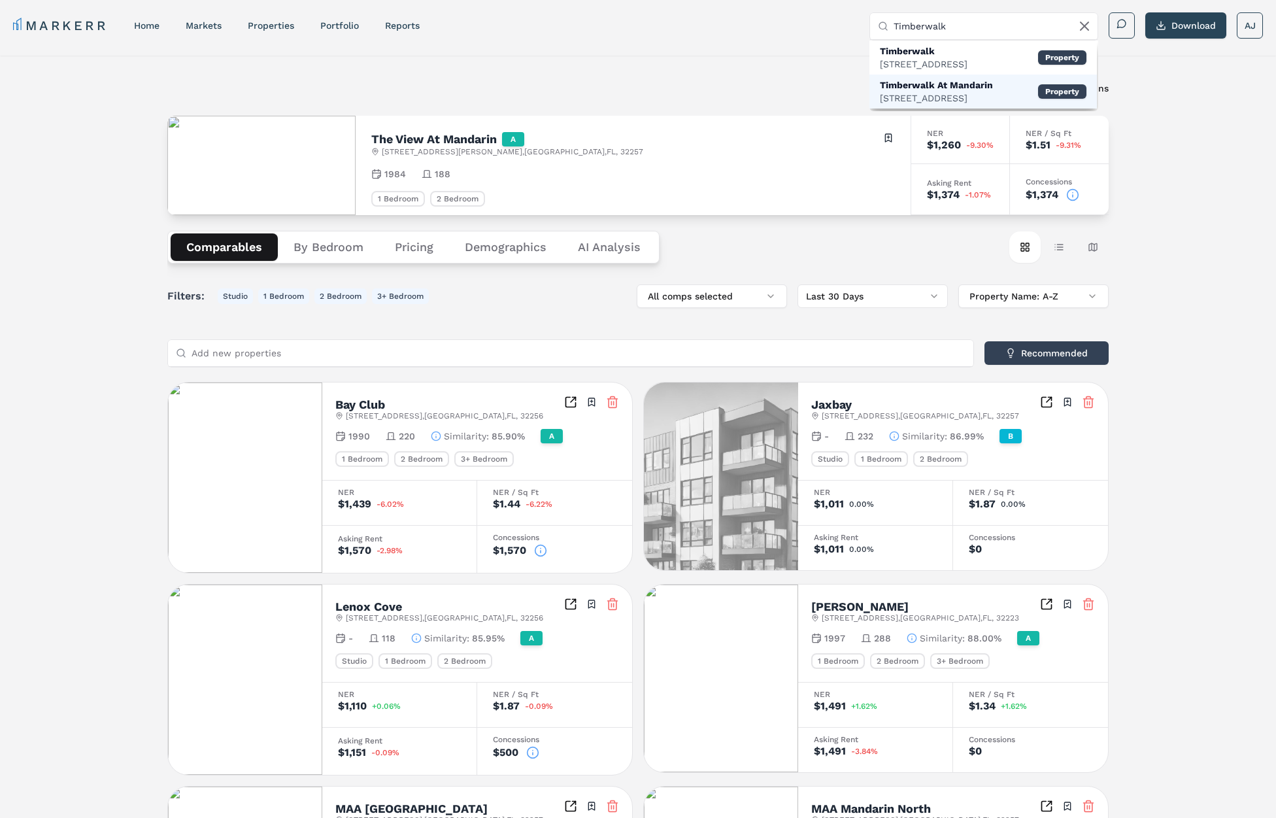
click at [958, 105] on div "[STREET_ADDRESS]" at bounding box center [936, 98] width 113 height 13
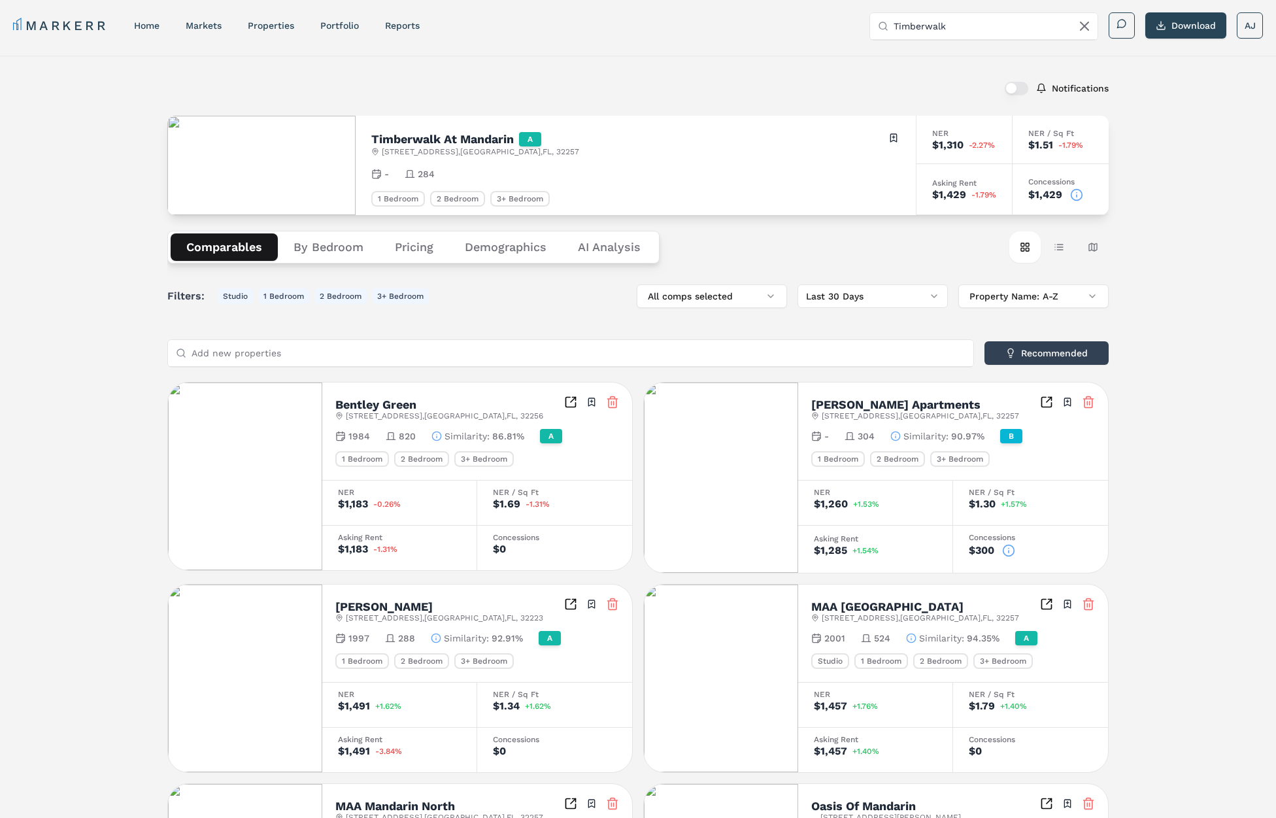
click at [459, 143] on h2 "Timberwalk At Mandarin" at bounding box center [442, 139] width 143 height 12
click at [1078, 192] on icon at bounding box center [1076, 194] width 13 height 13
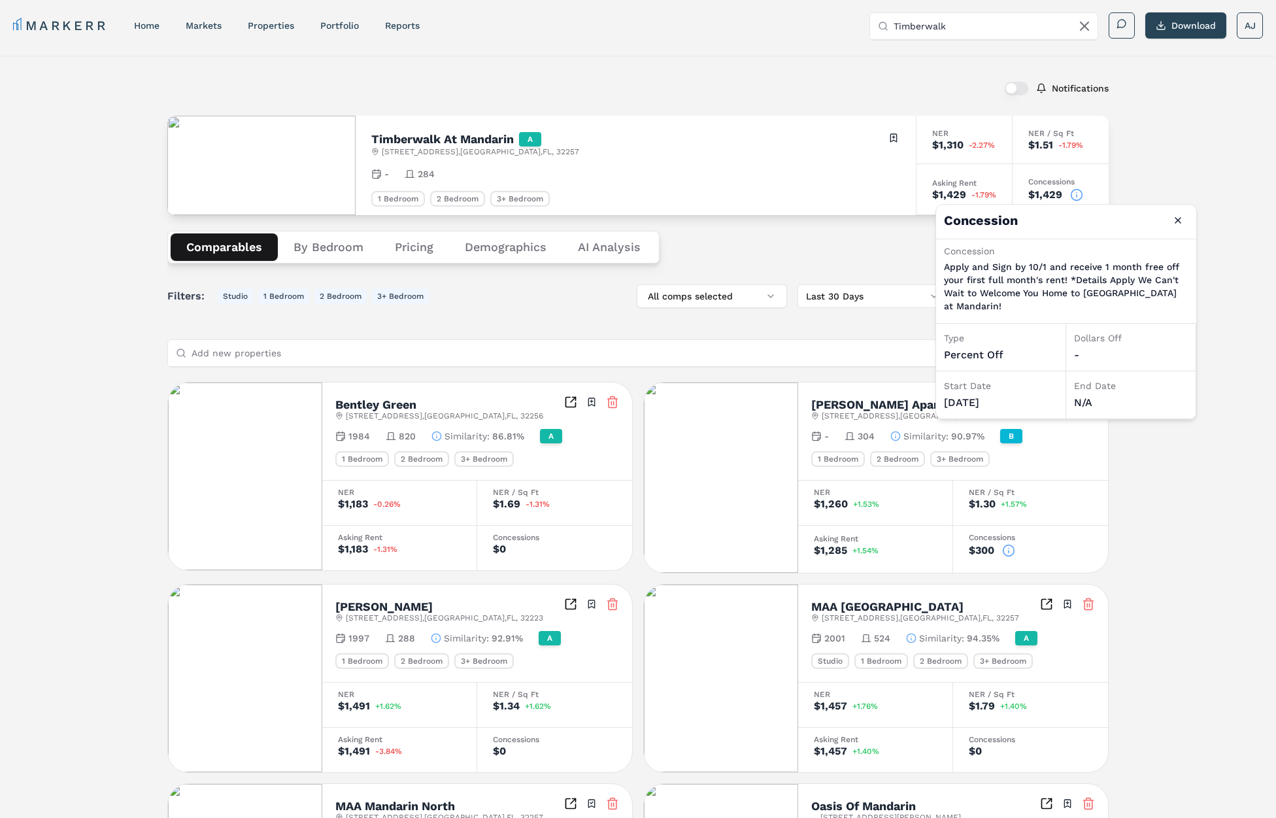
click at [959, 35] on input "Timberwalk" at bounding box center [992, 26] width 196 height 26
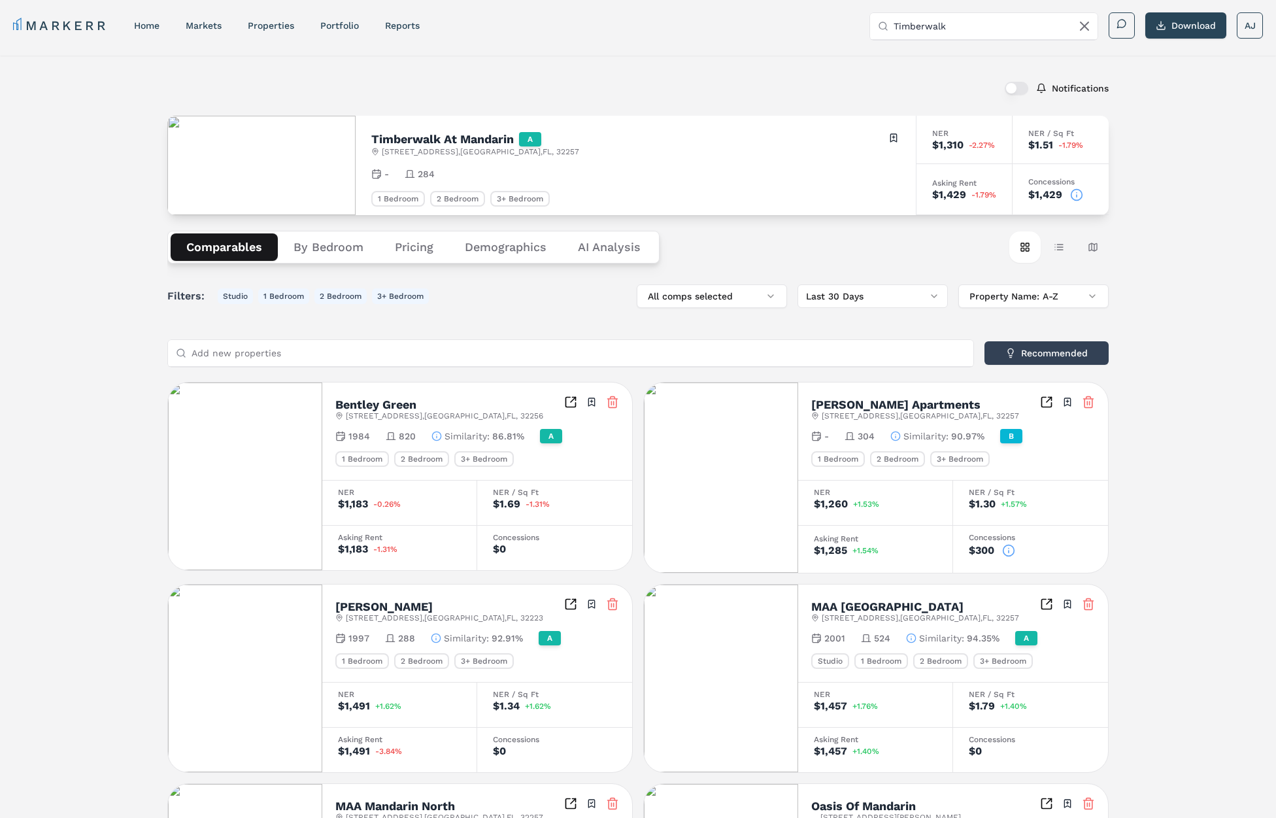
click at [959, 35] on input "Timberwalk" at bounding box center [992, 26] width 196 height 26
paste input "Waterford at Mandarin"
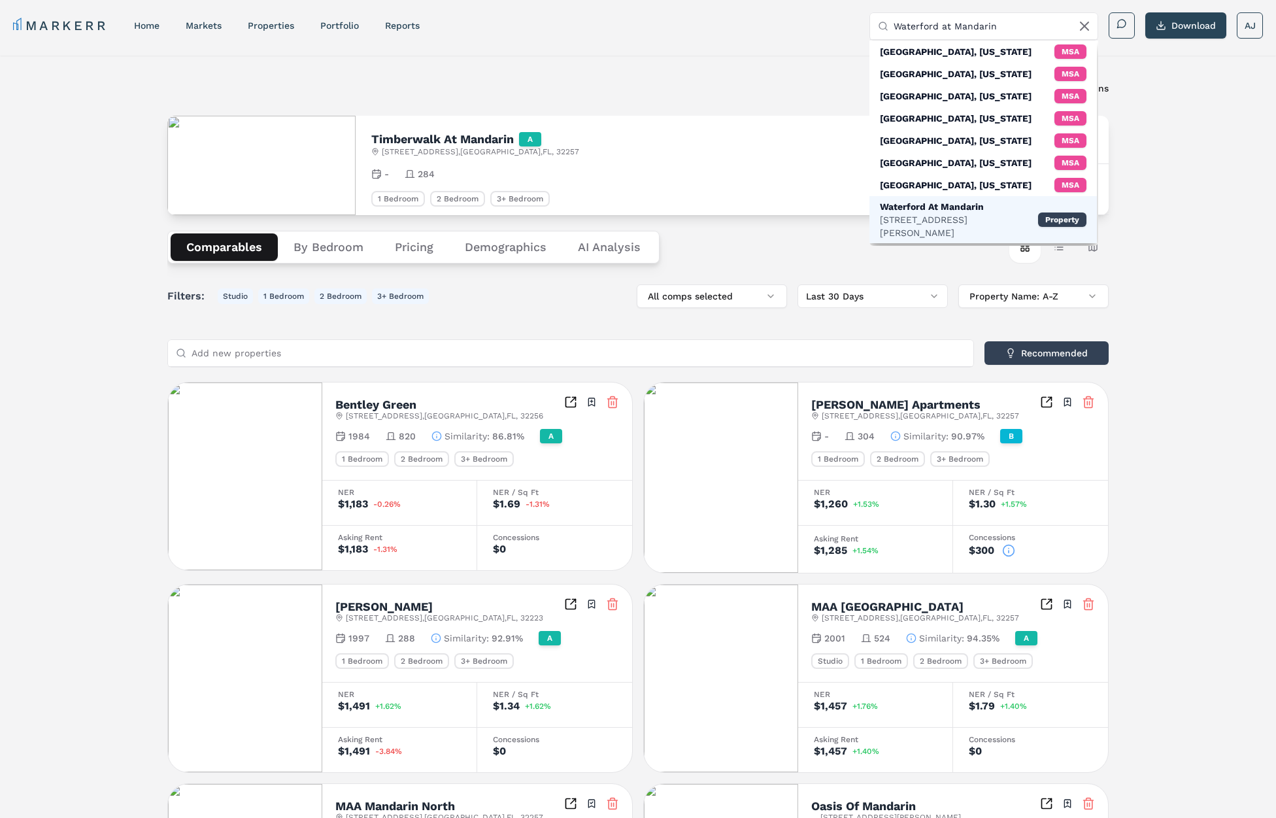
click at [957, 208] on div "Waterford At Mandarin" at bounding box center [959, 206] width 158 height 13
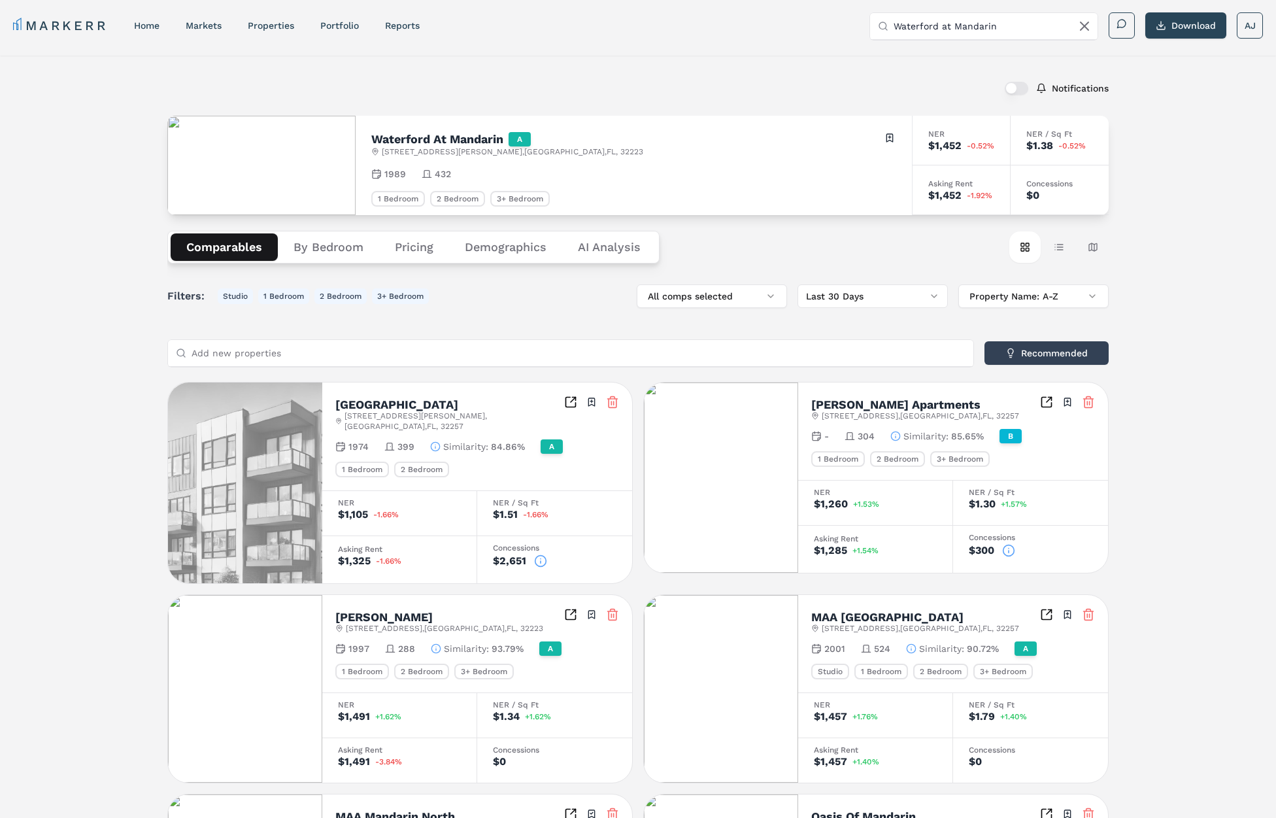
click at [447, 141] on h2 "Waterford At Mandarin" at bounding box center [437, 139] width 132 height 12
click at [934, 25] on input "Waterford at Mandarin" at bounding box center [992, 26] width 196 height 26
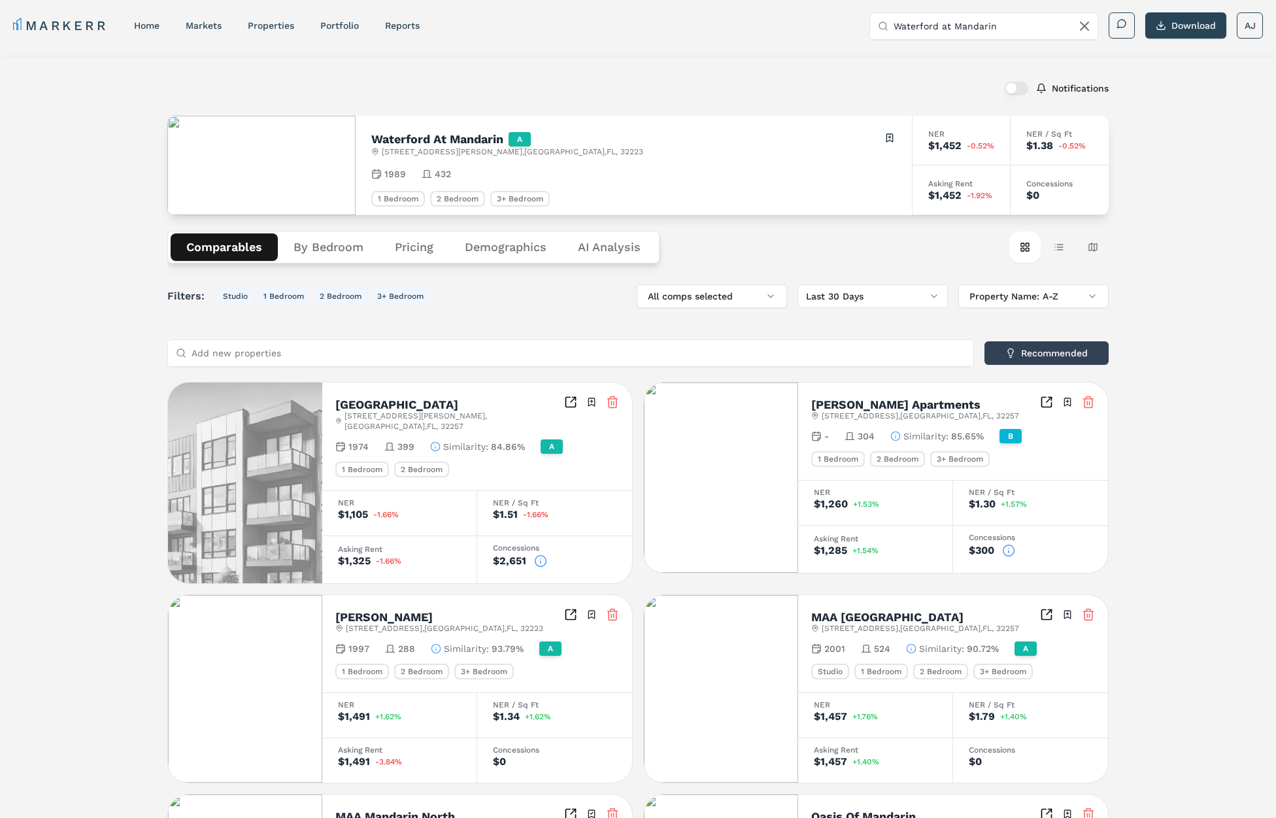
click at [934, 25] on input "Waterford at Mandarin" at bounding box center [992, 26] width 196 height 26
paste input "MAA City Grand"
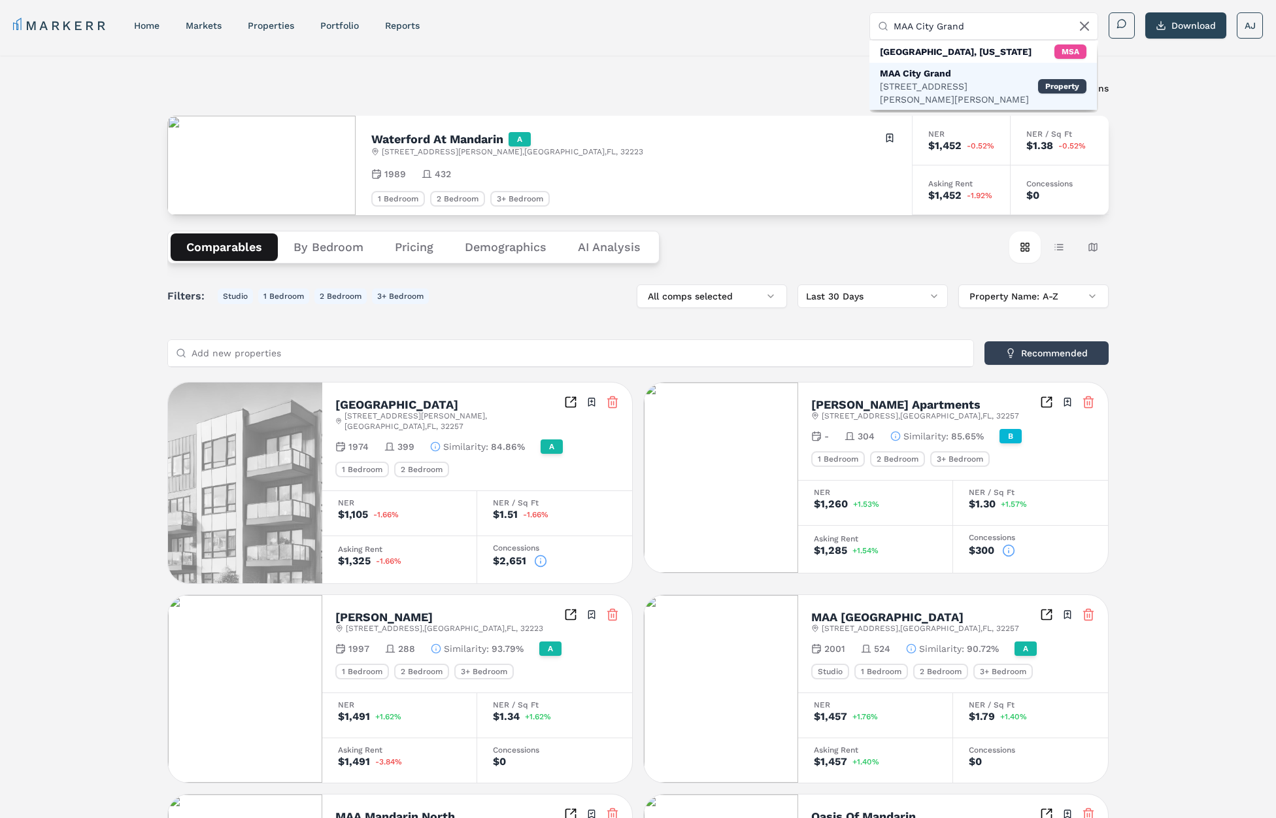
click at [921, 74] on div "MAA City Grand" at bounding box center [959, 73] width 158 height 13
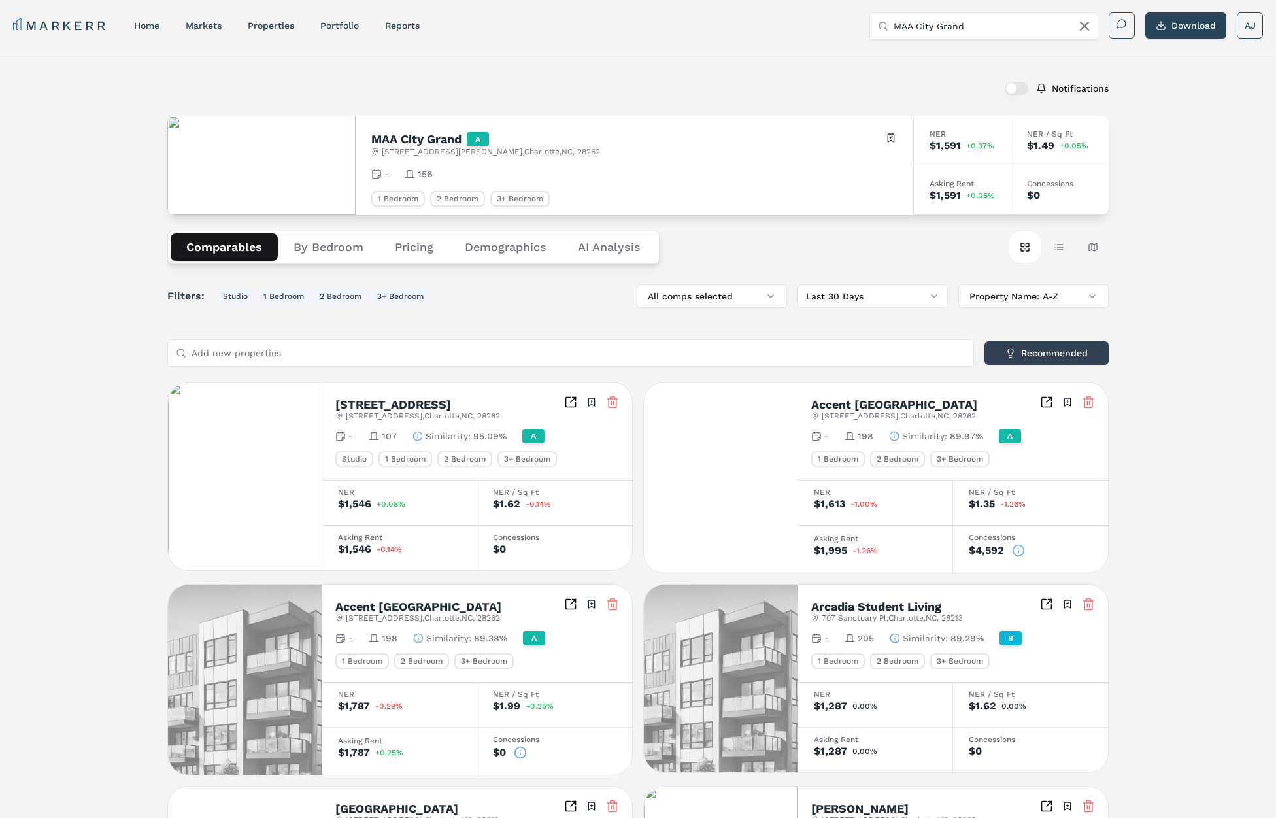
click at [426, 139] on h2 "MAA City Grand" at bounding box center [416, 139] width 90 height 12
drag, startPoint x: 426, startPoint y: 140, endPoint x: 432, endPoint y: 141, distance: 6.7
click at [426, 140] on h2 "MAA City Grand" at bounding box center [416, 139] width 90 height 12
drag, startPoint x: 1053, startPoint y: 196, endPoint x: 609, endPoint y: 120, distance: 449.8
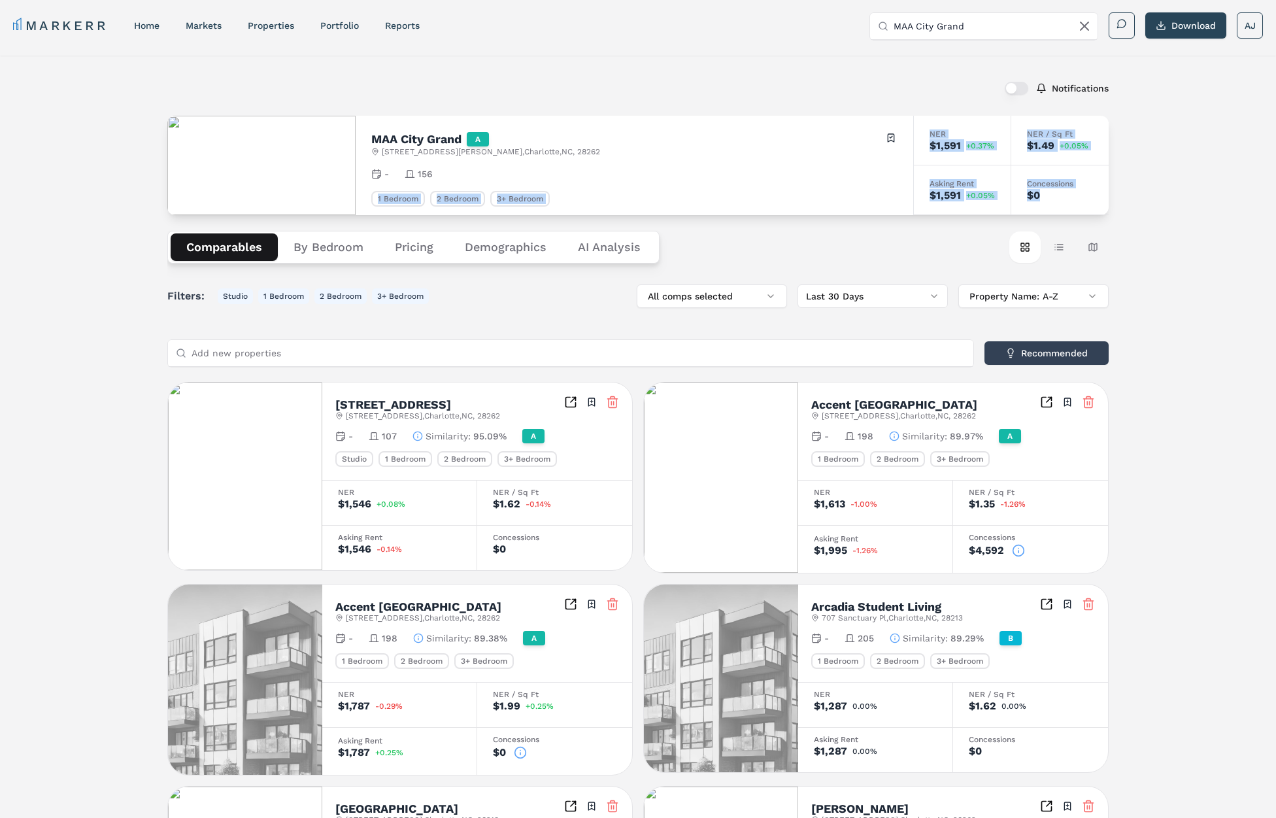
click at [624, 161] on div "MAA City Grand A [STREET_ADDRESS][PERSON_NAME] Toggle portfolio menu - 156 1 Be…" at bounding box center [638, 165] width 942 height 99
click at [609, 120] on div "MAA City Grand A [STREET_ADDRESS][PERSON_NAME] Toggle portfolio menu - 156 1 Be…" at bounding box center [635, 165] width 558 height 99
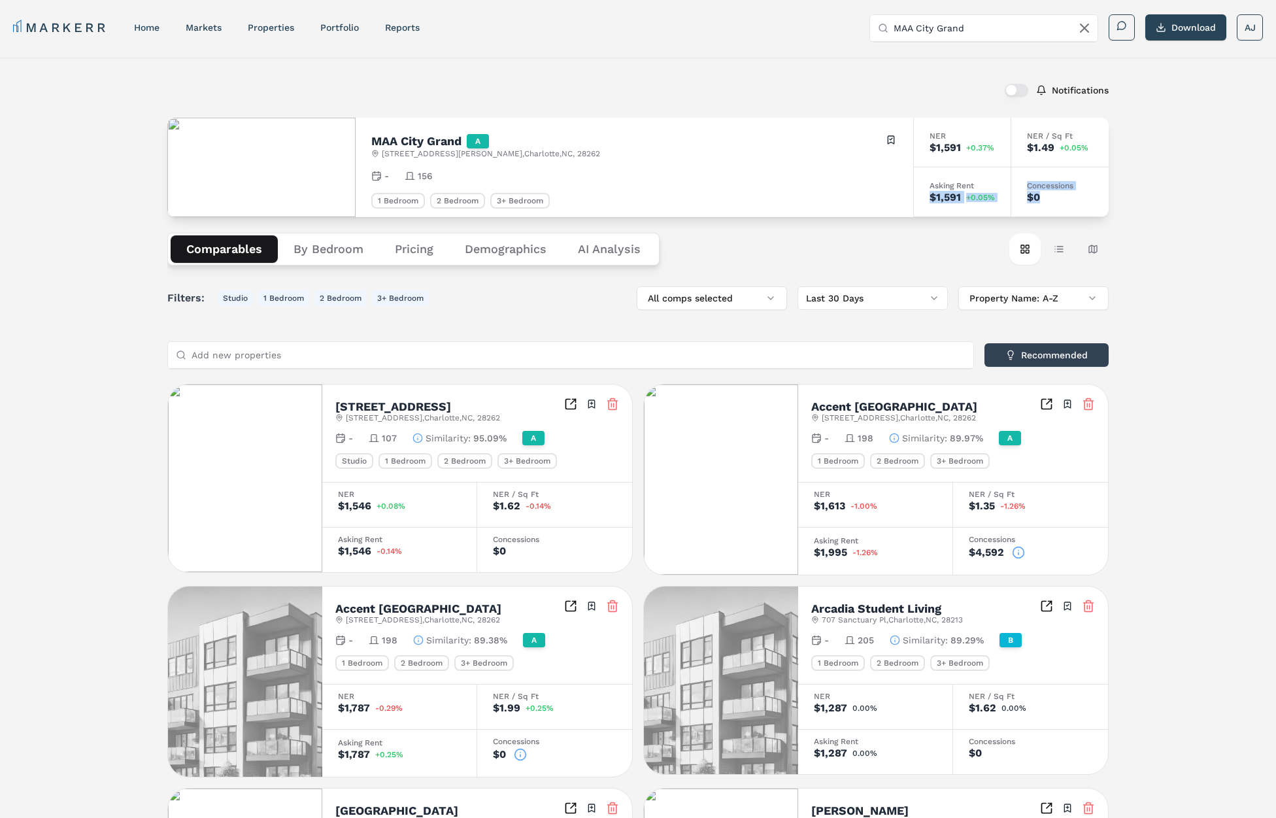
drag, startPoint x: 1057, startPoint y: 203, endPoint x: 932, endPoint y: 164, distance: 130.1
click at [969, 183] on div "NER $1,591 +0.37% NER / Sq Ft $1.49 +0.05% Asking Rent $1,591 +0.05% Concession…" at bounding box center [1012, 167] width 196 height 99
drag, startPoint x: 847, startPoint y: 116, endPoint x: 913, endPoint y: 118, distance: 65.4
click at [849, 116] on div "Notifications MAA City Grand A [STREET_ADDRESS][PERSON_NAME] Toggle portfolio m…" at bounding box center [638, 727] width 942 height 1308
drag, startPoint x: 971, startPoint y: 40, endPoint x: 962, endPoint y: 33, distance: 11.3
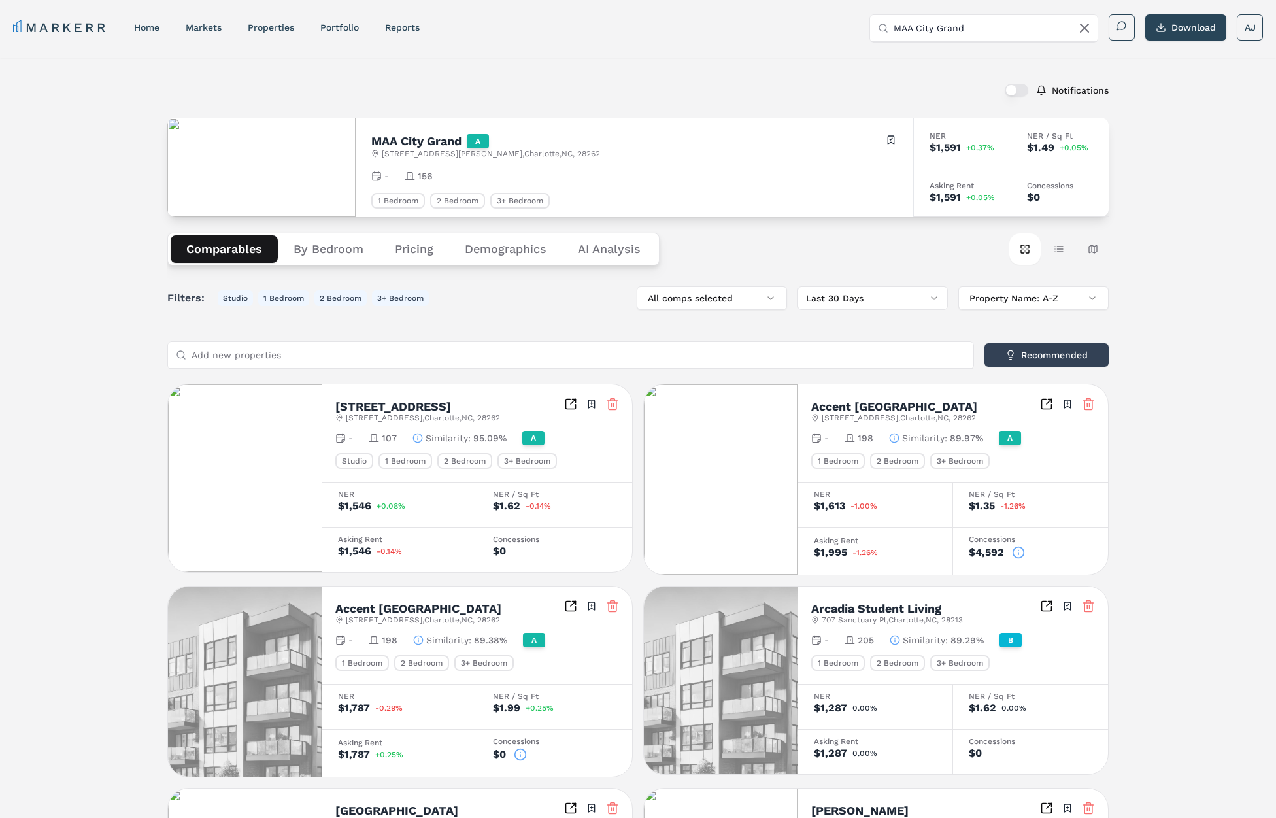
click at [966, 37] on div "MAA City Grand" at bounding box center [984, 28] width 228 height 27
click at [963, 30] on input "MAA City Grand" at bounding box center [992, 28] width 196 height 26
paste input "Cortland Belgate"
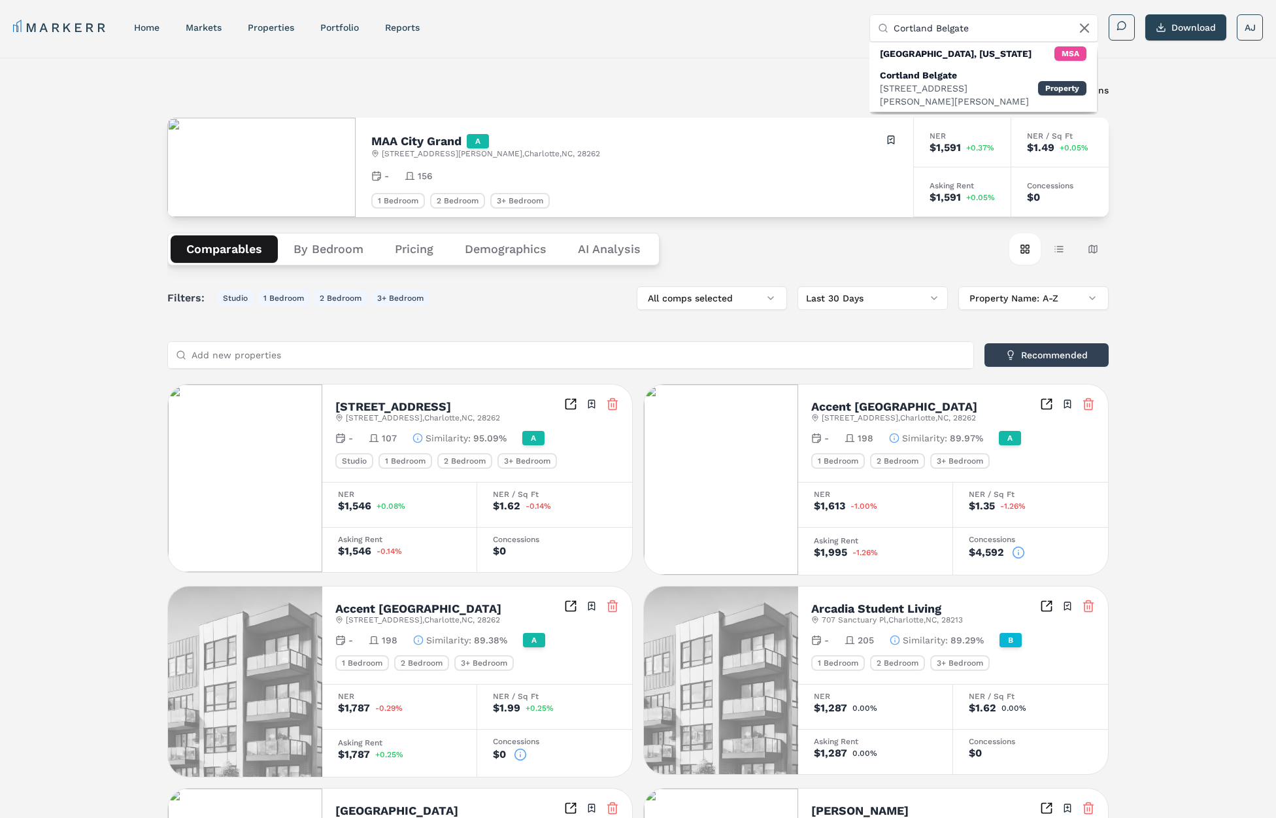
click at [943, 77] on div "Cortland Belgate" at bounding box center [959, 75] width 158 height 13
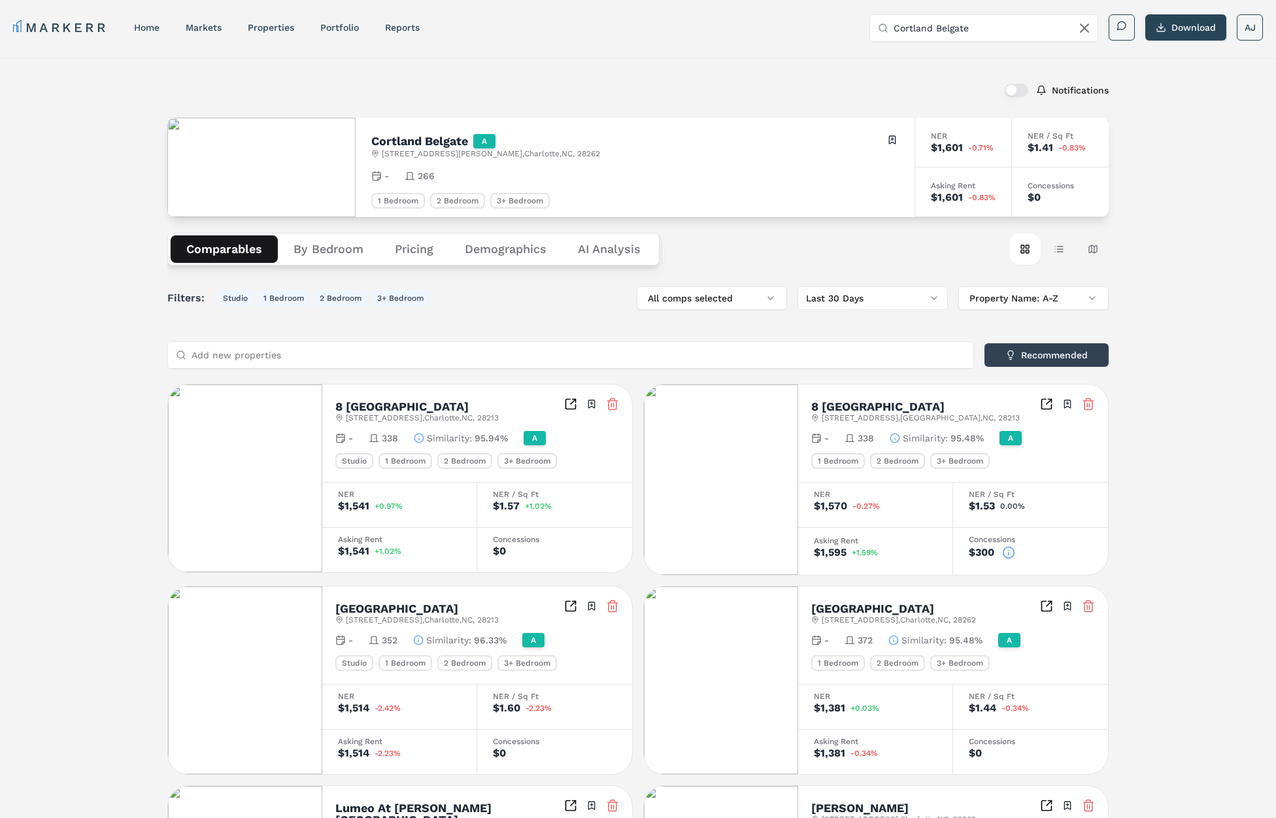
click at [428, 136] on h2 "Cortland Belgate" at bounding box center [419, 141] width 97 height 12
click at [946, 32] on input "Cortland Belgate" at bounding box center [992, 28] width 196 height 26
click at [946, 31] on input "Cortland Belgate" at bounding box center [992, 28] width 196 height 26
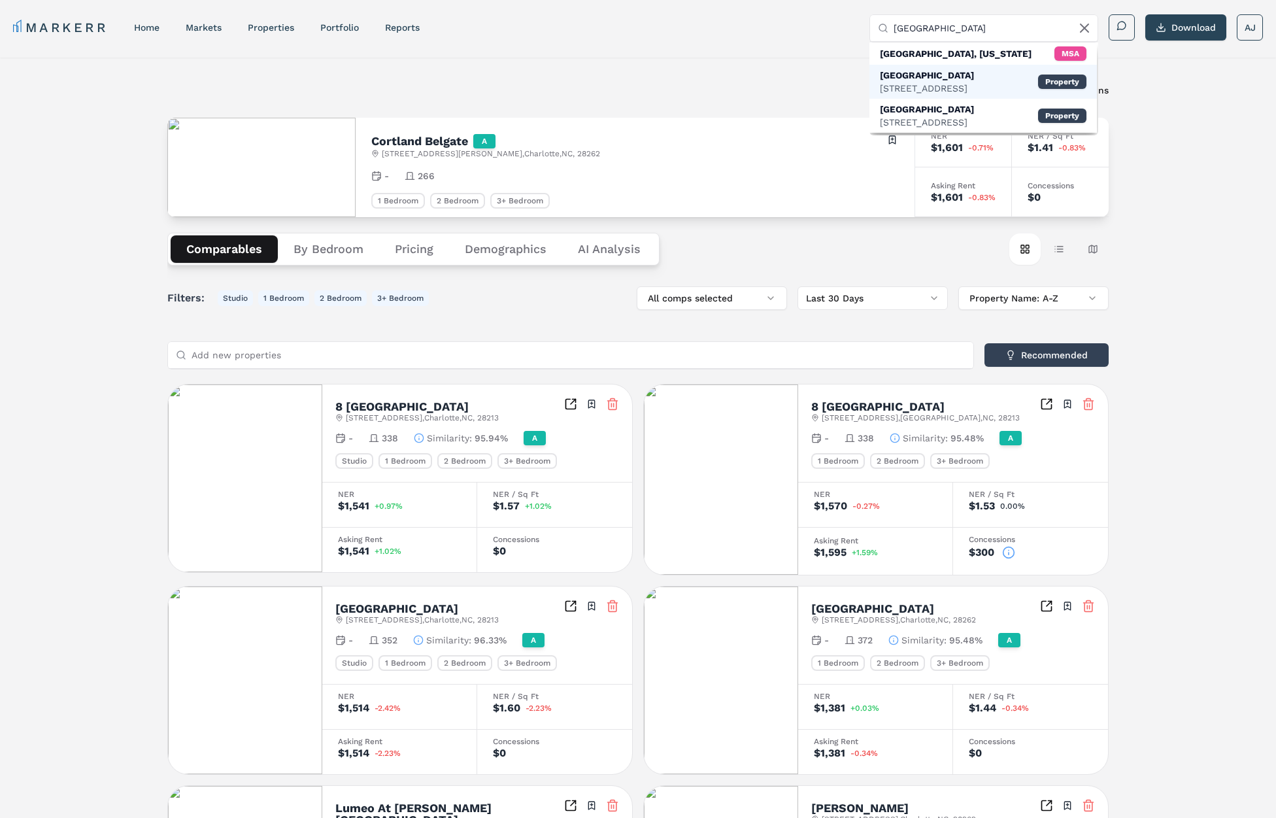
click at [944, 84] on div "[STREET_ADDRESS]" at bounding box center [927, 88] width 94 height 13
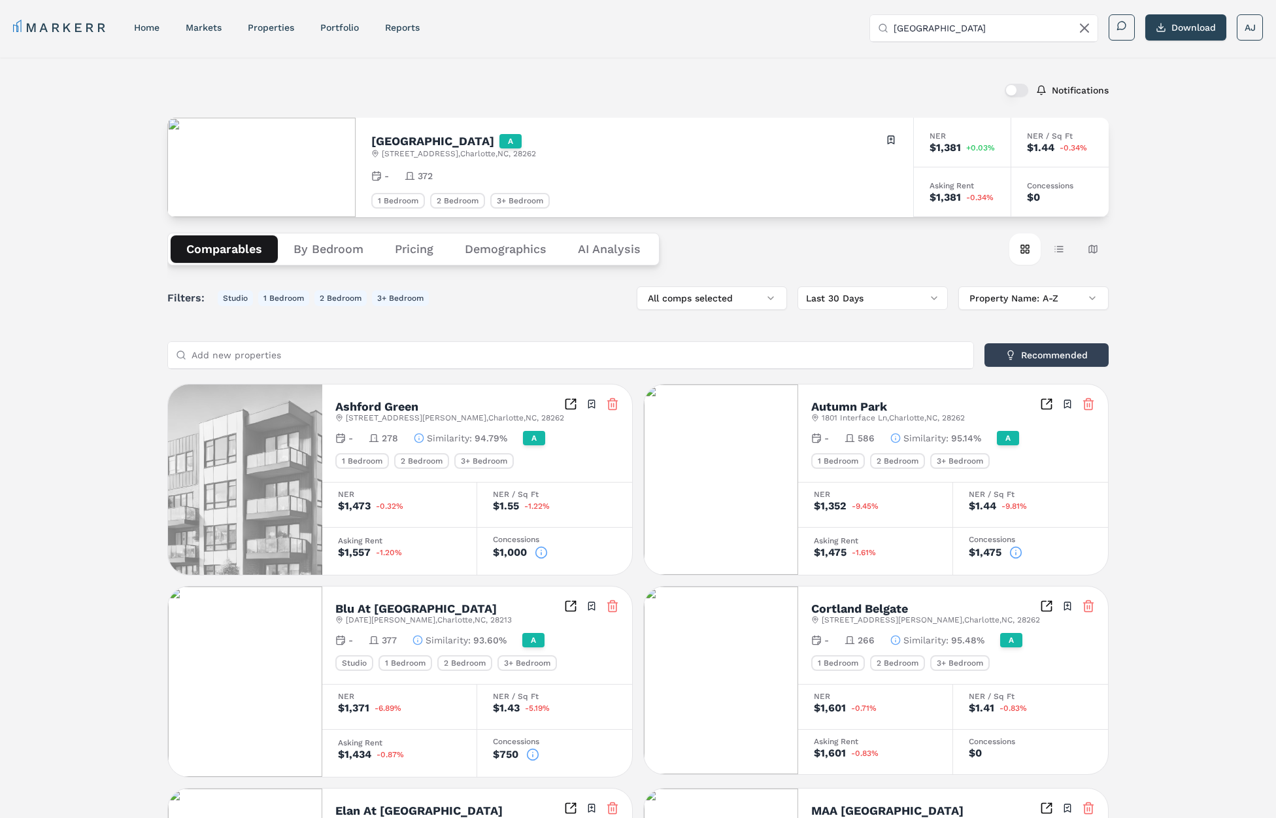
click at [977, 27] on input "[GEOGRAPHIC_DATA]" at bounding box center [992, 28] width 196 height 26
paste input "Vinoy at [GEOGRAPHIC_DATA]"
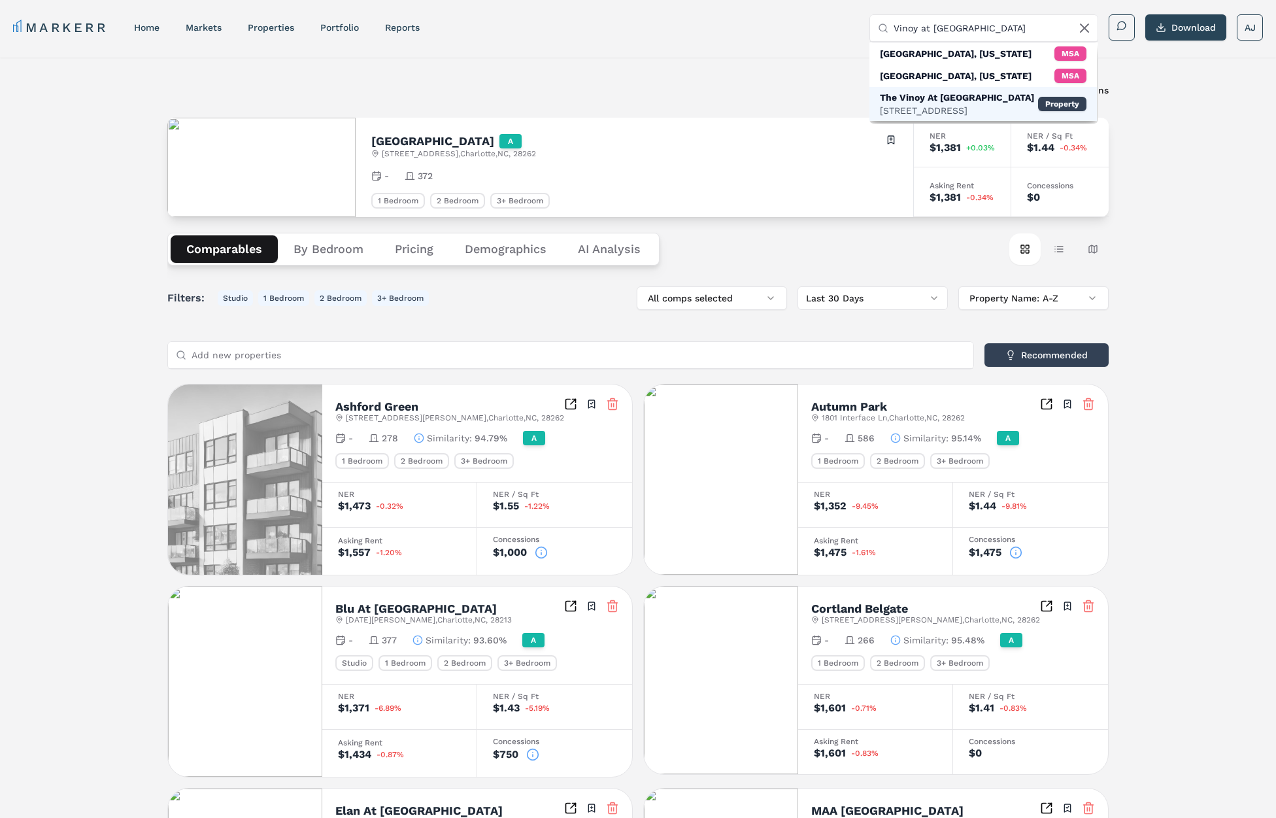
click at [937, 100] on div "The Vinoy At [GEOGRAPHIC_DATA]" at bounding box center [957, 97] width 154 height 13
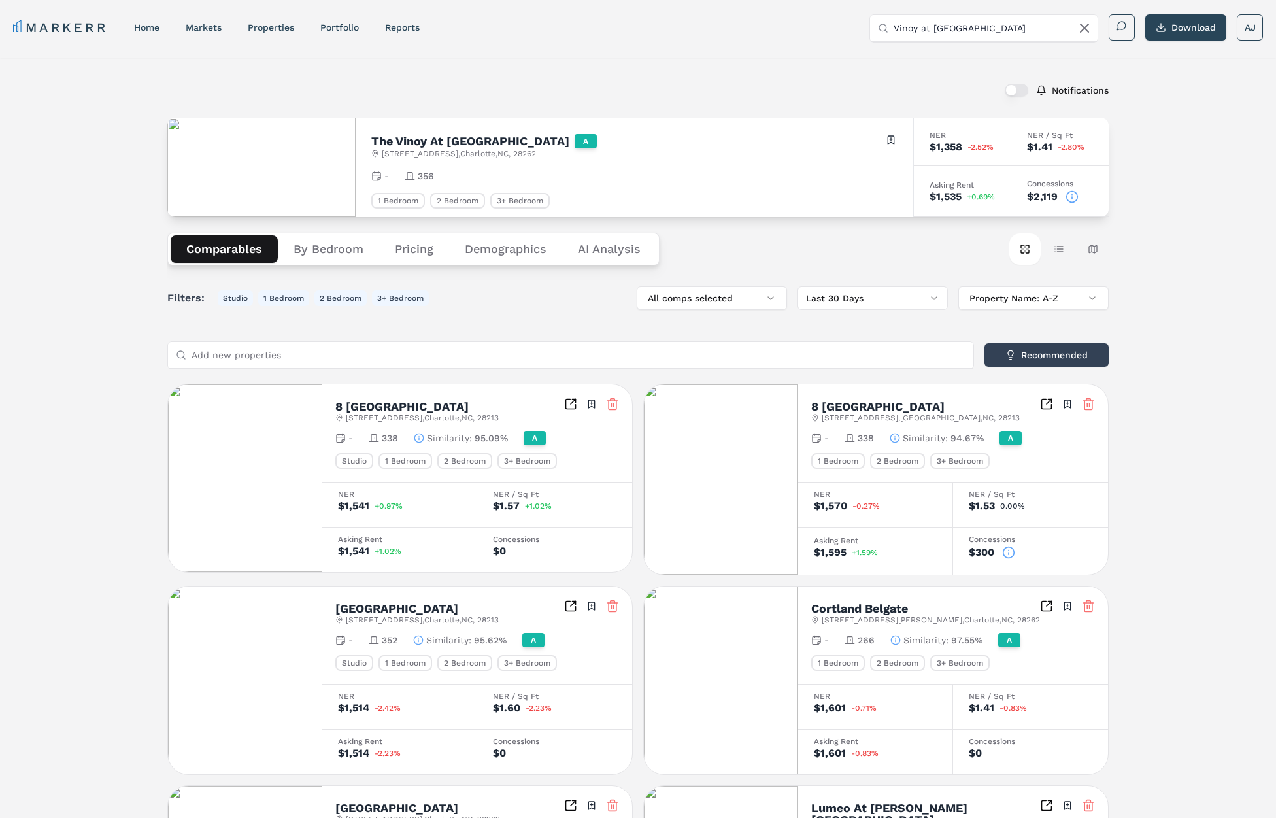
click at [1068, 198] on icon at bounding box center [1072, 196] width 13 height 13
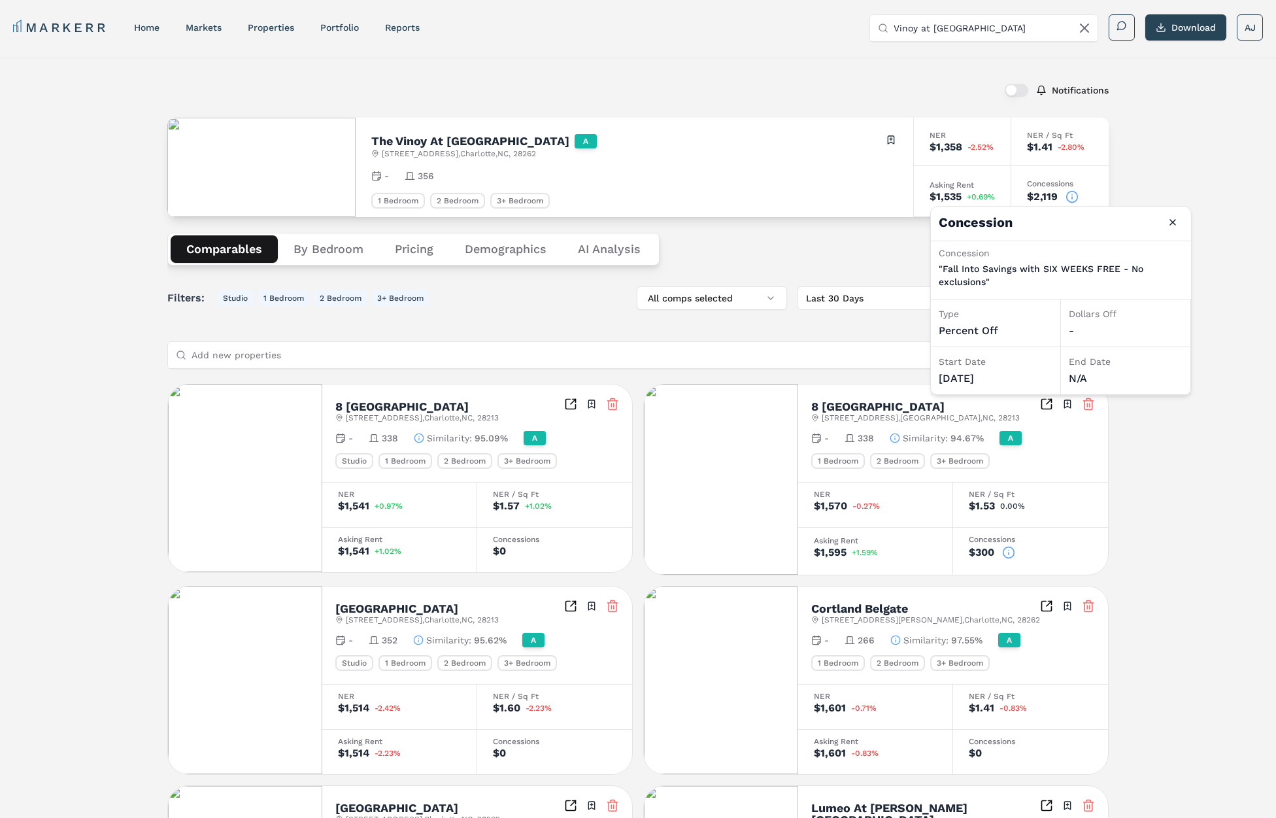
click at [439, 142] on h2 "The Vinoy At [GEOGRAPHIC_DATA]" at bounding box center [470, 141] width 198 height 12
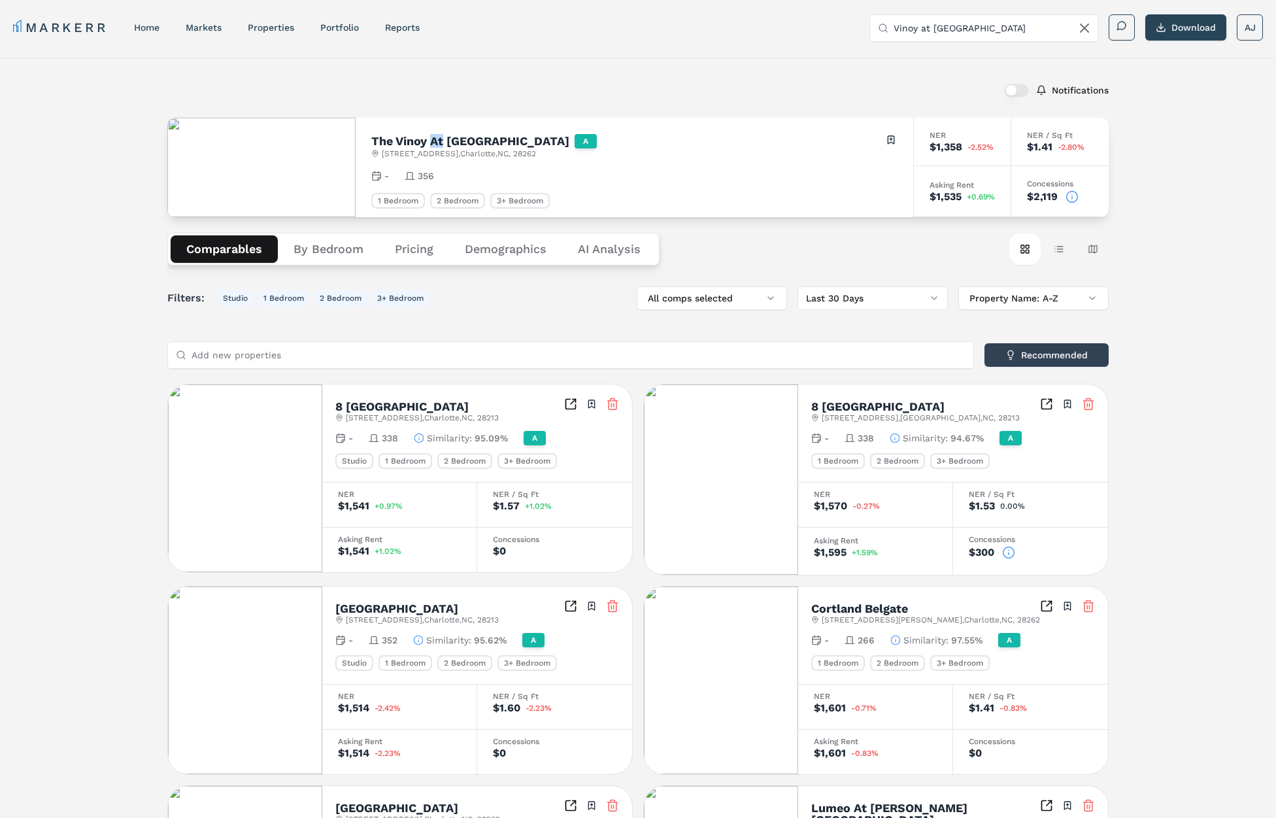
click at [439, 142] on h2 "The Vinoy At [GEOGRAPHIC_DATA]" at bounding box center [470, 141] width 198 height 12
click at [1071, 196] on icon at bounding box center [1072, 196] width 13 height 13
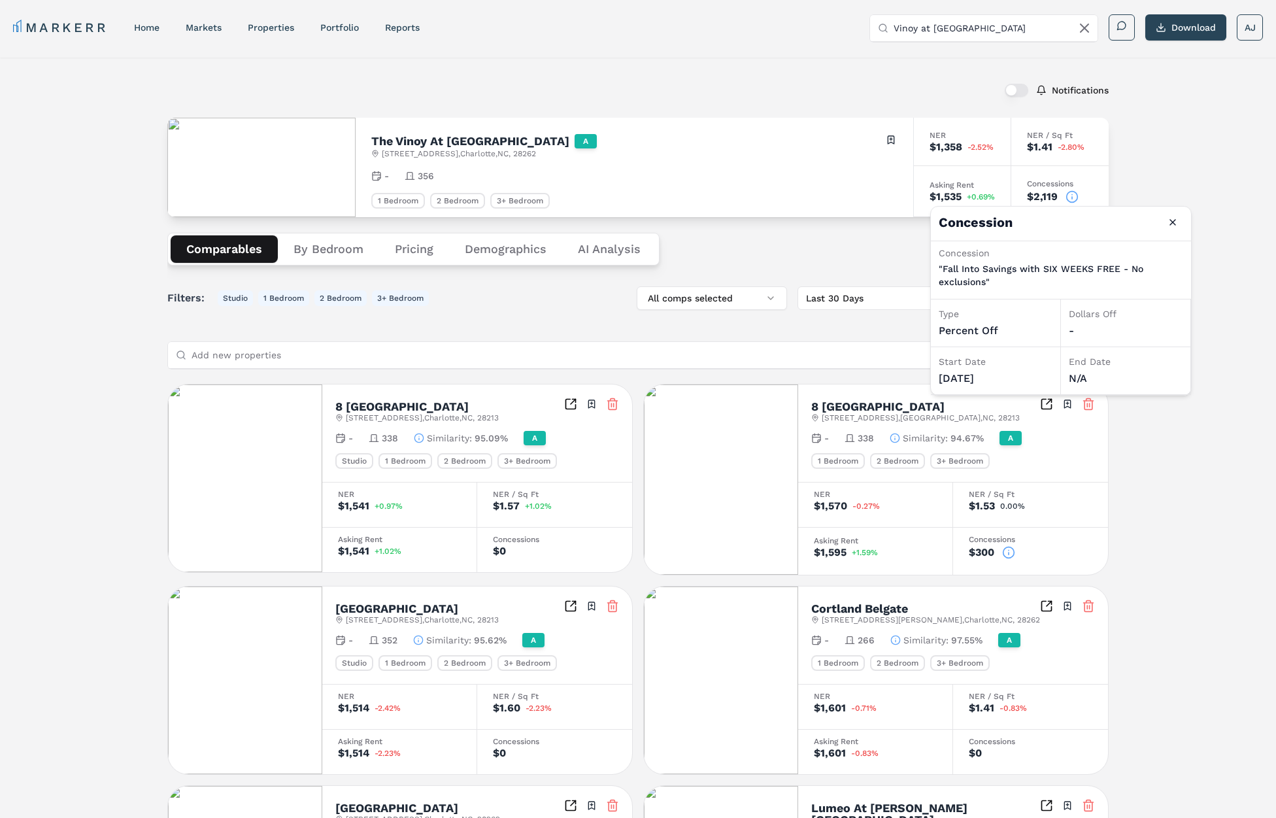
click at [977, 26] on input "Vinoy at [GEOGRAPHIC_DATA]" at bounding box center [992, 28] width 196 height 26
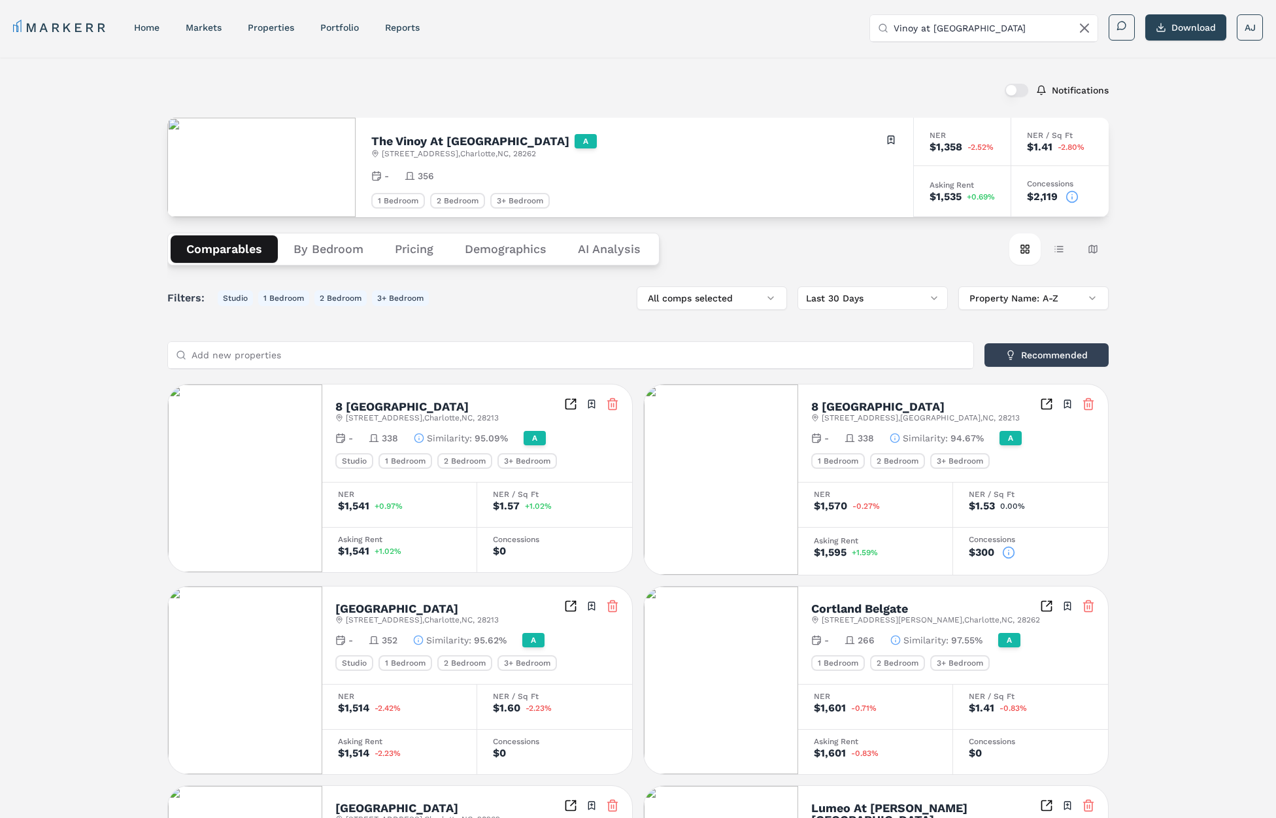
click at [977, 26] on input "Vinoy at [GEOGRAPHIC_DATA]" at bounding box center [992, 28] width 196 height 26
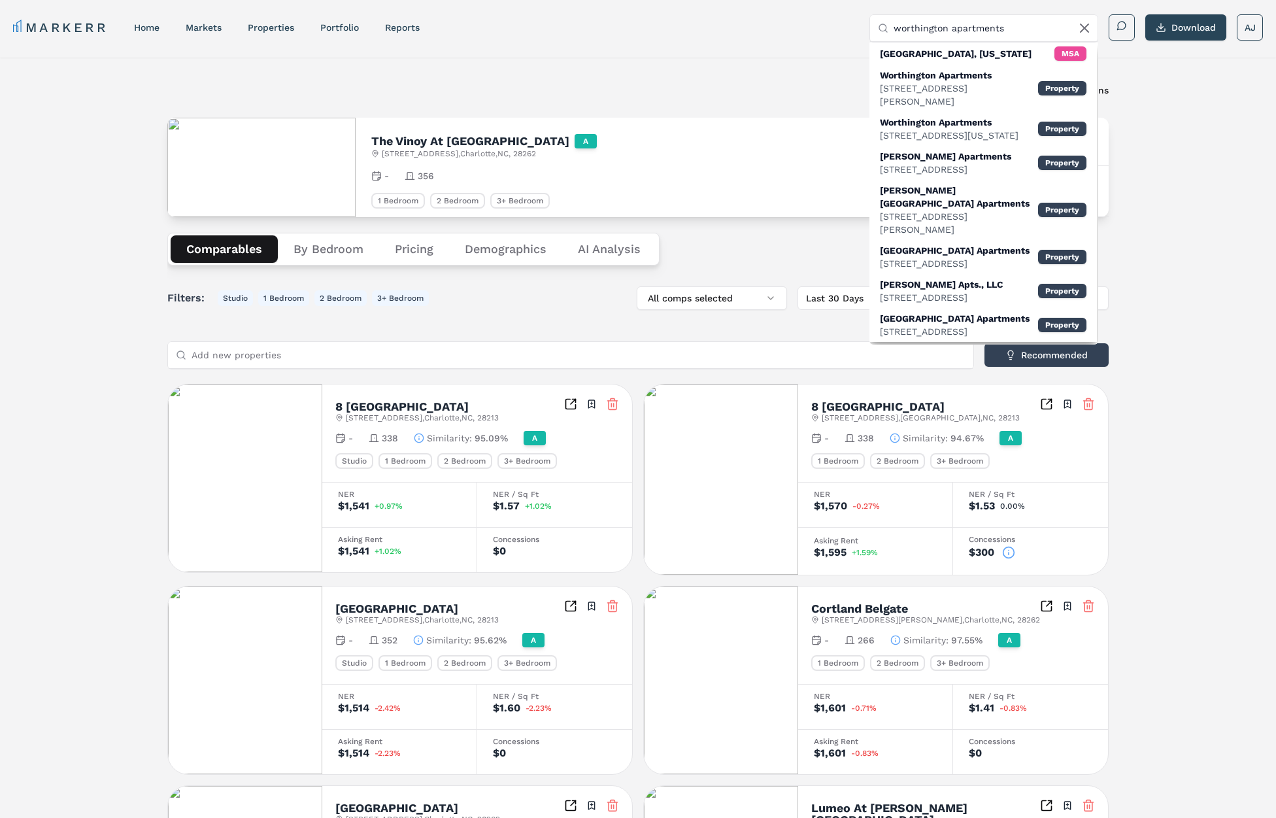
click at [947, 27] on input "worthington apartments" at bounding box center [992, 28] width 196 height 26
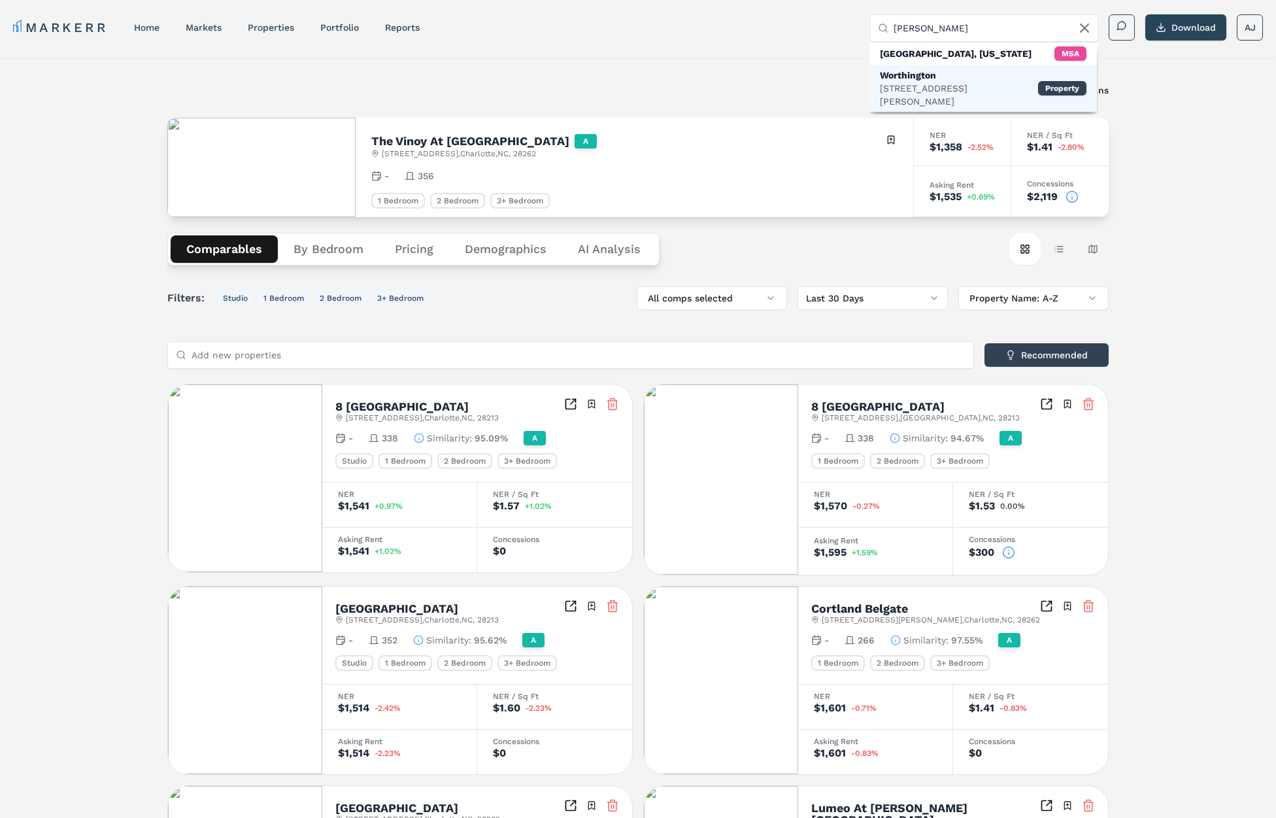
click at [908, 83] on div "[STREET_ADDRESS][PERSON_NAME]" at bounding box center [959, 95] width 158 height 26
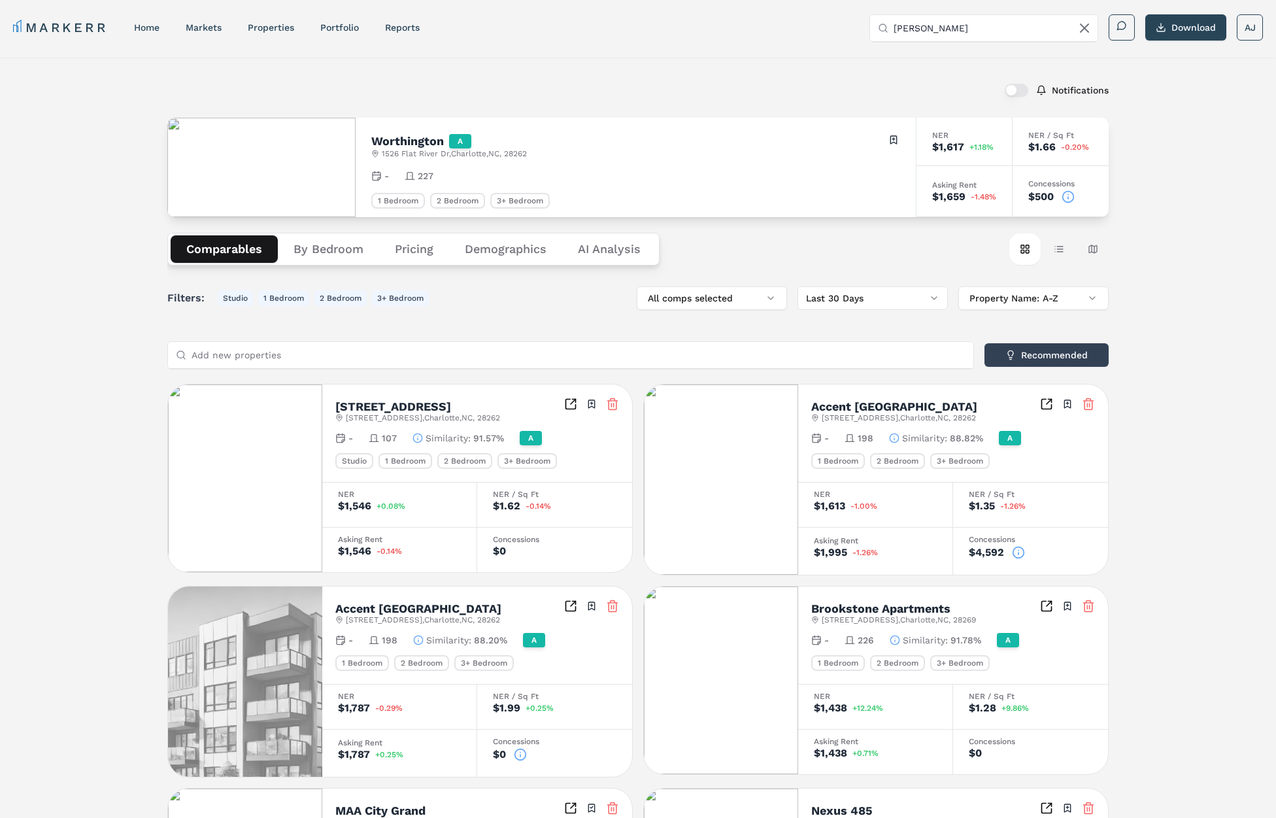
click at [1070, 197] on icon at bounding box center [1068, 196] width 13 height 13
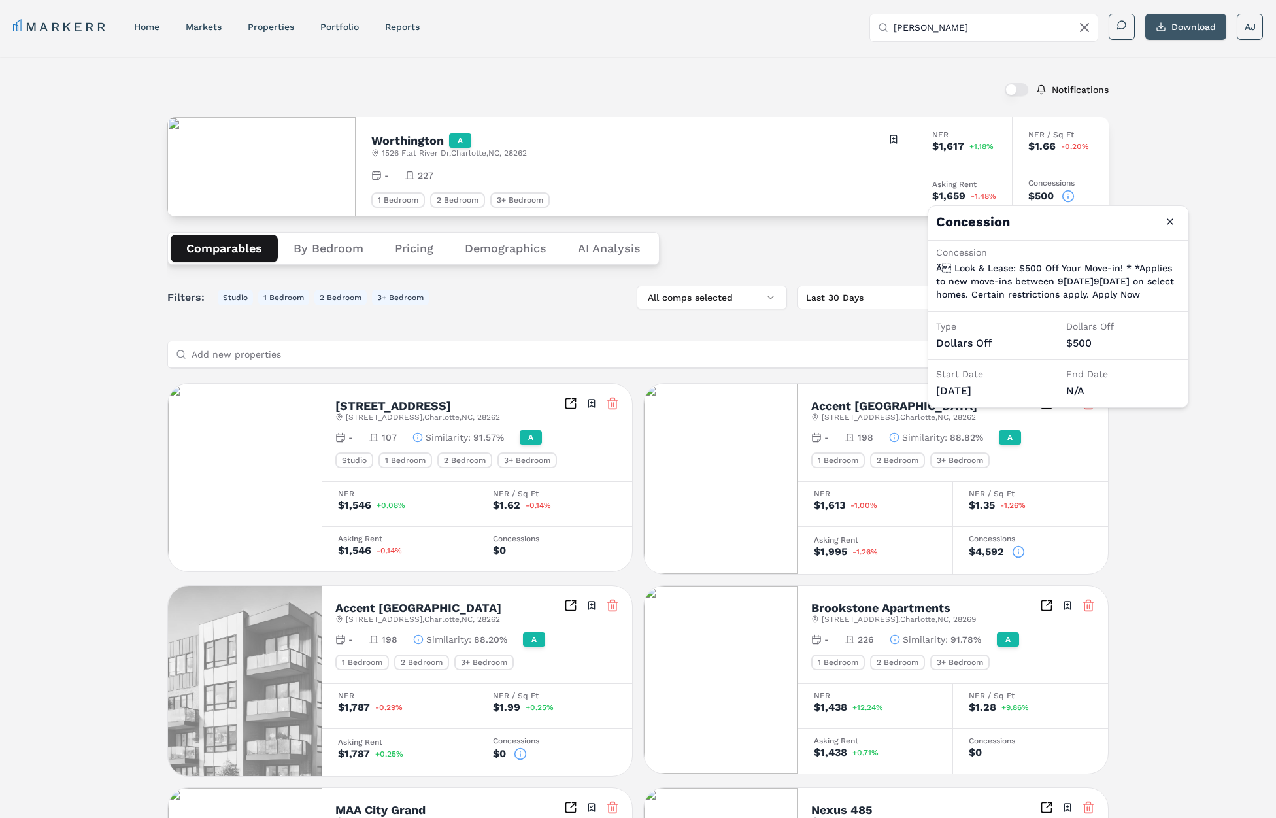
scroll to position [1, 0]
click at [914, 35] on input "[PERSON_NAME]" at bounding box center [992, 27] width 196 height 26
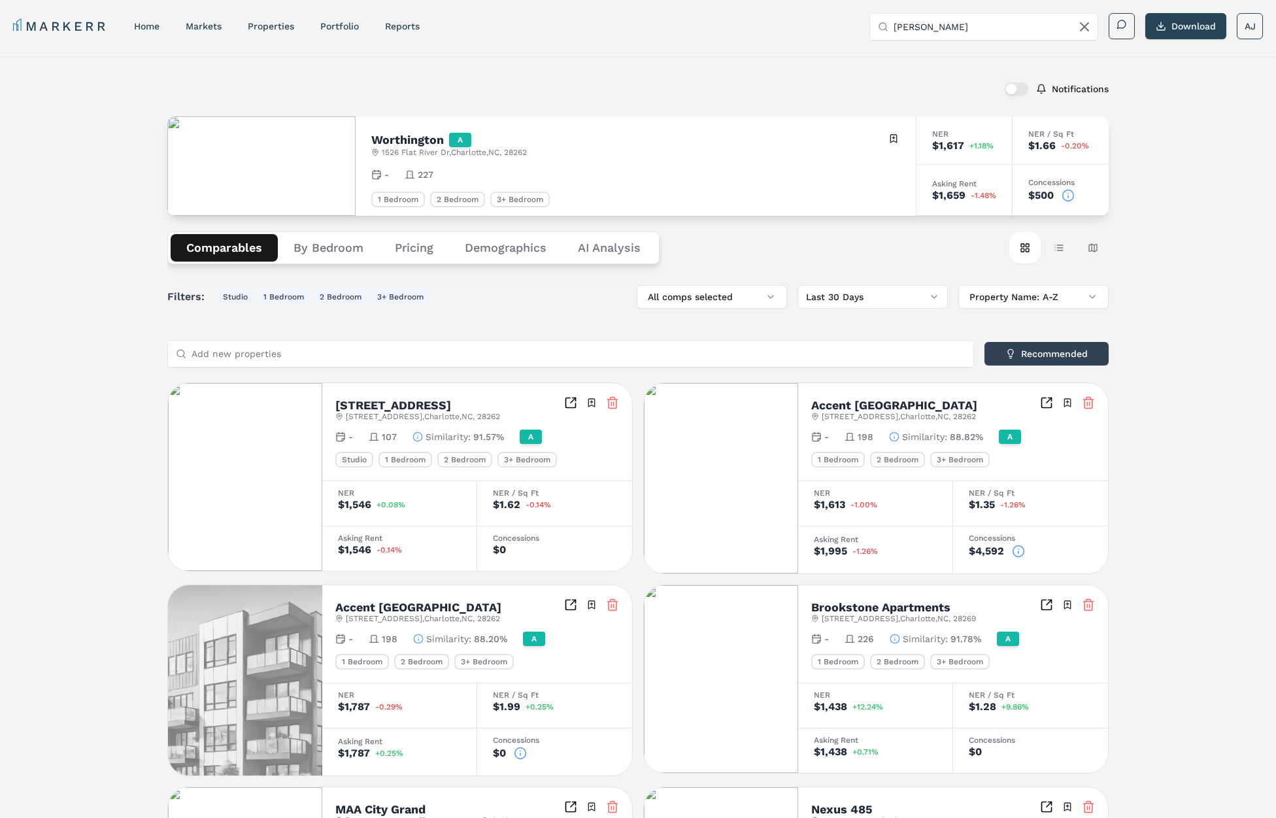
click at [914, 35] on input "[PERSON_NAME]" at bounding box center [992, 27] width 196 height 26
paste input "MAA [PERSON_NAME] [PERSON_NAME]"
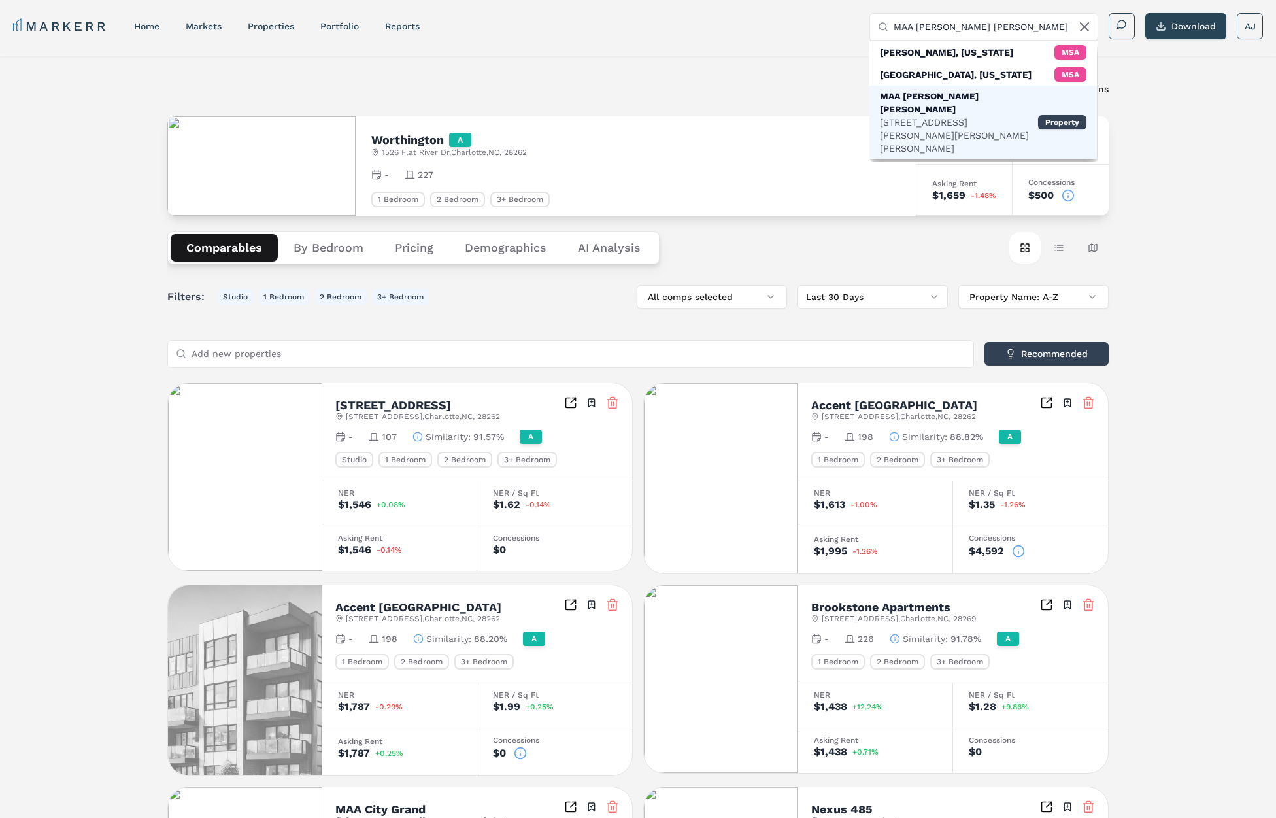
click at [922, 95] on div "MAA [PERSON_NAME] [PERSON_NAME]" at bounding box center [959, 103] width 158 height 26
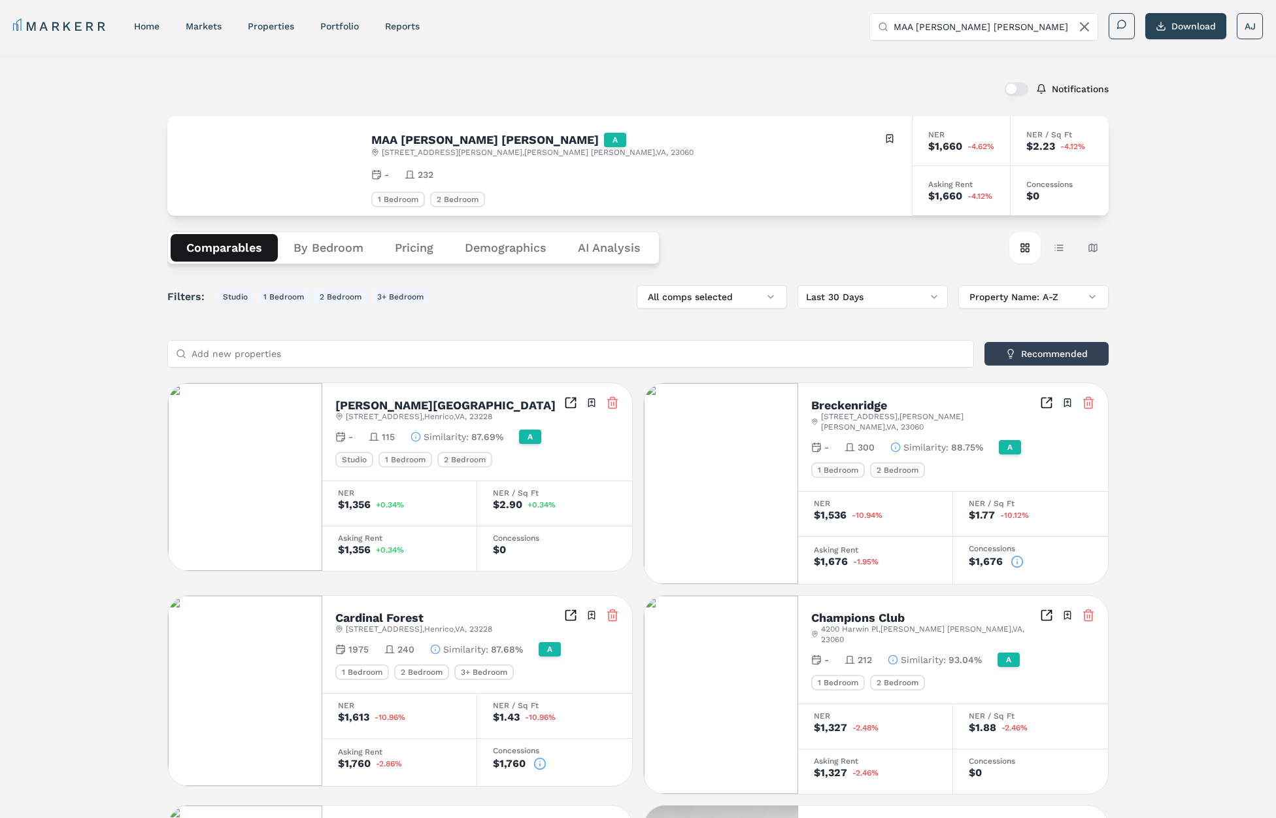
click at [414, 139] on h2 "MAA [PERSON_NAME] [PERSON_NAME]" at bounding box center [485, 140] width 228 height 12
click at [414, 140] on h2 "MAA [PERSON_NAME] [PERSON_NAME]" at bounding box center [485, 140] width 228 height 12
click at [414, 141] on h2 "MAA [PERSON_NAME] [PERSON_NAME]" at bounding box center [485, 140] width 228 height 12
click at [989, 33] on input "MAA [PERSON_NAME] [PERSON_NAME]" at bounding box center [992, 27] width 196 height 26
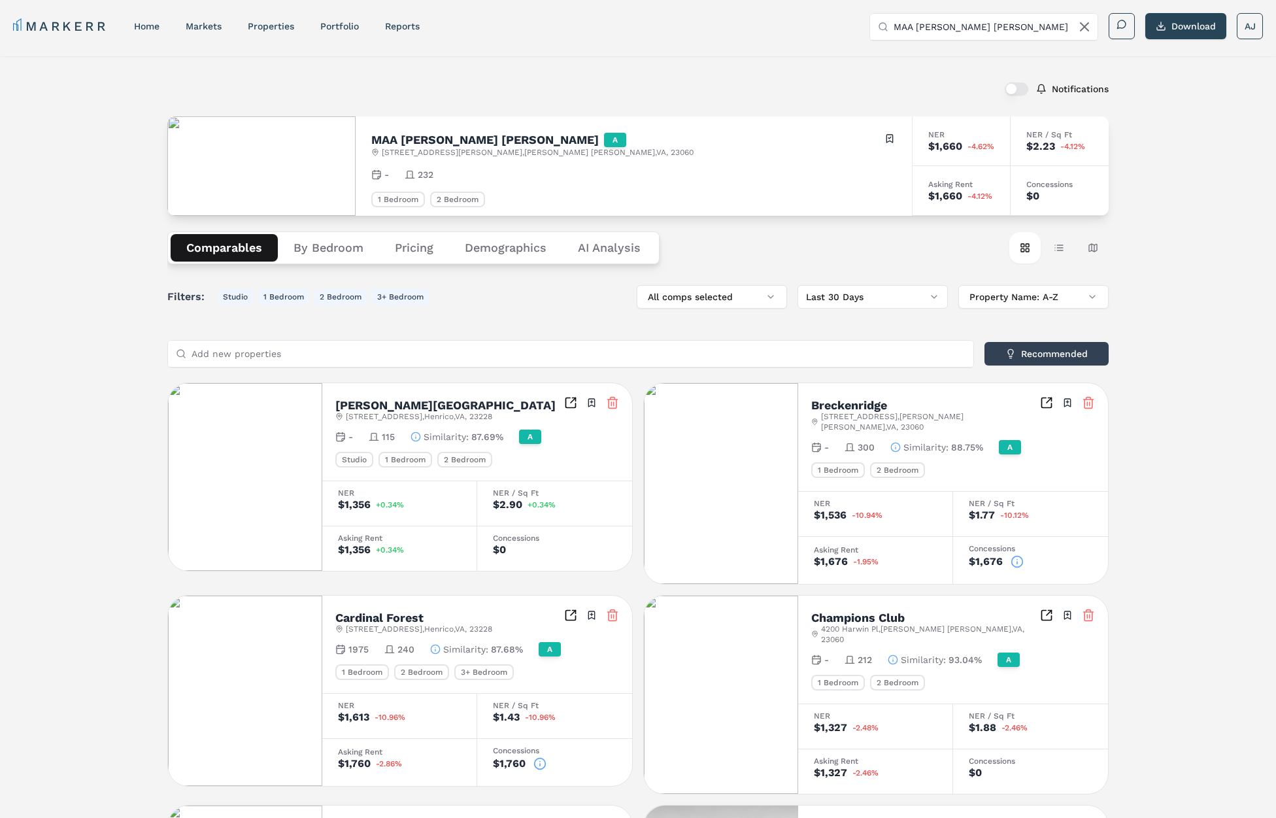
click at [989, 33] on input "MAA [PERSON_NAME] [PERSON_NAME]" at bounding box center [992, 27] width 196 height 26
paste input "Breckenridge Apartments (Markerr)"
click at [995, 26] on input "Breckenridge Apartments (Markerr)" at bounding box center [992, 27] width 196 height 26
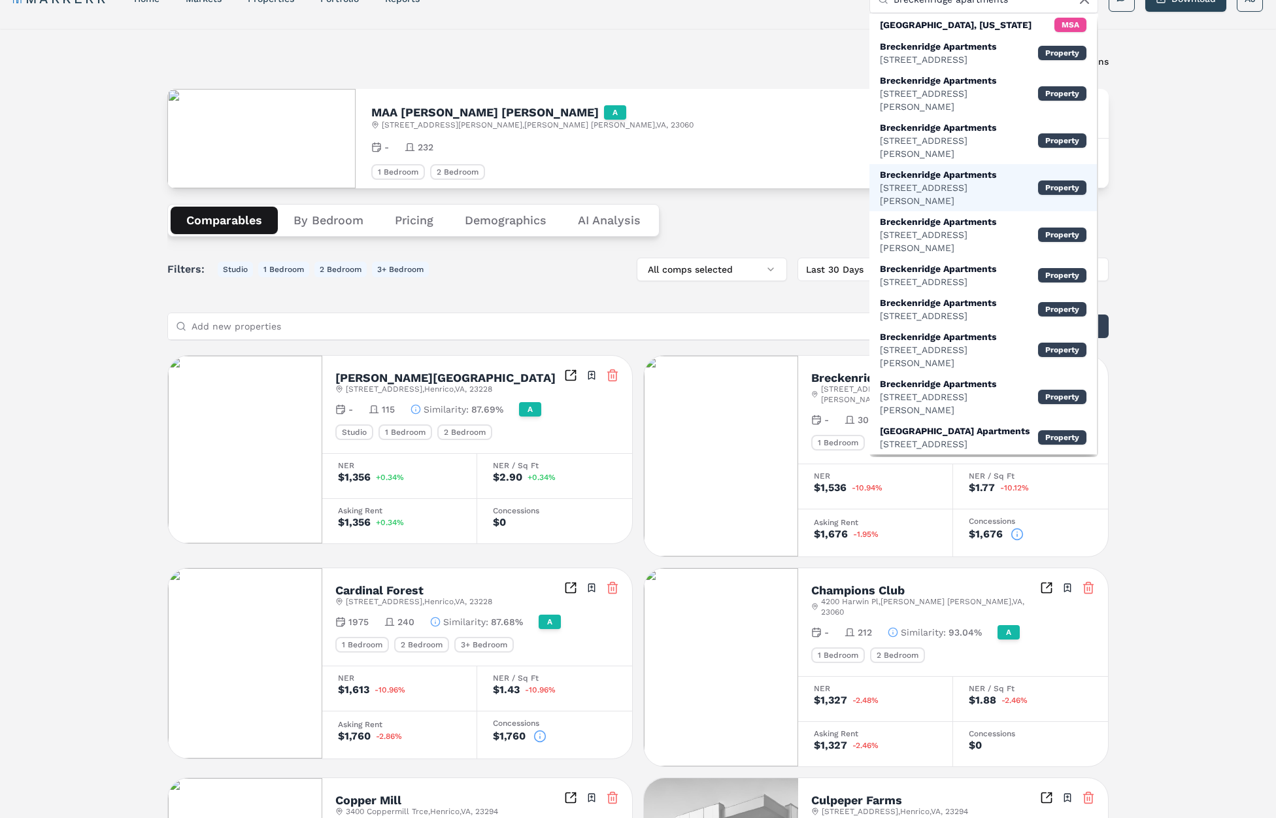
scroll to position [37, 0]
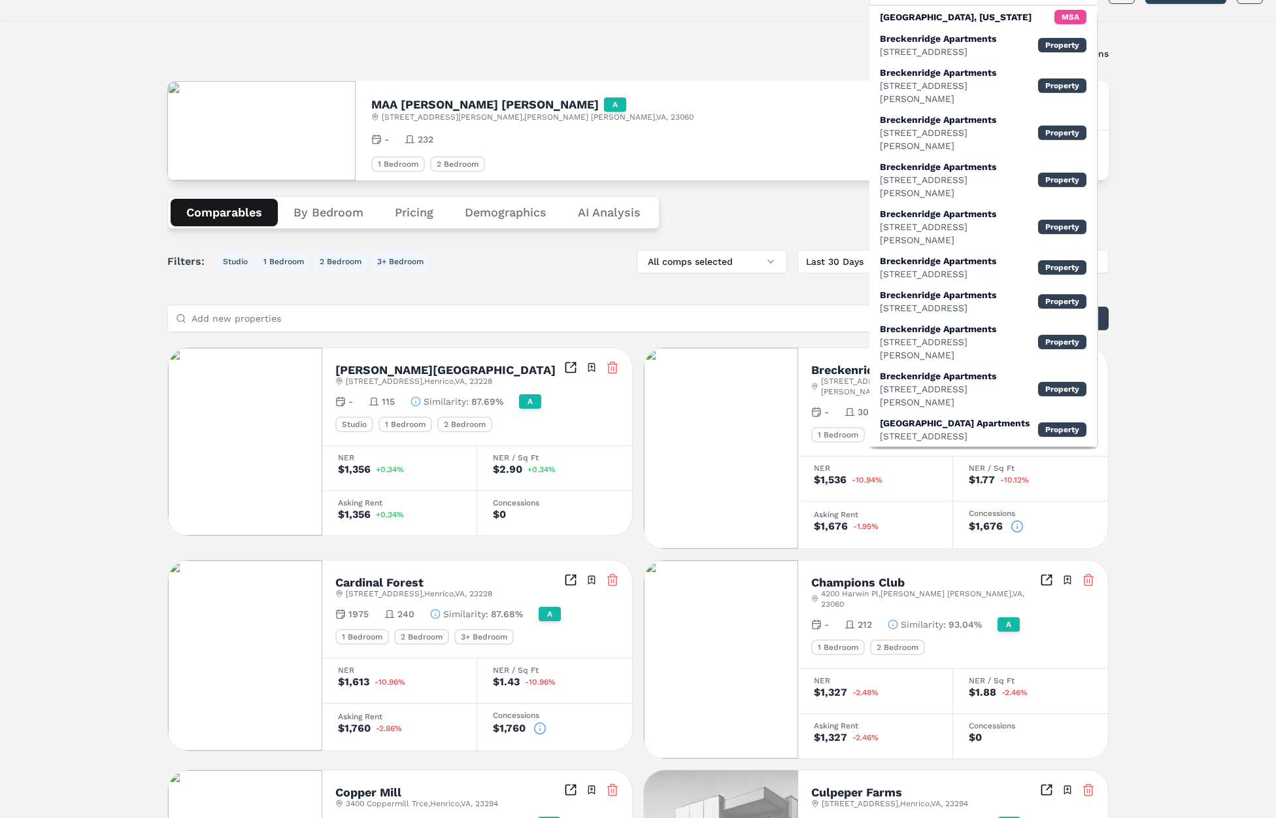
click at [603, 81] on div "MAA [PERSON_NAME] [PERSON_NAME] A [STREET_ADDRESS][PERSON_NAME][PERSON_NAME] To…" at bounding box center [634, 130] width 556 height 99
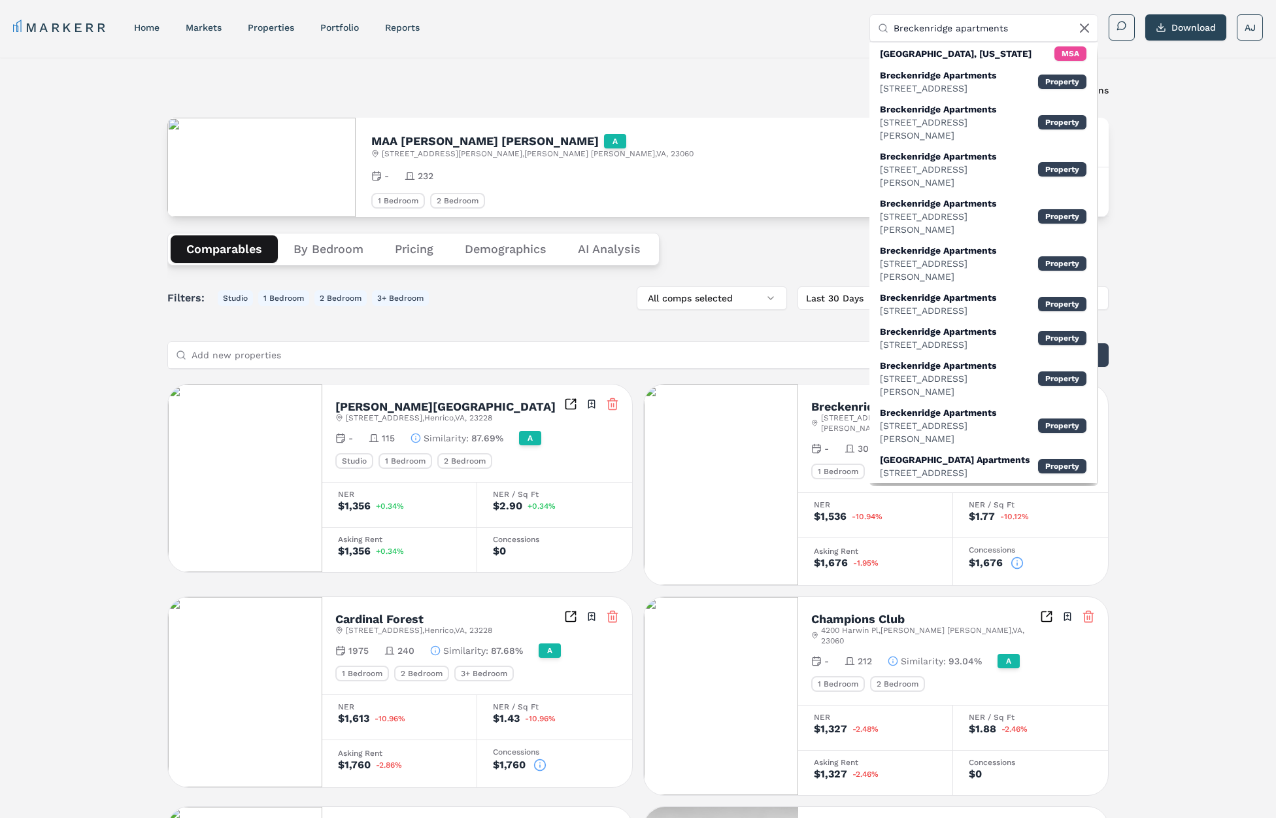
click at [950, 23] on input "Breckenridge apartments" at bounding box center [992, 28] width 196 height 26
click at [951, 23] on input "Breckenridge apartments" at bounding box center [992, 28] width 196 height 26
paste input "[STREET_ADDRESS]"
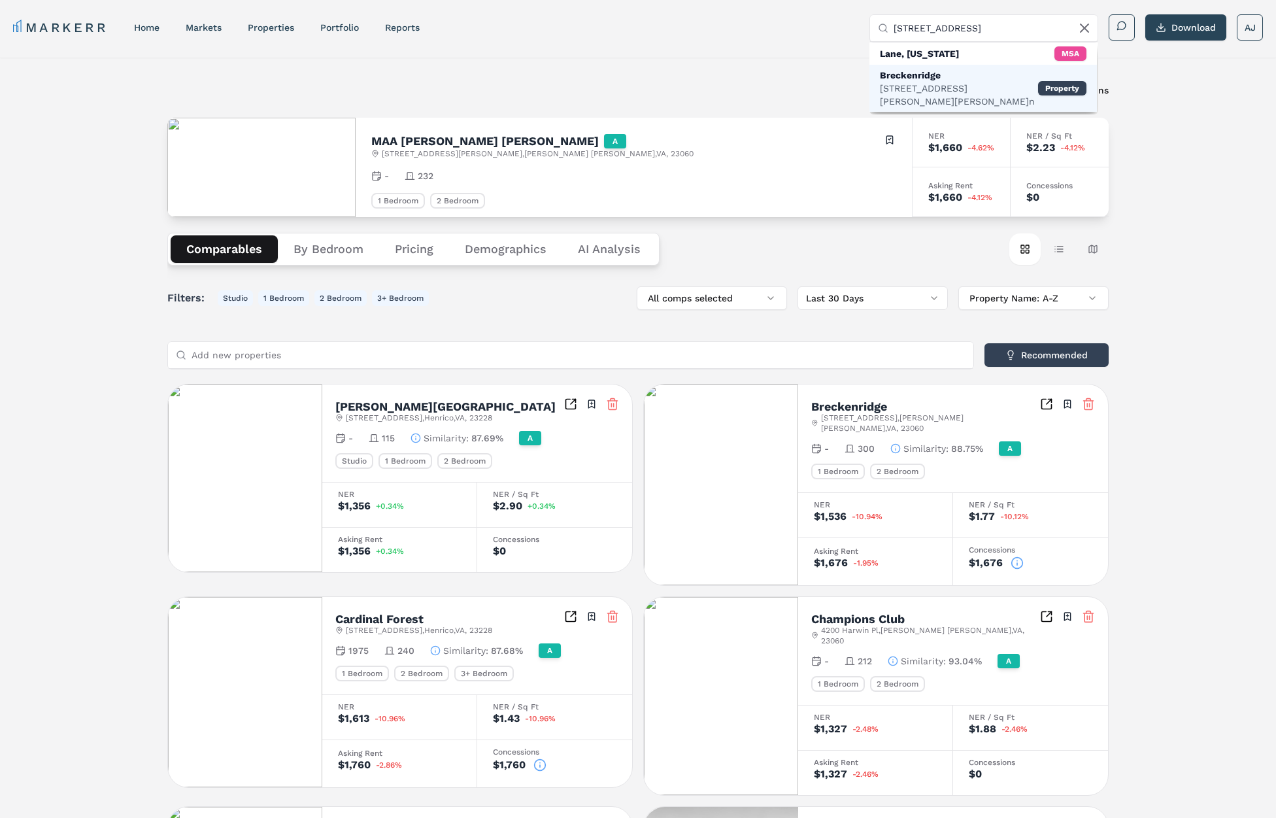
type input "[STREET_ADDRESS]"
click at [929, 82] on div "[STREET_ADDRESS][PERSON_NAME][PERSON_NAME]n" at bounding box center [959, 95] width 158 height 26
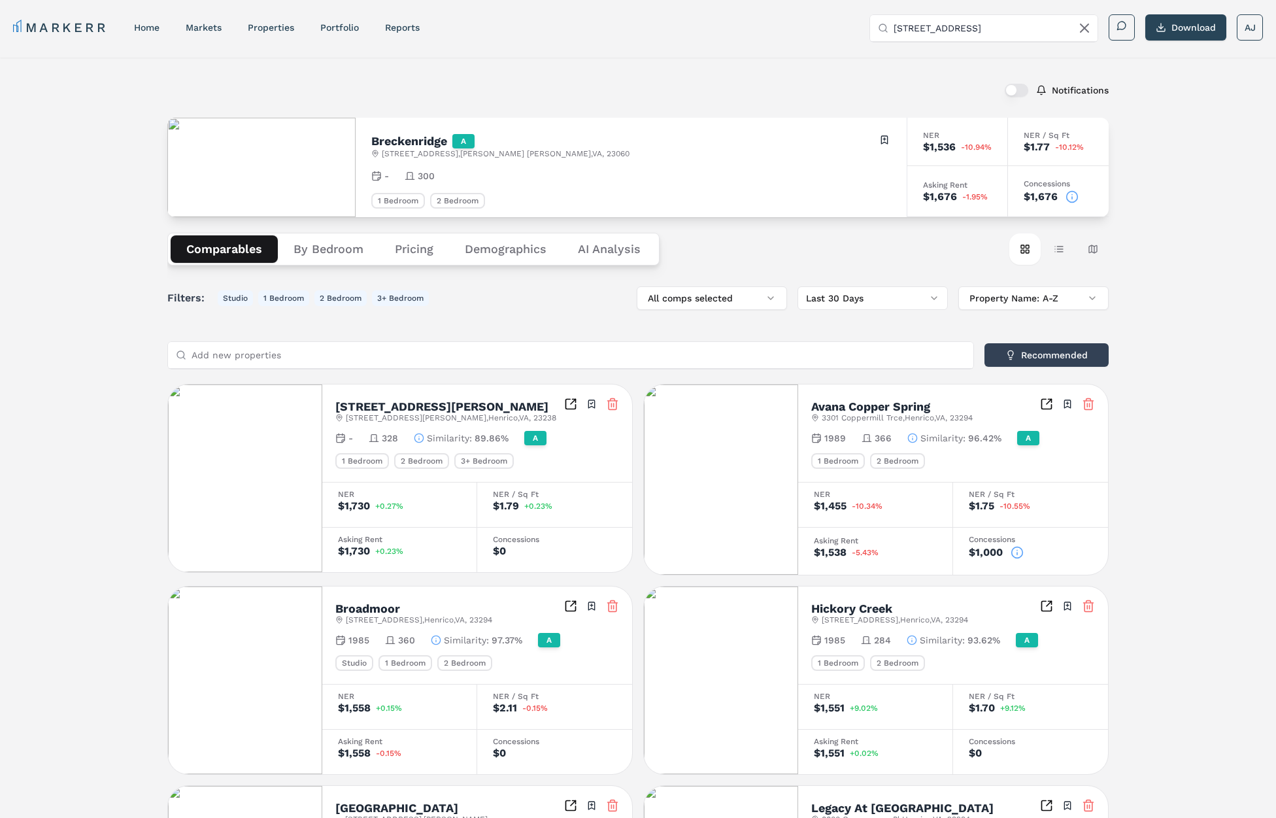
click at [1072, 194] on icon at bounding box center [1072, 196] width 13 height 13
